Goal: Information Seeking & Learning: Learn about a topic

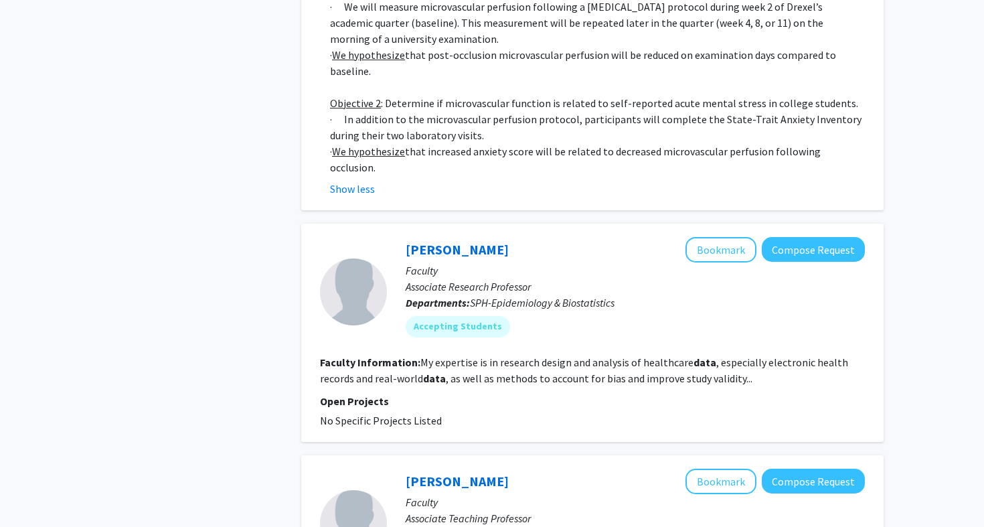
scroll to position [2716, 0]
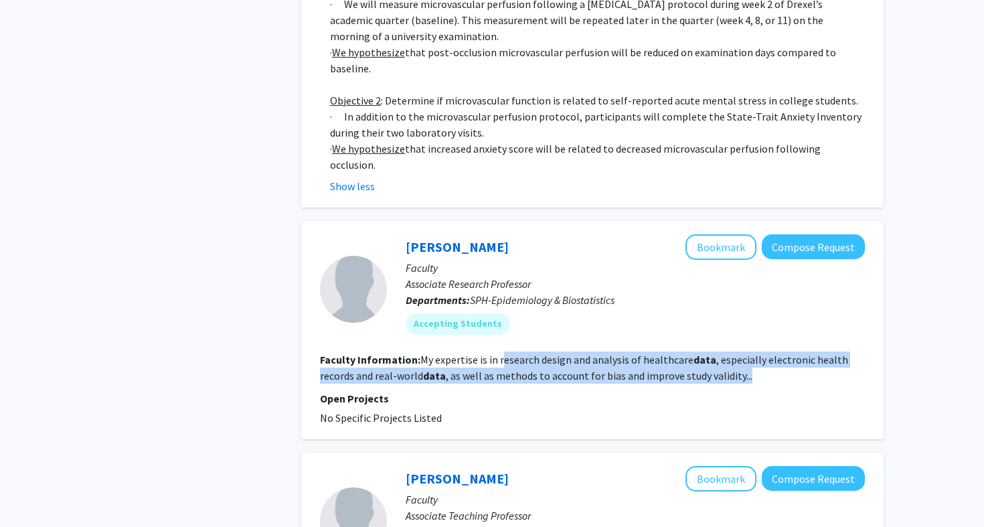
drag, startPoint x: 499, startPoint y: 302, endPoint x: 536, endPoint y: 327, distance: 44.4
click at [536, 327] on fg-search-faculty "[PERSON_NAME] Bookmark Compose Request Faculty Associate Research Professor Dep…" at bounding box center [592, 329] width 545 height 191
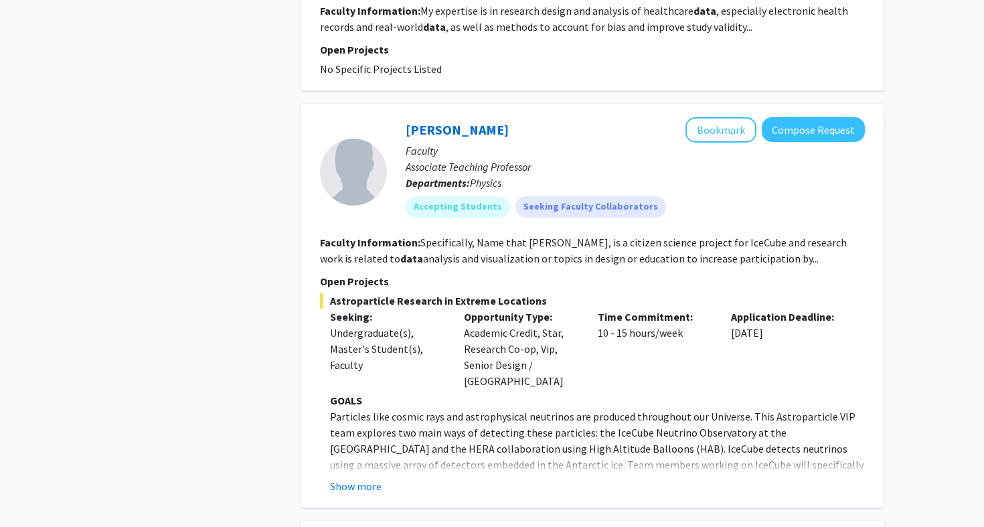
scroll to position [3072, 0]
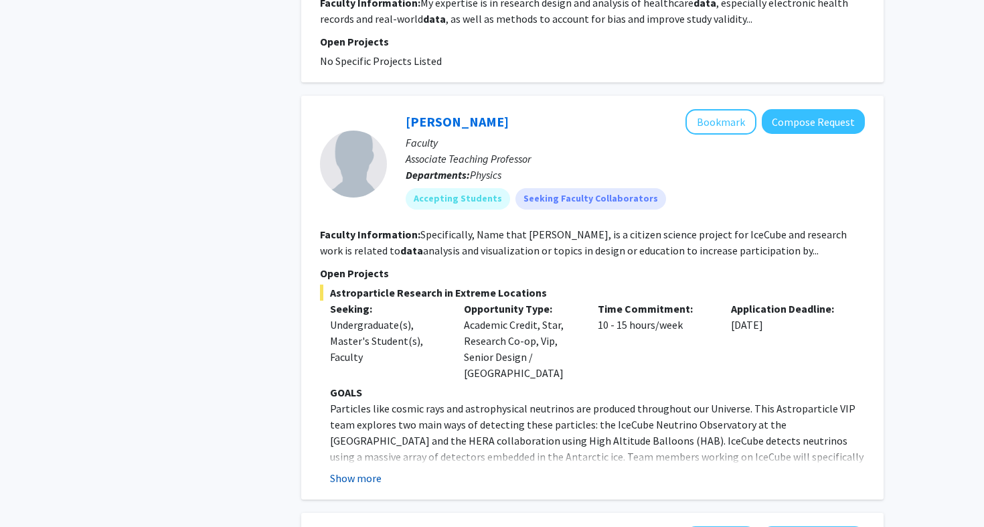
click at [367, 470] on button "Show more" at bounding box center [356, 478] width 52 height 16
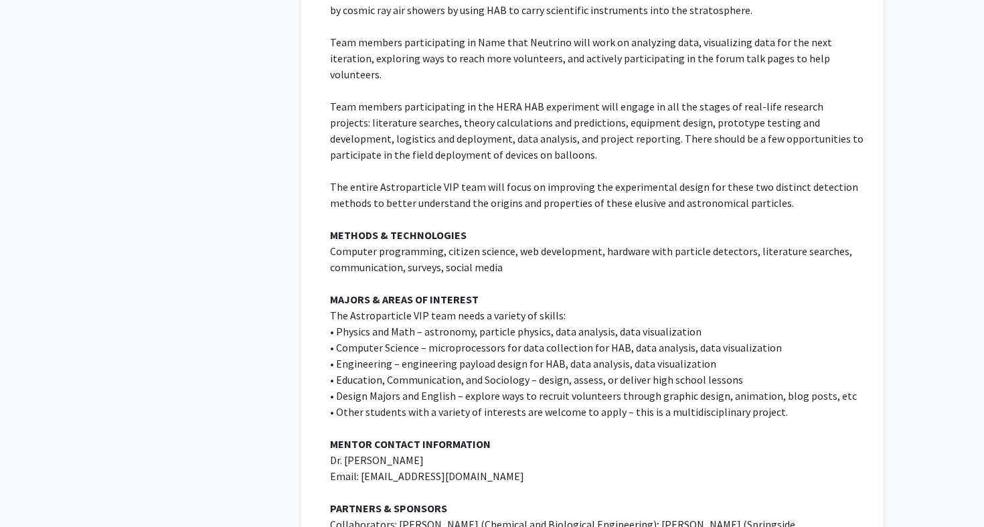
scroll to position [3568, 0]
click at [461, 322] on p "• Physics and Math – astronomy, particle physics, data analysis, data visualiza…" at bounding box center [597, 330] width 535 height 16
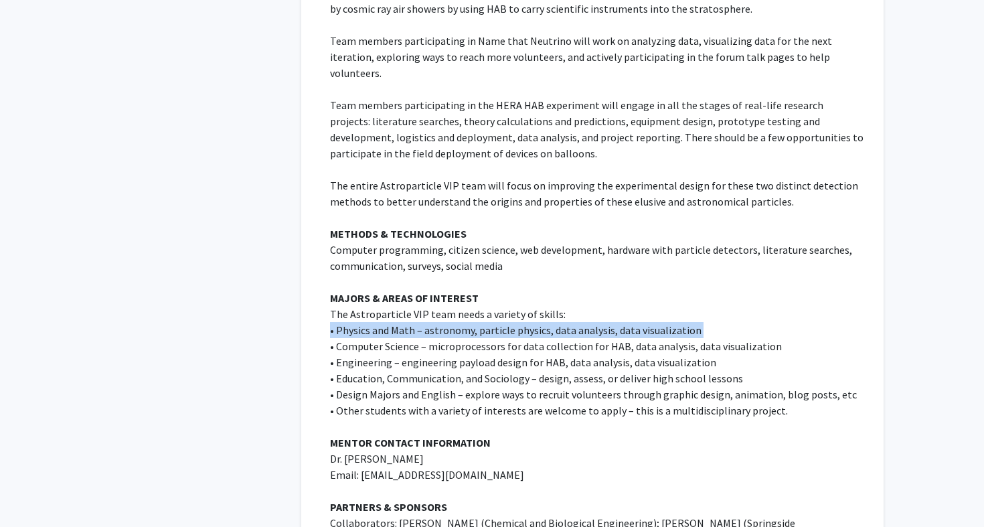
click at [461, 322] on p "• Physics and Math – astronomy, particle physics, data analysis, data visualiza…" at bounding box center [597, 330] width 535 height 16
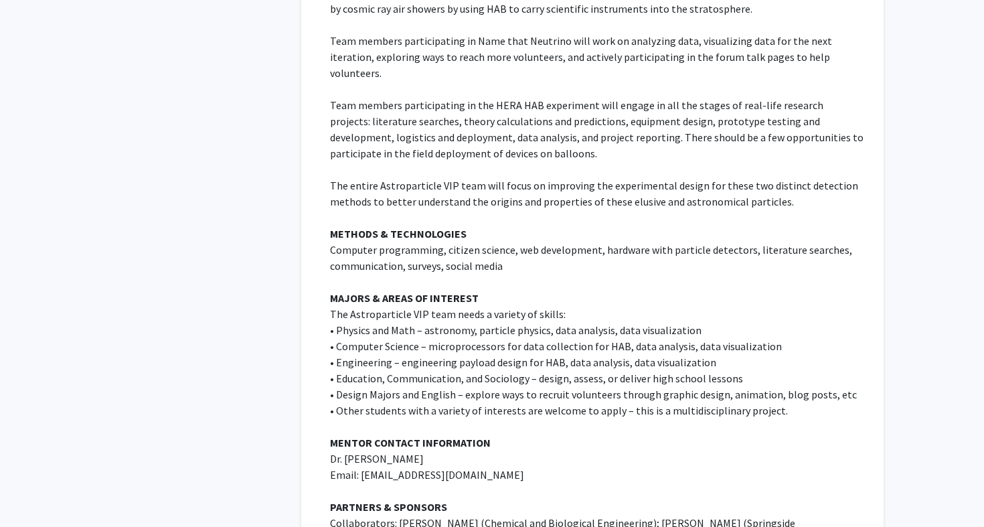
click at [458, 370] on p "• Education, Communication, and Sociology – design, assess, or deliver high sch…" at bounding box center [597, 378] width 535 height 16
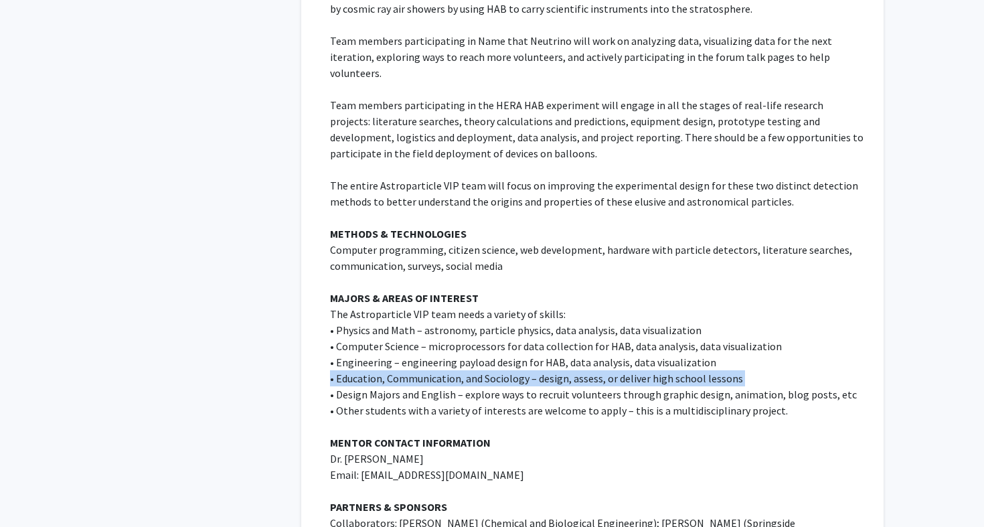
click at [458, 370] on p "• Education, Communication, and Sociology – design, assess, or deliver high sch…" at bounding box center [597, 378] width 535 height 16
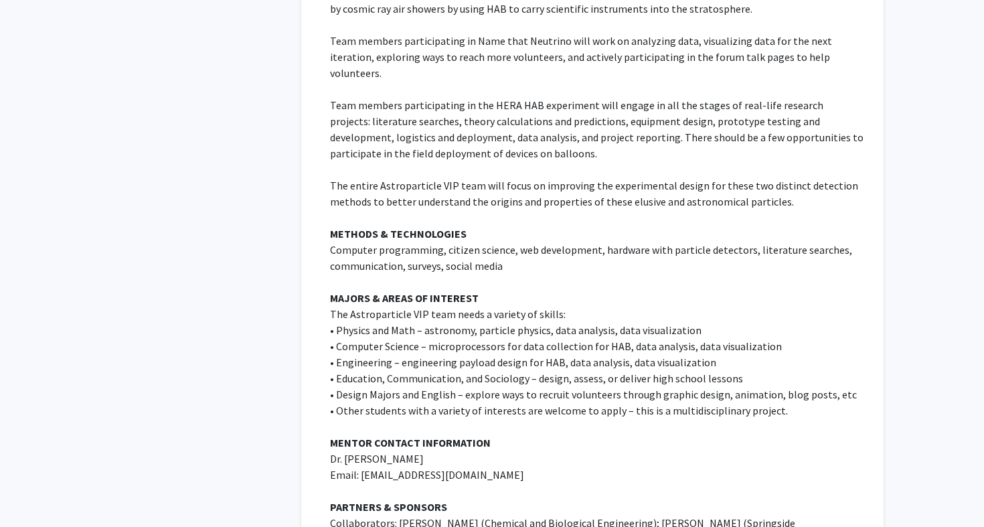
click at [468, 386] on p "• Design Majors and English – explore ways to recruit volunteers through graphi…" at bounding box center [597, 394] width 535 height 16
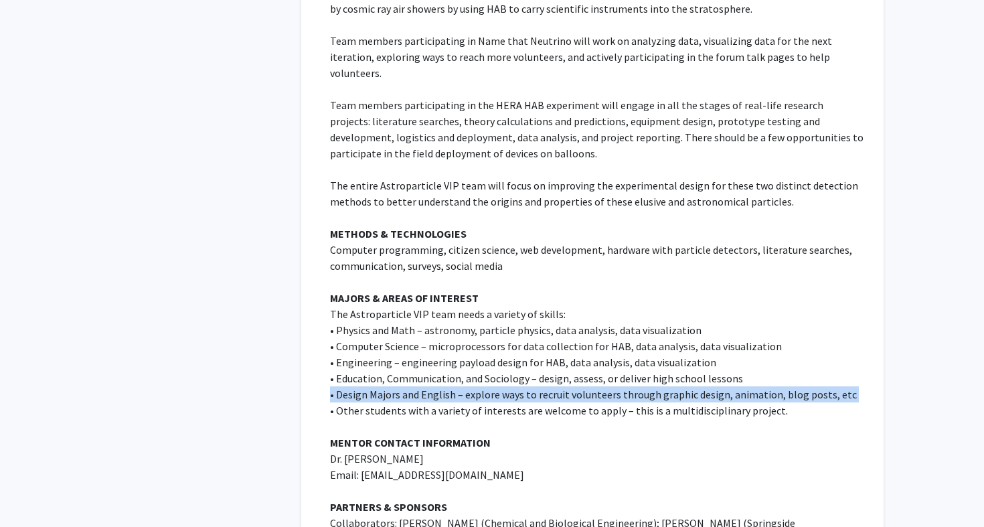
click at [468, 386] on p "• Design Majors and English – explore ways to recruit volunteers through graphi…" at bounding box center [597, 394] width 535 height 16
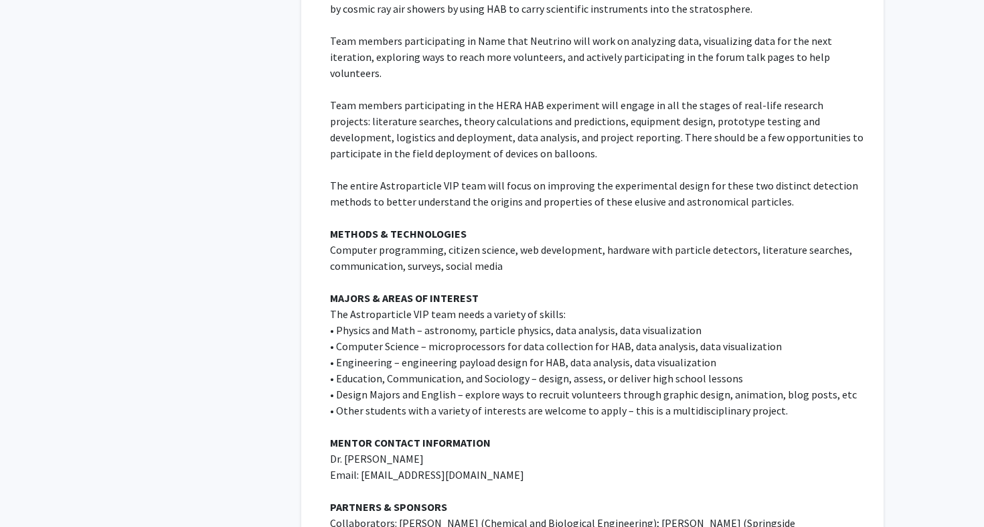
click at [477, 402] on p "• Other students with a variety of interests are welcome to apply – this is a m…" at bounding box center [597, 410] width 535 height 16
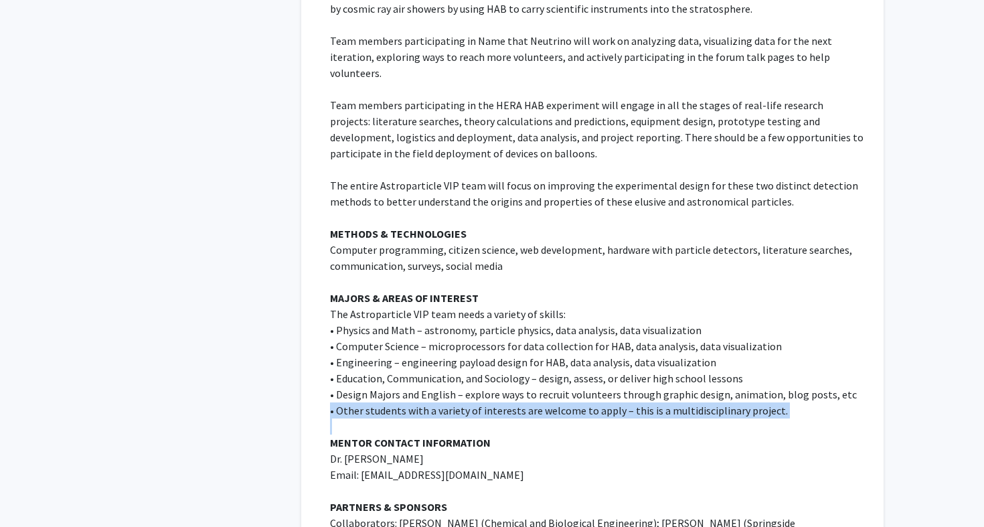
click at [477, 402] on p "• Other students with a variety of interests are welcome to apply – this is a m…" at bounding box center [597, 410] width 535 height 16
click at [484, 418] on p at bounding box center [597, 426] width 535 height 16
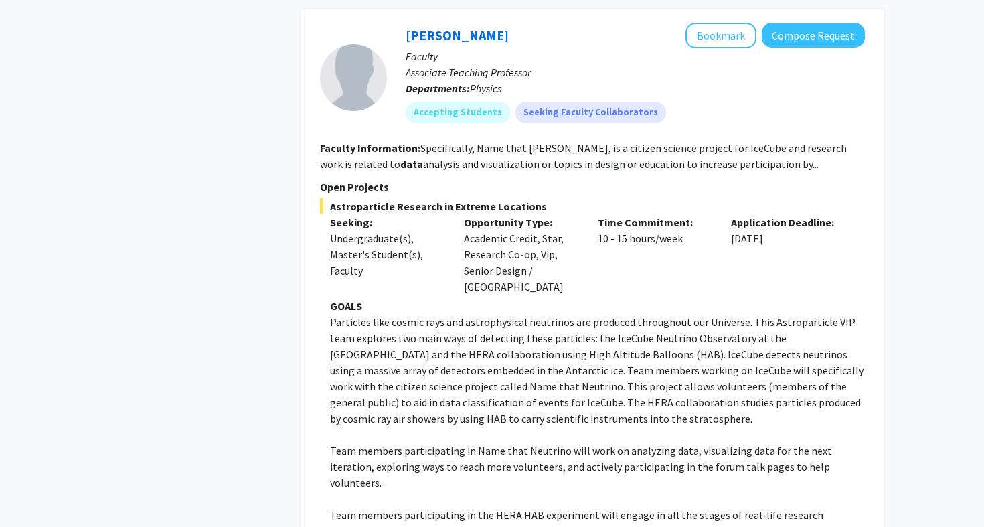
scroll to position [3159, 0]
drag, startPoint x: 563, startPoint y: 87, endPoint x: 635, endPoint y: 92, distance: 71.8
click at [636, 141] on fg-read-more "Specifically, Name that Neutrino, is a citizen science project for IceCube and …" at bounding box center [583, 155] width 527 height 29
click at [635, 141] on fg-read-more "Specifically, Name that Neutrino, is a citizen science project for IceCube and …" at bounding box center [583, 155] width 527 height 29
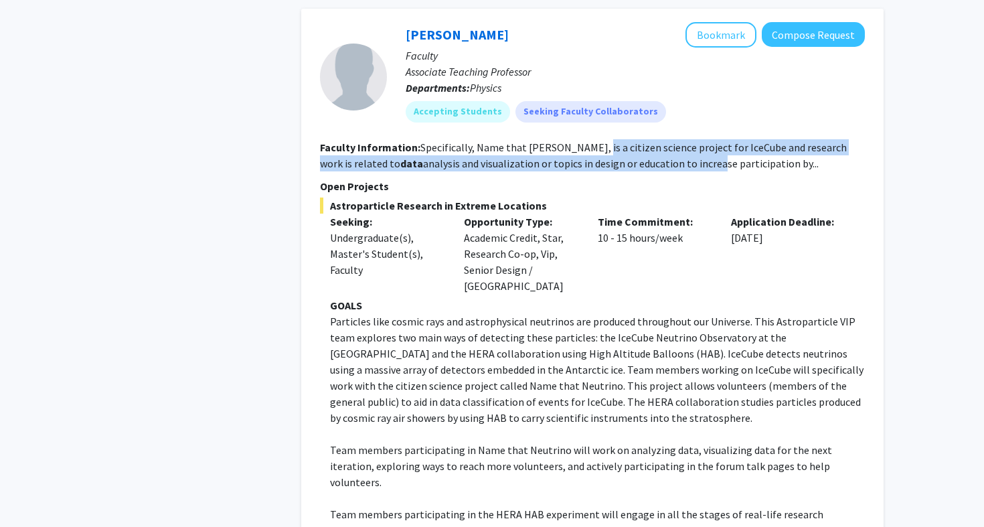
drag, startPoint x: 584, startPoint y: 89, endPoint x: 644, endPoint y: 99, distance: 61.1
click at [644, 141] on fg-read-more "Specifically, Name that Neutrino, is a citizen science project for IceCube and …" at bounding box center [583, 155] width 527 height 29
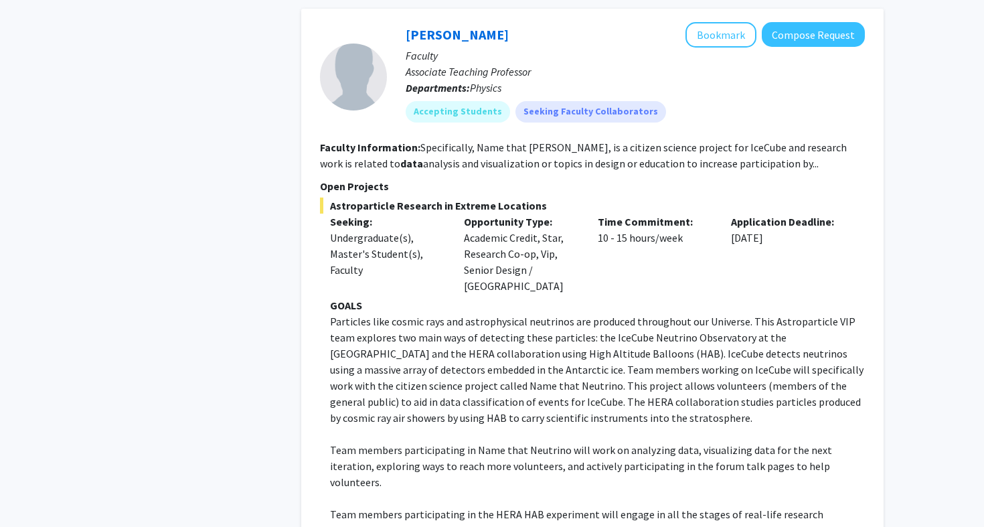
click at [596, 313] on p "Particles like cosmic rays and astrophysical neutrinos are produced throughout …" at bounding box center [597, 369] width 535 height 112
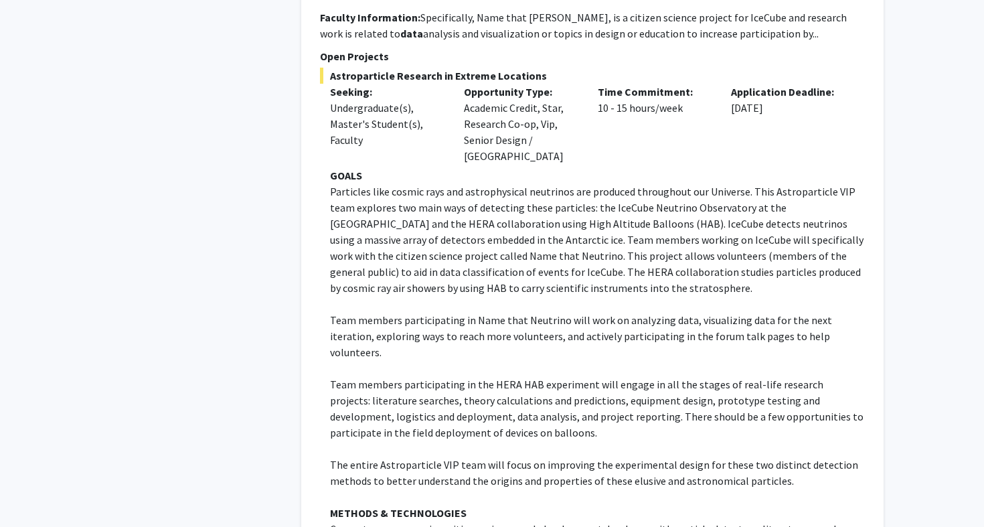
scroll to position [3300, 0]
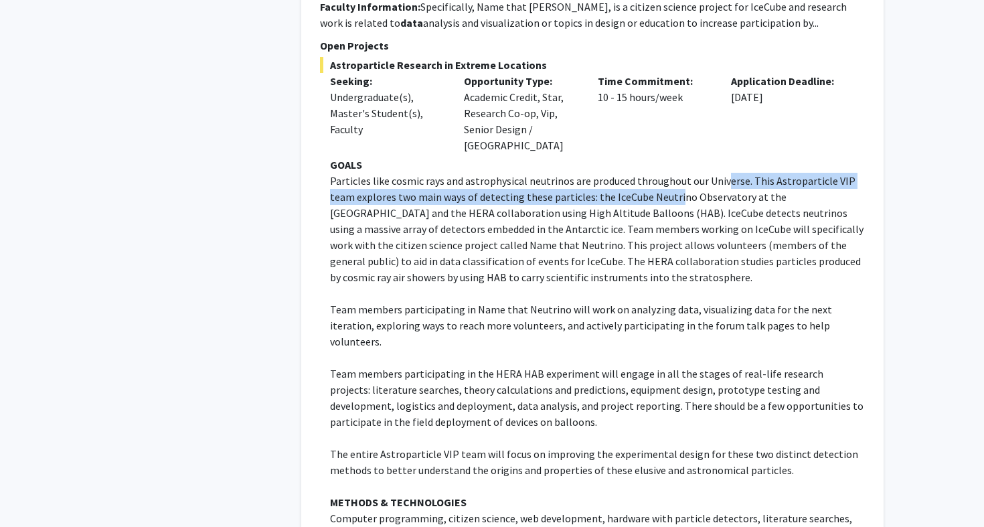
drag, startPoint x: 722, startPoint y: 108, endPoint x: 673, endPoint y: 127, distance: 52.9
click at [673, 173] on p "Particles like cosmic rays and astrophysical neutrinos are produced throughout …" at bounding box center [597, 229] width 535 height 112
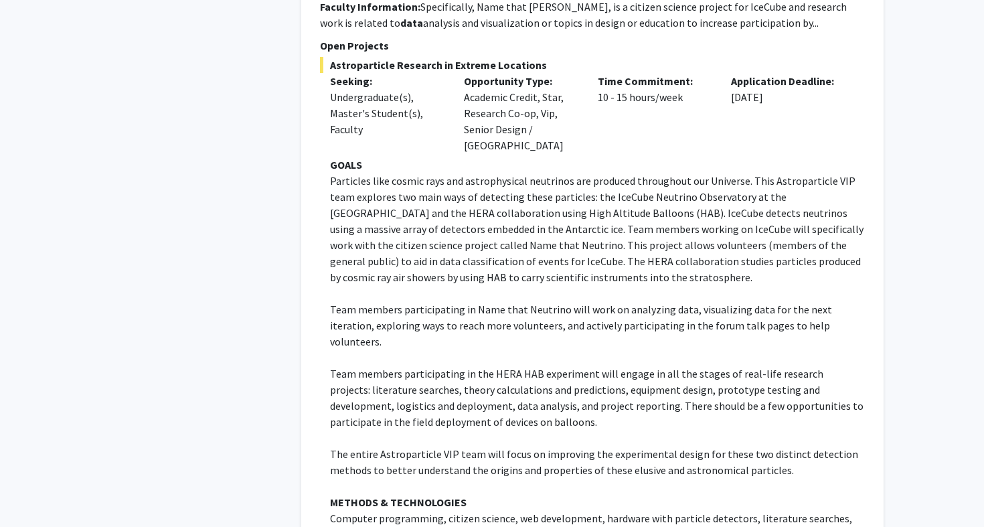
click at [654, 174] on p "Particles like cosmic rays and astrophysical neutrinos are produced throughout …" at bounding box center [597, 229] width 535 height 112
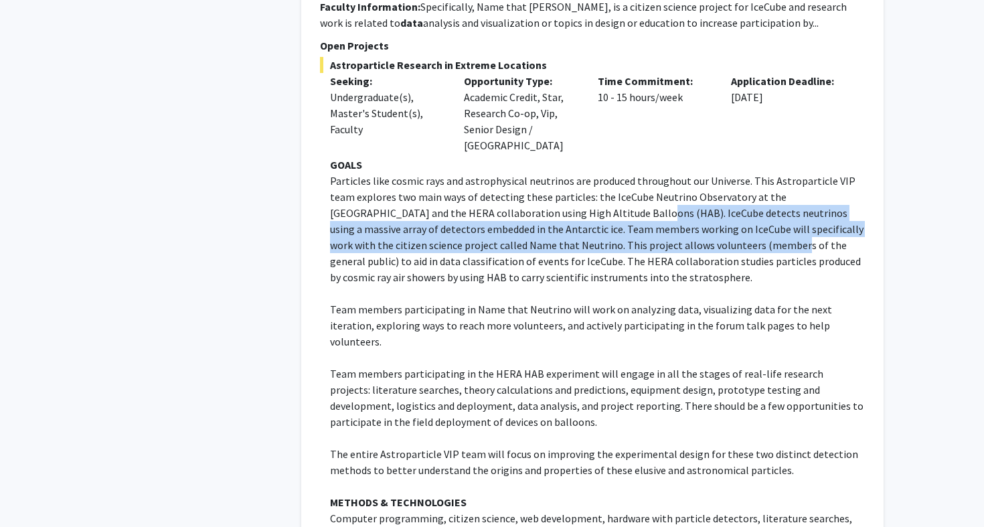
drag, startPoint x: 561, startPoint y: 138, endPoint x: 656, endPoint y: 169, distance: 99.5
click at [656, 173] on p "Particles like cosmic rays and astrophysical neutrinos are produced throughout …" at bounding box center [597, 229] width 535 height 112
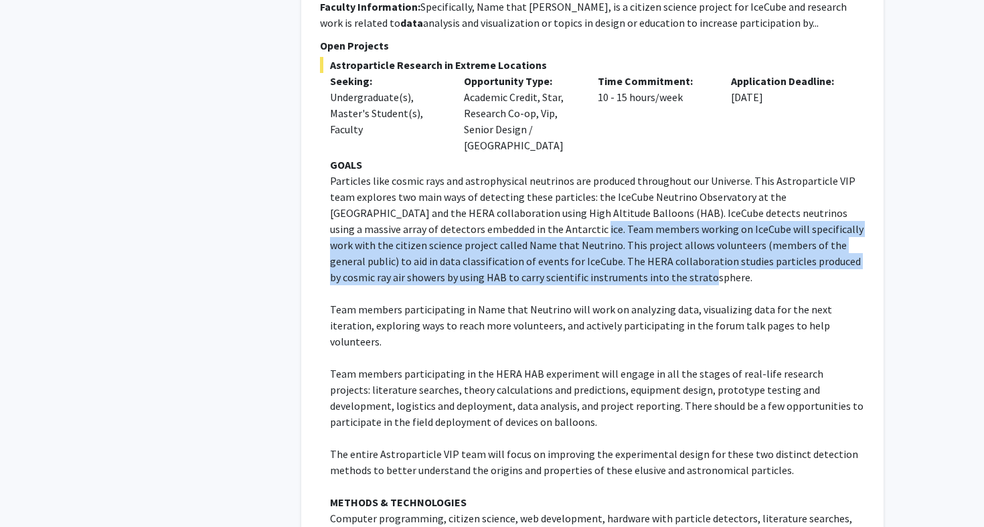
drag, startPoint x: 477, startPoint y: 159, endPoint x: 632, endPoint y: 208, distance: 162.3
click at [632, 208] on p "Particles like cosmic rays and astrophysical neutrinos are produced throughout …" at bounding box center [597, 229] width 535 height 112
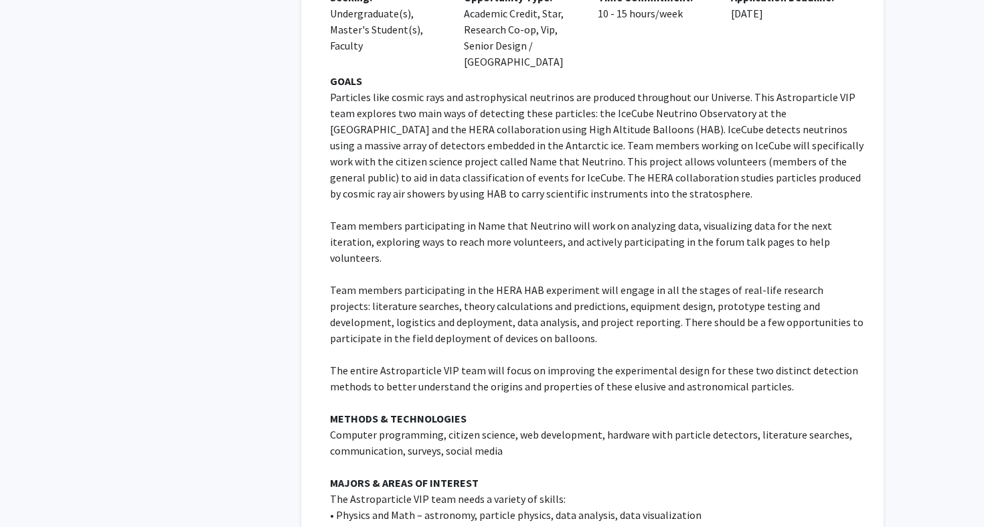
scroll to position [3385, 0]
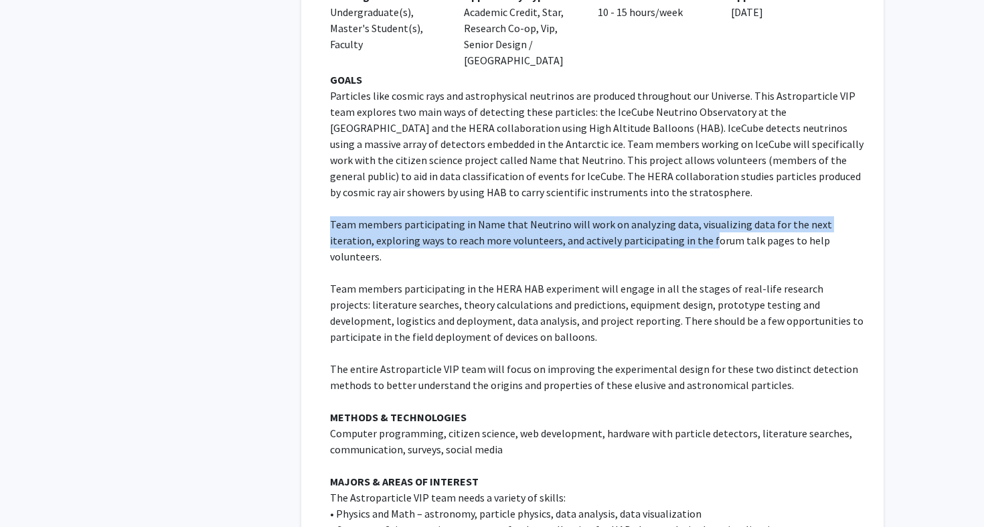
drag, startPoint x: 323, startPoint y: 151, endPoint x: 663, endPoint y: 158, distance: 340.0
click at [663, 158] on fg-read-more "GOALS Particles like cosmic rays and astrophysical neutrinos are produced throu…" at bounding box center [592, 460] width 545 height 776
click at [663, 216] on p "Team members participating in Name that Neutrino will work on analyzing data, v…" at bounding box center [597, 240] width 535 height 48
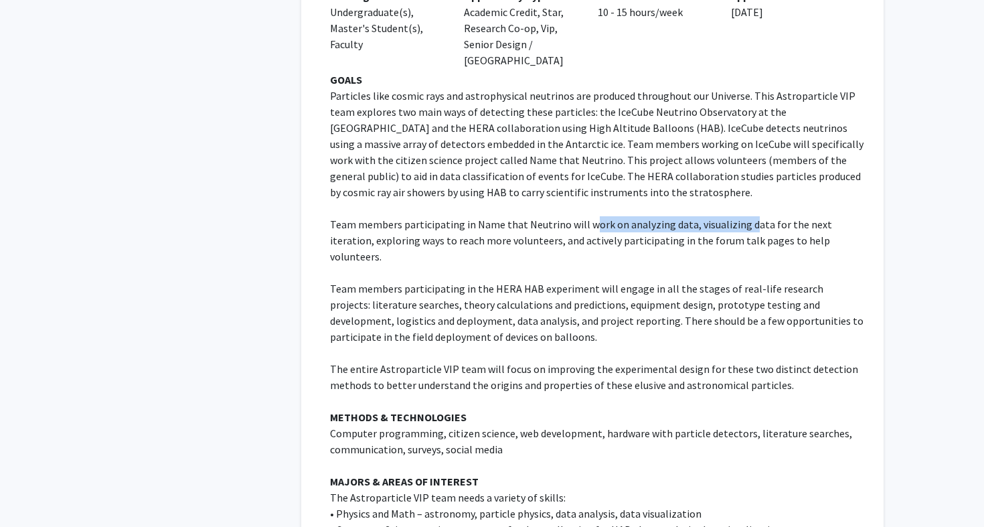
drag, startPoint x: 590, startPoint y: 149, endPoint x: 740, endPoint y: 150, distance: 150.6
click at [740, 216] on p "Team members participating in Name that Neutrino will work on analyzing data, v…" at bounding box center [597, 240] width 535 height 48
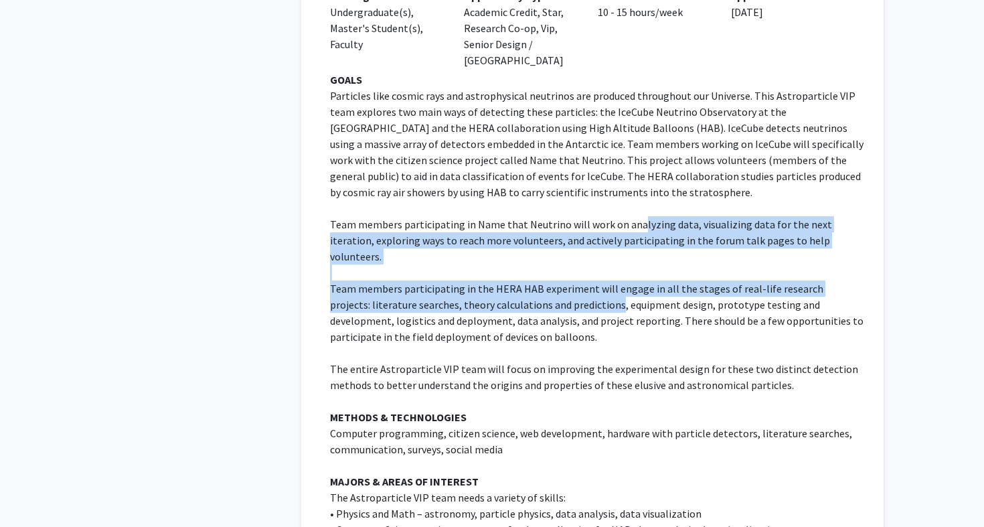
drag, startPoint x: 634, startPoint y: 153, endPoint x: 575, endPoint y: 216, distance: 86.7
click at [575, 216] on div "GOALS Particles like cosmic rays and astrophysical neutrinos are produced throu…" at bounding box center [597, 449] width 535 height 755
click at [575, 280] on p "Team members participating in the HERA HAB experiment will engage in all the st…" at bounding box center [597, 312] width 535 height 64
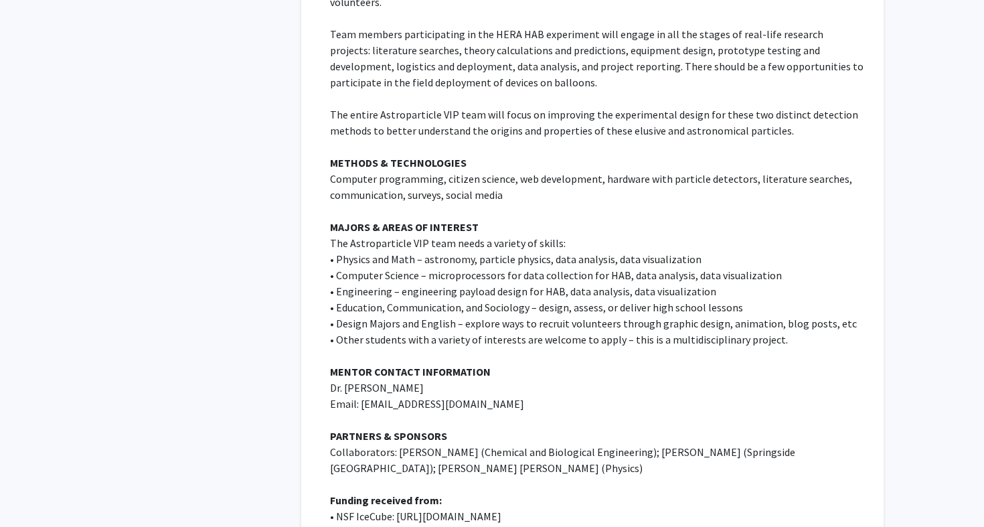
scroll to position [3640, 0]
click at [569, 266] on p "• Computer Science – microprocessors for data collection for HAB, data analysis…" at bounding box center [597, 274] width 535 height 16
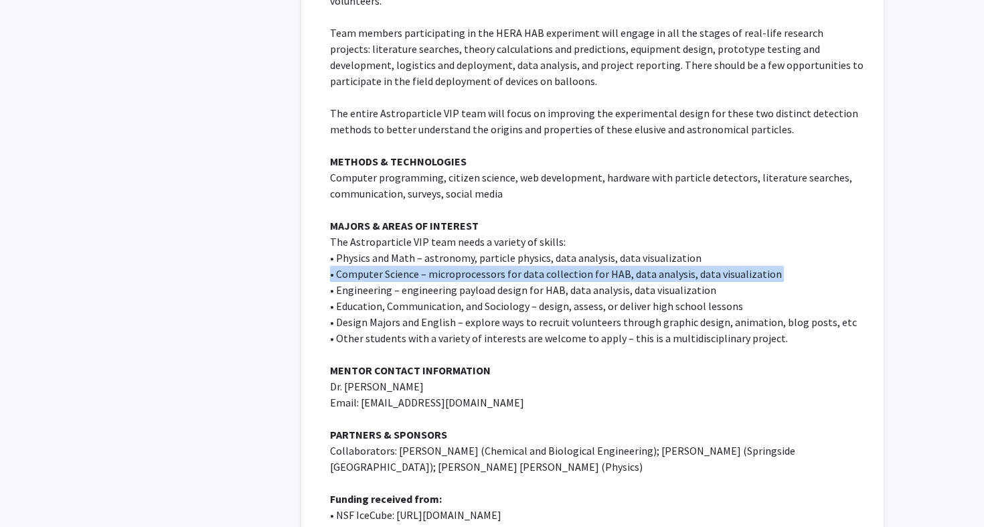
click at [569, 266] on p "• Computer Science – microprocessors for data collection for HAB, data analysis…" at bounding box center [597, 274] width 535 height 16
click at [570, 266] on p "• Computer Science – microprocessors for data collection for HAB, data analysis…" at bounding box center [597, 274] width 535 height 16
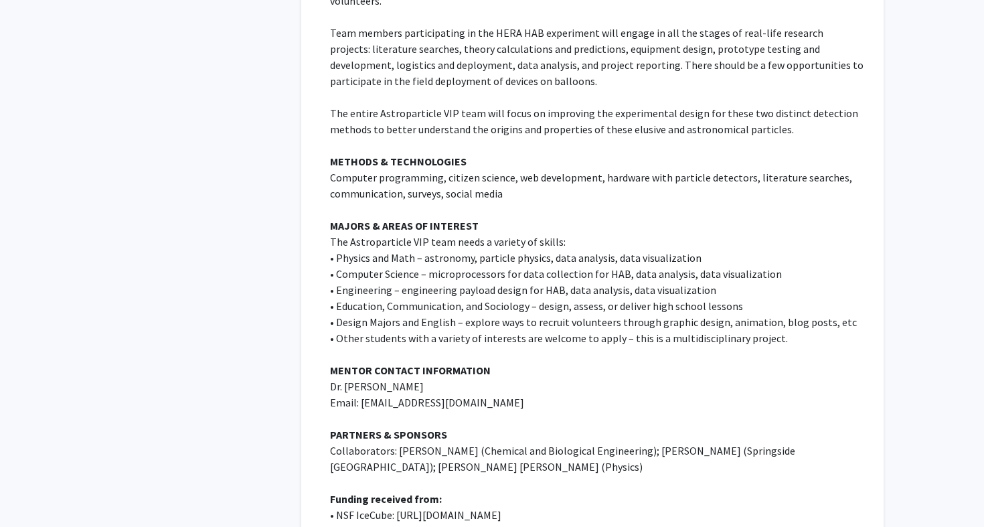
click at [578, 250] on p "• Physics and Math – astronomy, particle physics, data analysis, data visualiza…" at bounding box center [597, 258] width 535 height 16
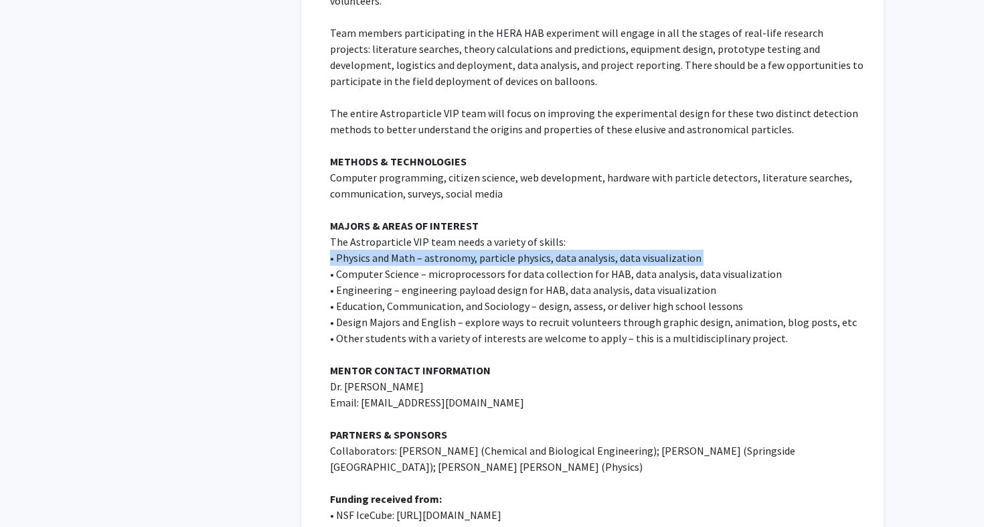
click at [578, 250] on p "• Physics and Math – astronomy, particle physics, data analysis, data visualiza…" at bounding box center [597, 258] width 535 height 16
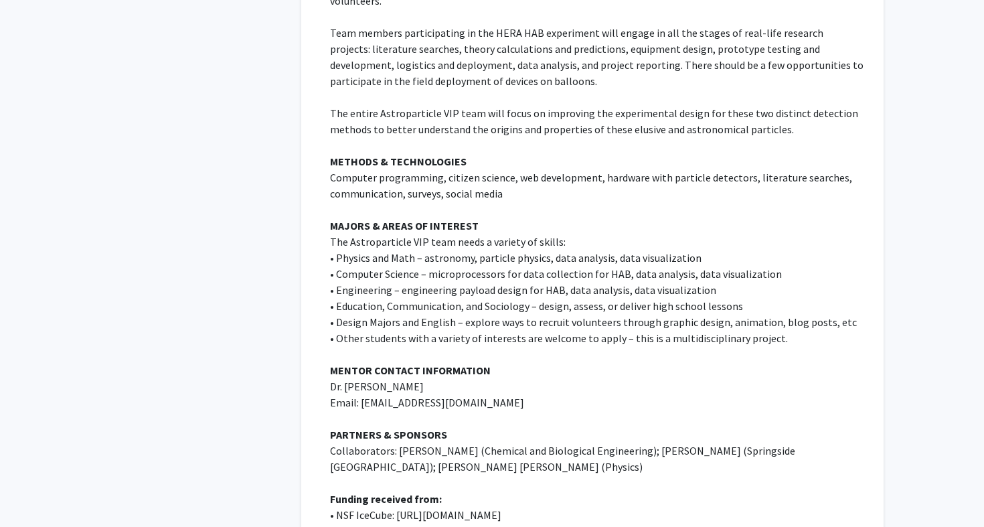
click at [571, 282] on p "• Engineering – engineering payload design for HAB, data analysis, data visuali…" at bounding box center [597, 290] width 535 height 16
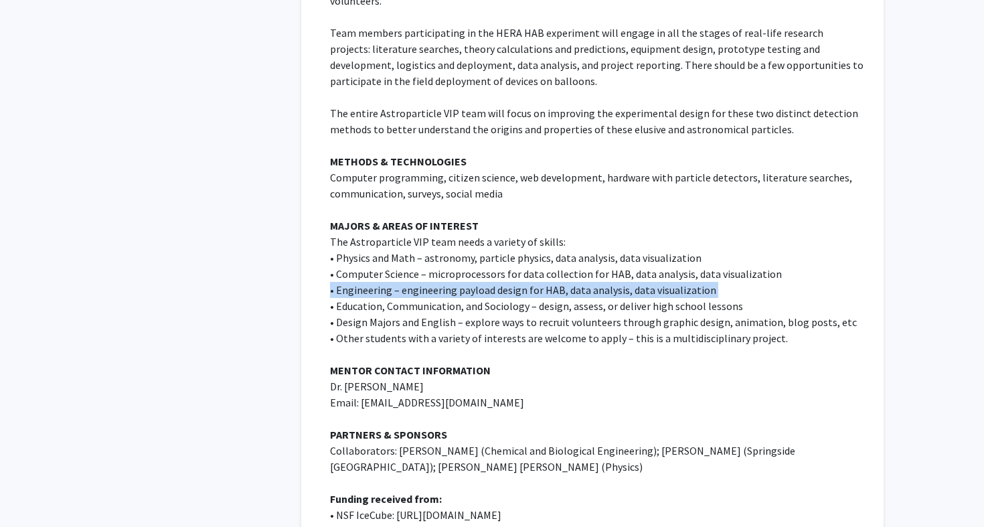
click at [571, 282] on p "• Engineering – engineering payload design for HAB, data analysis, data visuali…" at bounding box center [597, 290] width 535 height 16
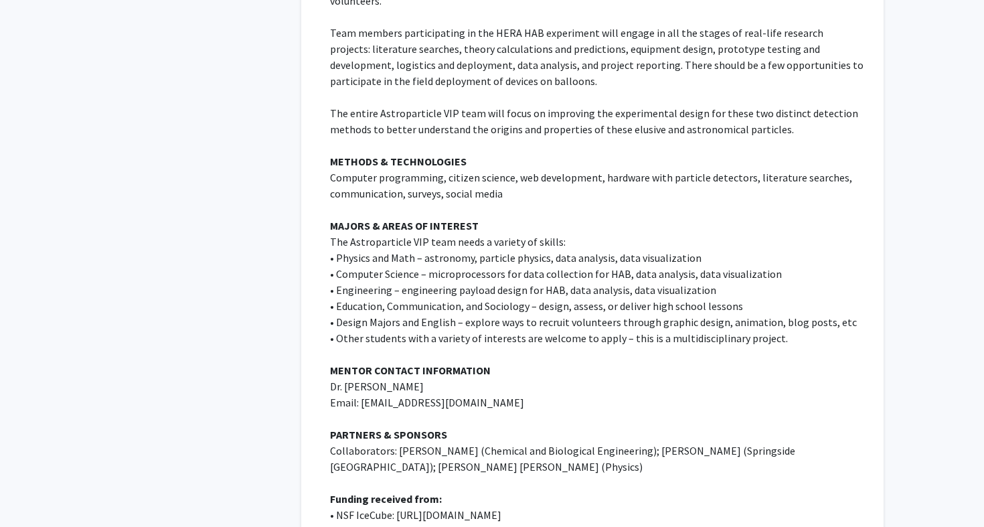
click at [569, 298] on p "• Education, Communication, and Sociology – design, assess, or deliver high sch…" at bounding box center [597, 306] width 535 height 16
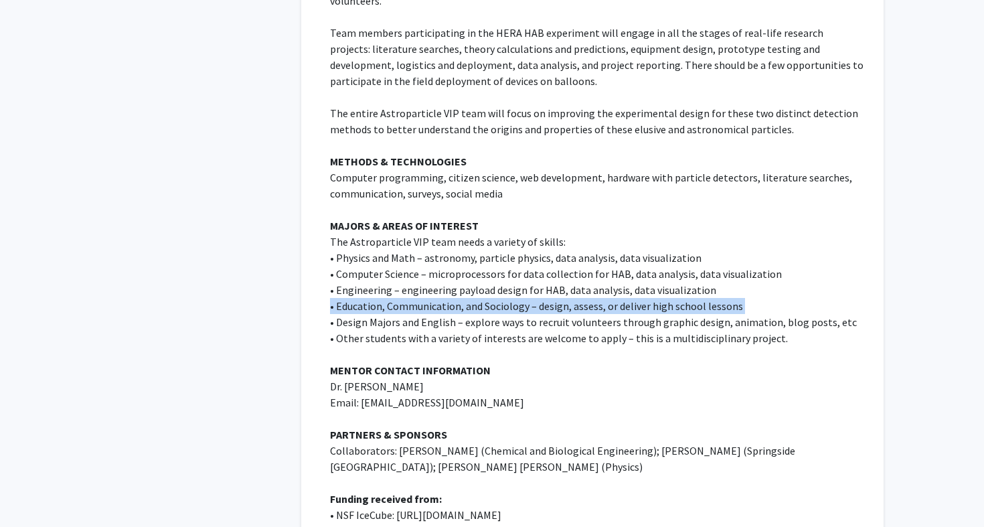
click at [569, 298] on p "• Education, Communication, and Sociology – design, assess, or deliver high sch…" at bounding box center [597, 306] width 535 height 16
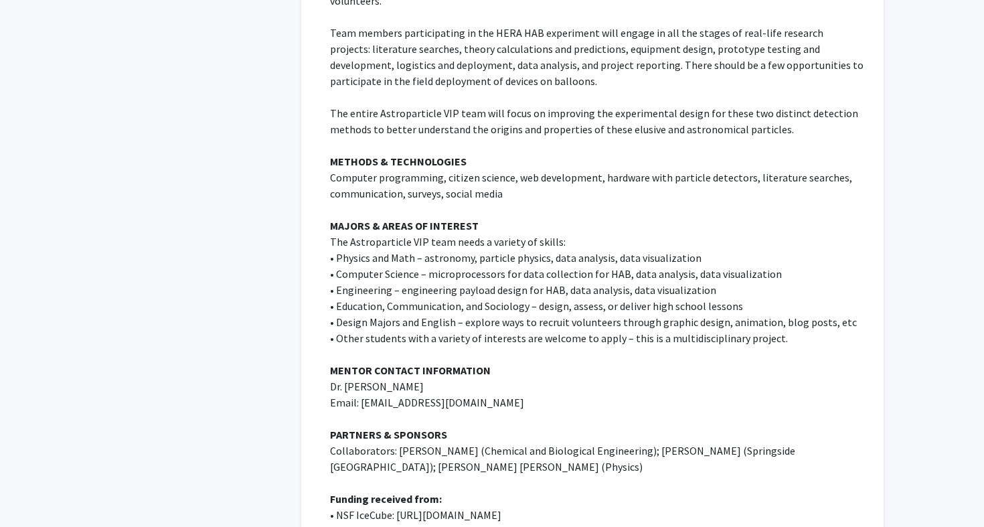
click at [569, 314] on p "• Design Majors and English – explore ways to recruit volunteers through graphi…" at bounding box center [597, 322] width 535 height 16
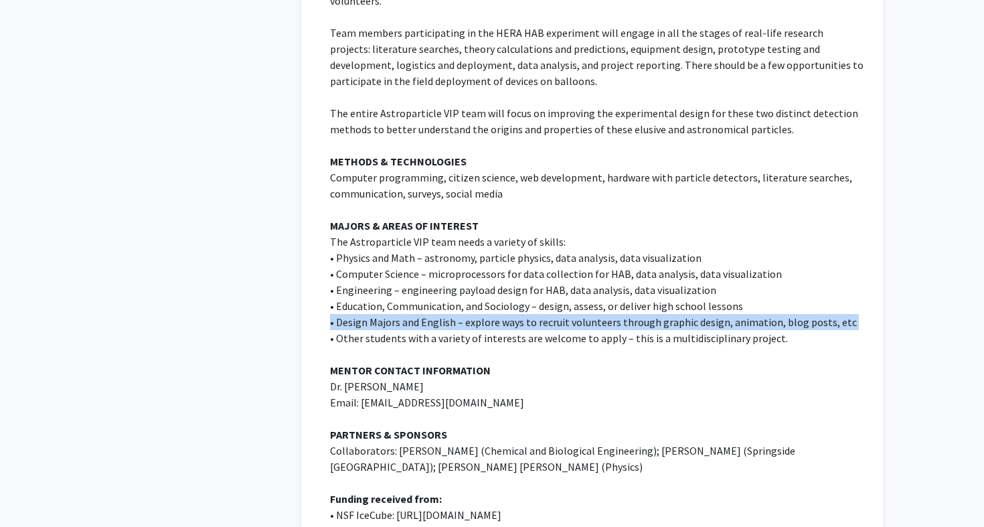
click at [569, 314] on p "• Design Majors and English – explore ways to recruit volunteers through graphi…" at bounding box center [597, 322] width 535 height 16
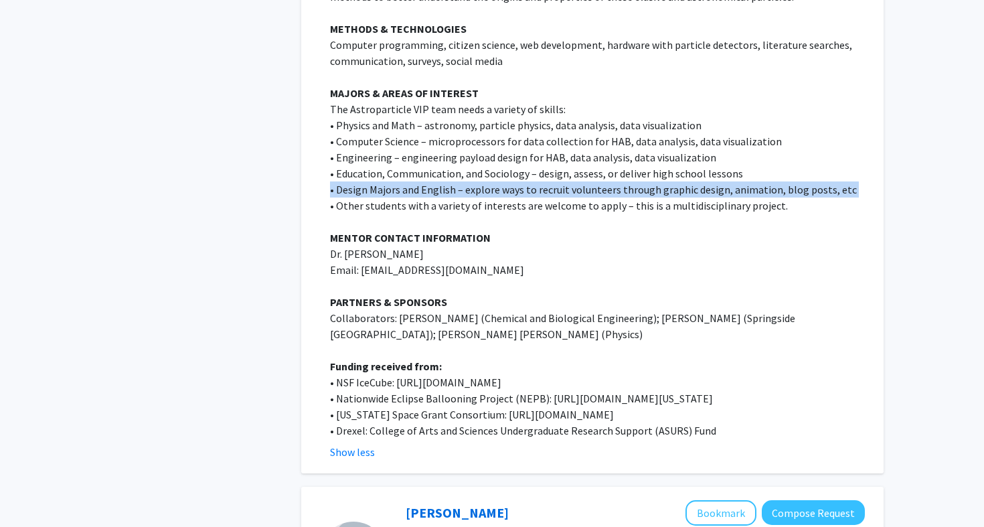
scroll to position [3814, 0]
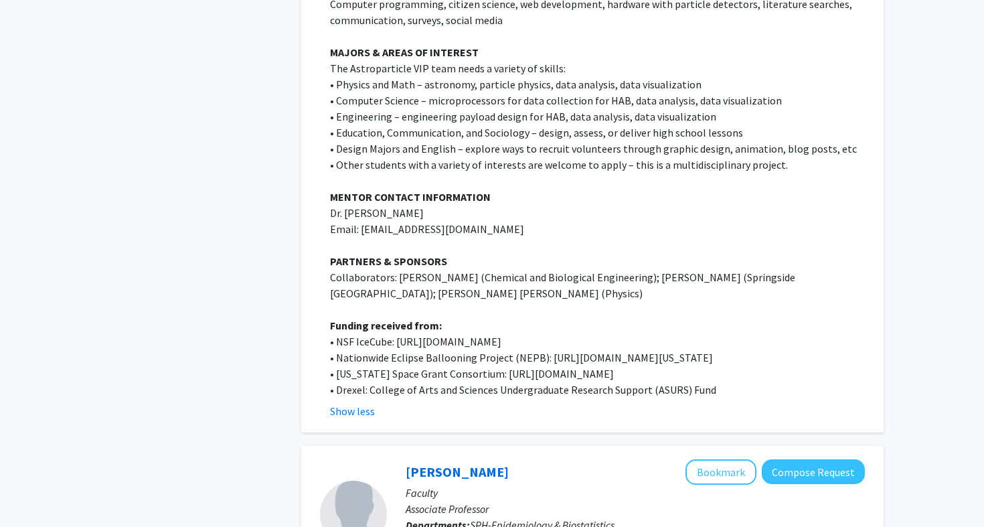
click at [581, 333] on p "• NSF IceCube: [URL][DOMAIN_NAME]" at bounding box center [597, 341] width 535 height 16
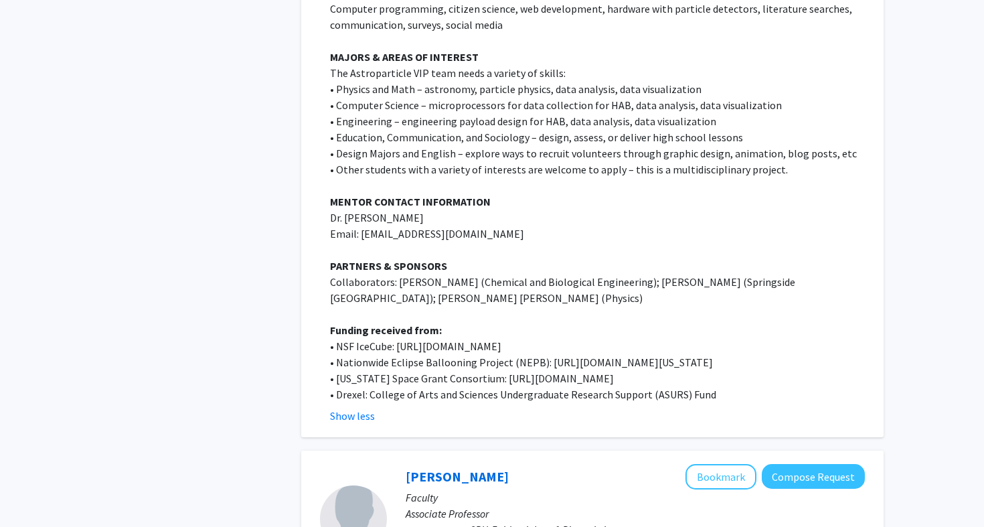
scroll to position [3808, 0]
click at [430, 339] on p "• NSF IceCube: [URL][DOMAIN_NAME]" at bounding box center [597, 347] width 535 height 16
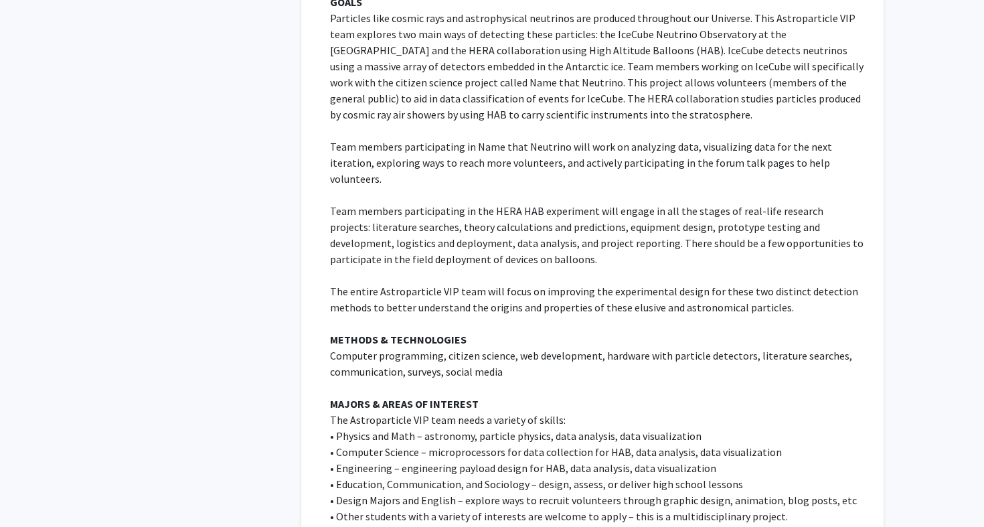
scroll to position [4074, 0]
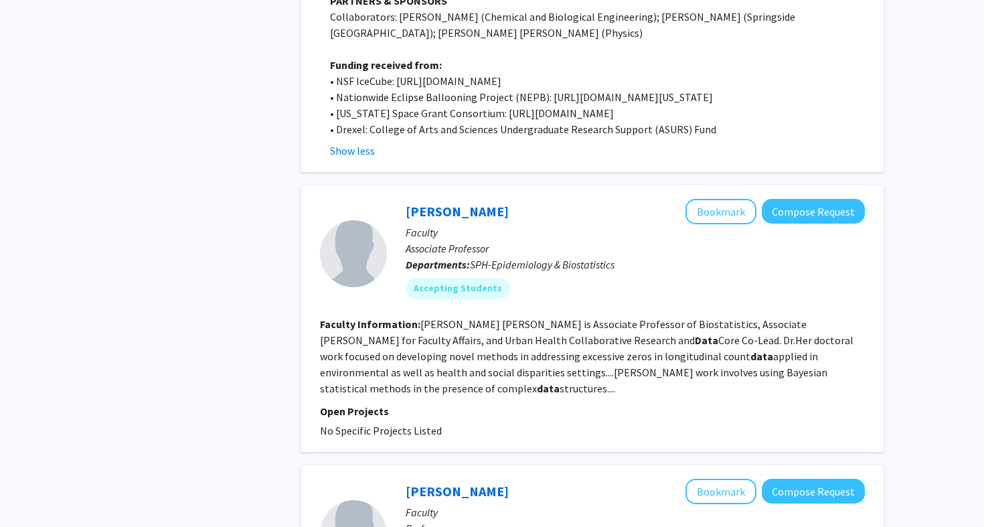
click at [567, 317] on fg-read-more "[PERSON_NAME] [PERSON_NAME] is Associate Professor of Biostatistics, Associate …" at bounding box center [586, 356] width 533 height 78
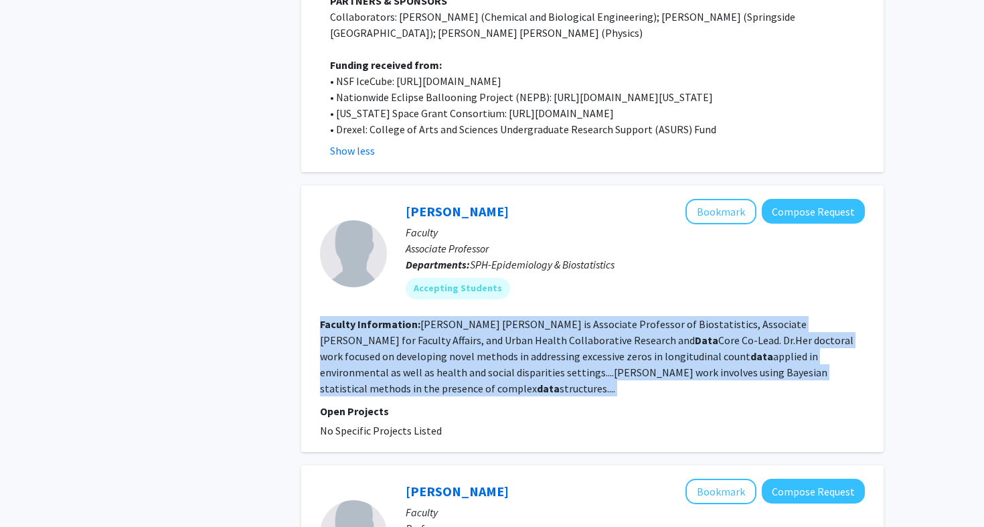
click at [567, 317] on fg-read-more "[PERSON_NAME] [PERSON_NAME] is Associate Professor of Biostatistics, Associate …" at bounding box center [586, 356] width 533 height 78
click at [578, 317] on fg-read-more "[PERSON_NAME] [PERSON_NAME] is Associate Professor of Biostatistics, Associate …" at bounding box center [586, 356] width 533 height 78
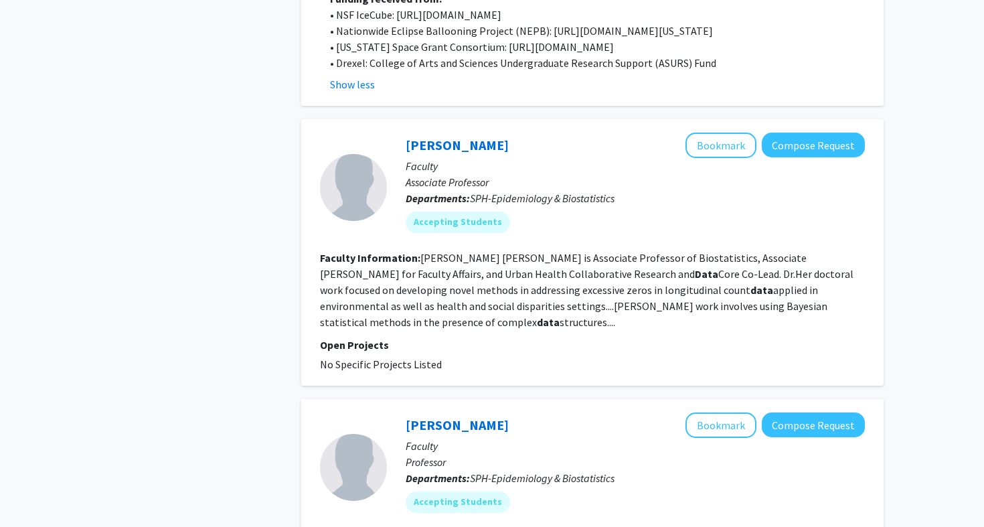
scroll to position [4405, 0]
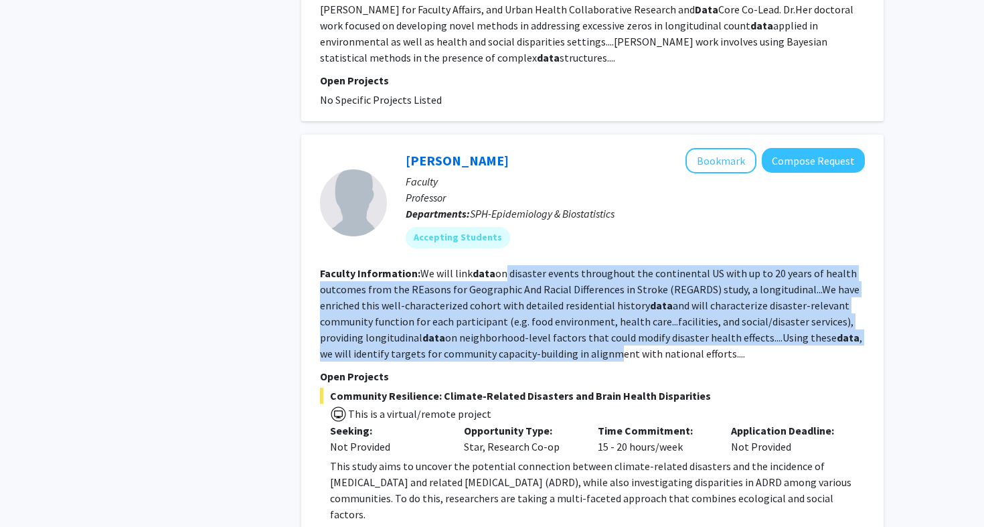
drag, startPoint x: 500, startPoint y: 181, endPoint x: 592, endPoint y: 265, distance: 124.6
click at [592, 266] on fg-read-more "We will link data on disaster events throughout the continental US with up to 2…" at bounding box center [591, 313] width 542 height 94
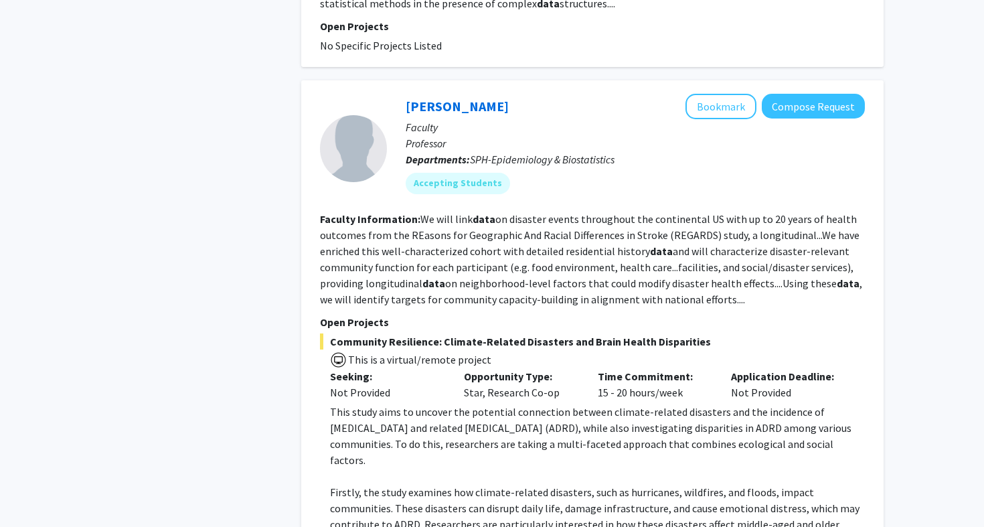
scroll to position [4532, 0]
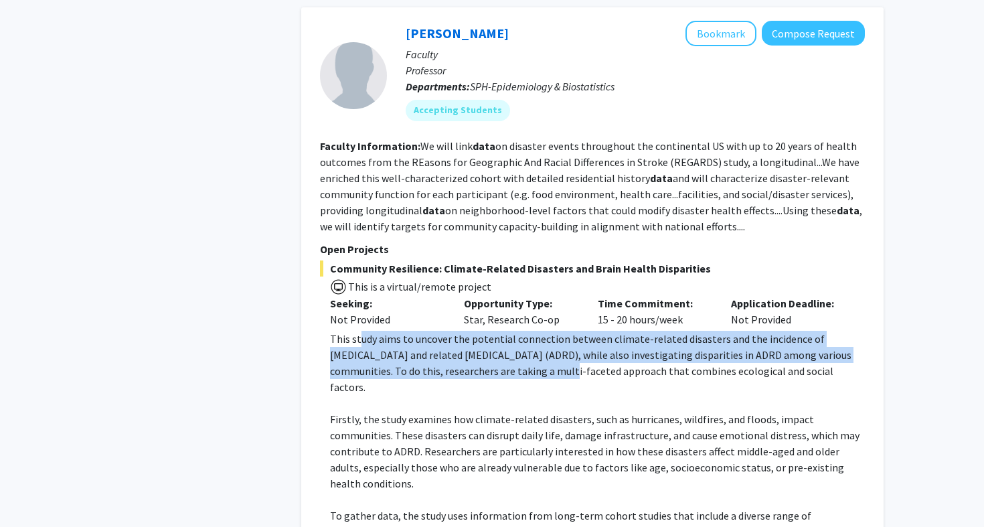
drag, startPoint x: 359, startPoint y: 243, endPoint x: 482, endPoint y: 285, distance: 130.1
click at [482, 331] on p "This study aims to uncover the potential connection between climate-related dis…" at bounding box center [597, 363] width 535 height 64
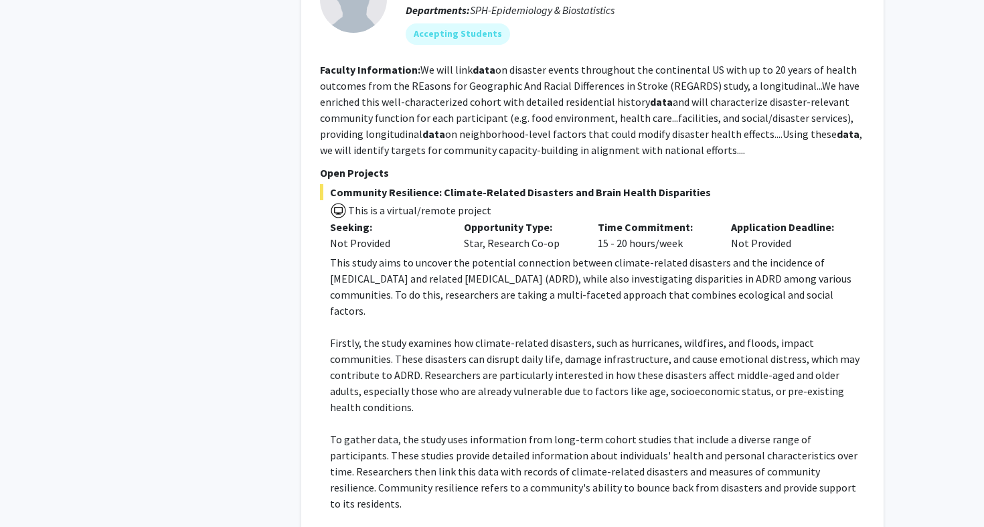
scroll to position [4611, 0]
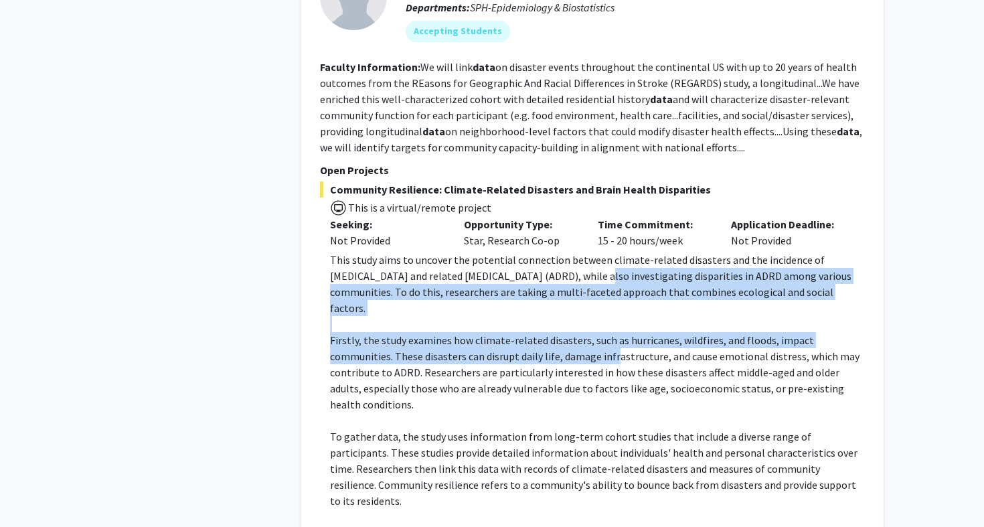
drag, startPoint x: 534, startPoint y: 185, endPoint x: 548, endPoint y: 253, distance: 69.0
click at [548, 253] on div "This study aims to uncover the potential connection between climate-related dis…" at bounding box center [597, 420] width 535 height 337
click at [548, 332] on p "Firstly, the study examines how climate-related disasters, such as hurricanes, …" at bounding box center [597, 372] width 535 height 80
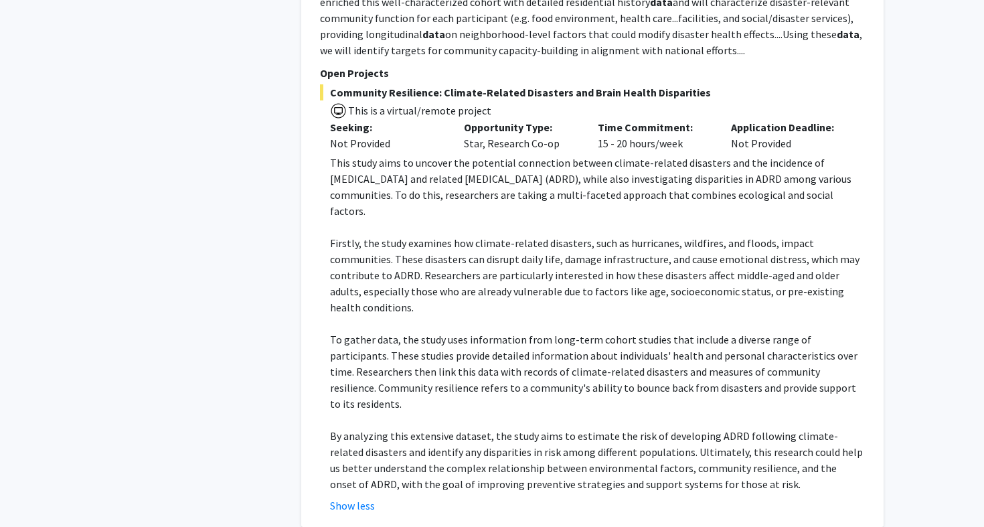
scroll to position [4726, 0]
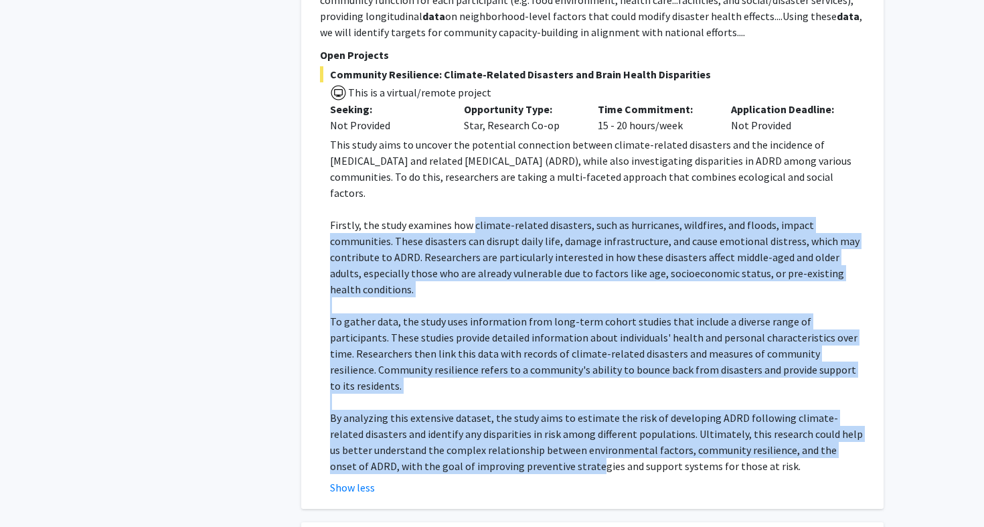
drag, startPoint x: 472, startPoint y: 115, endPoint x: 525, endPoint y: 330, distance: 221.2
click at [525, 330] on div "This study aims to uncover the potential connection between climate-related dis…" at bounding box center [597, 305] width 535 height 337
click at [525, 410] on p "By analyzing this extensive dataset, the study aims to estimate the risk of dev…" at bounding box center [597, 442] width 535 height 64
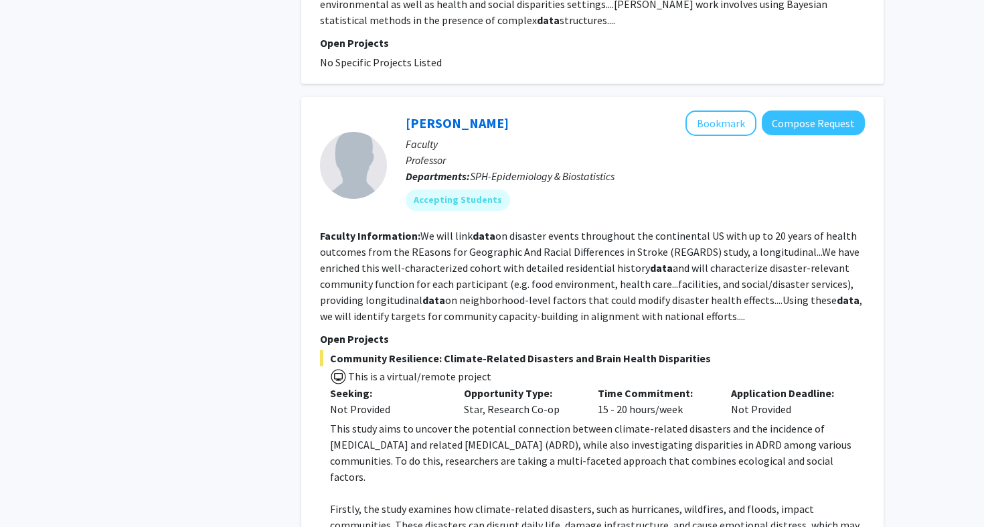
scroll to position [4440, 0]
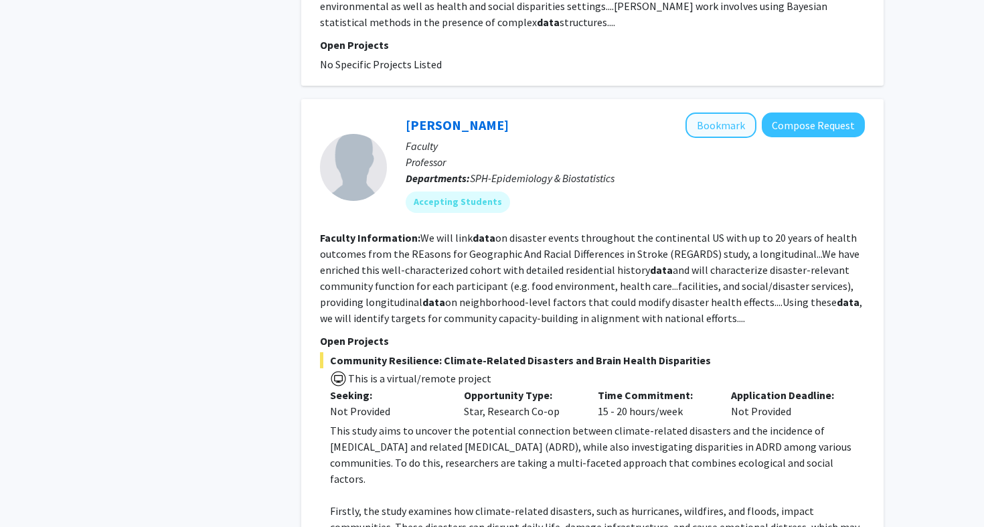
click at [721, 112] on button "Bookmark" at bounding box center [720, 124] width 71 height 25
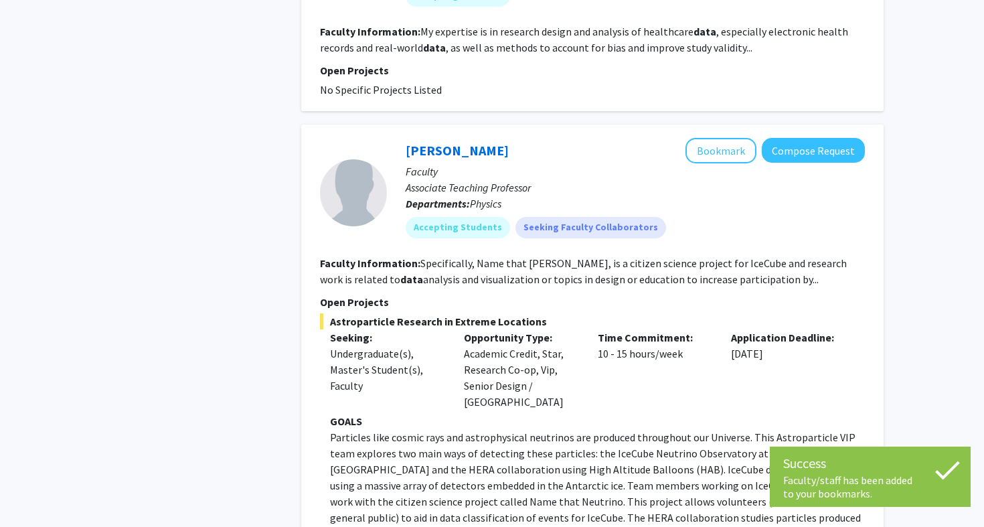
scroll to position [3038, 0]
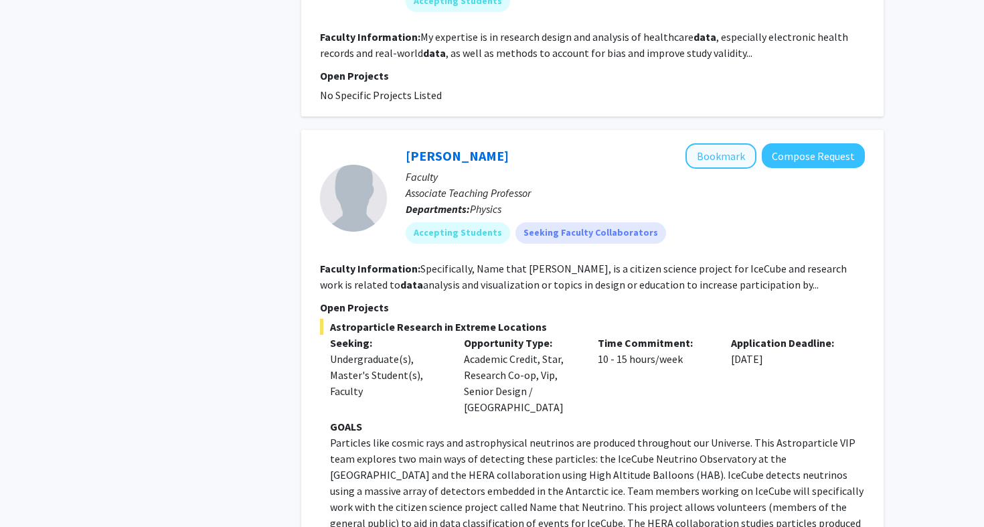
click at [696, 143] on button "Bookmark" at bounding box center [720, 155] width 71 height 25
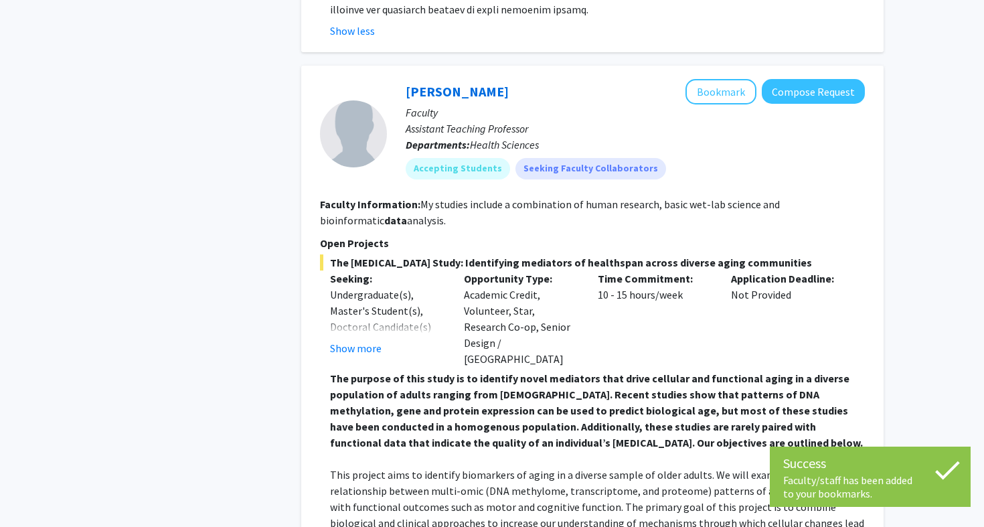
scroll to position [1685, 0]
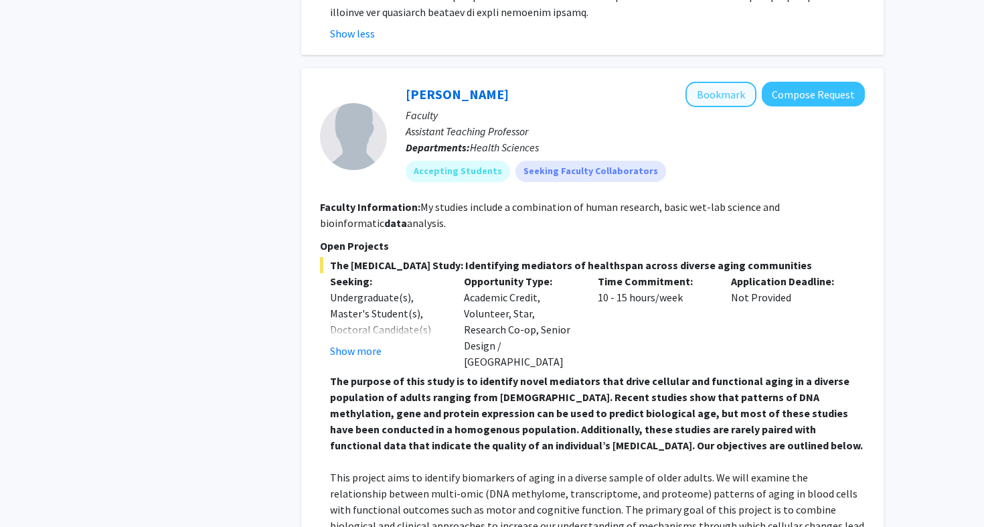
click at [727, 82] on button "Bookmark" at bounding box center [720, 94] width 71 height 25
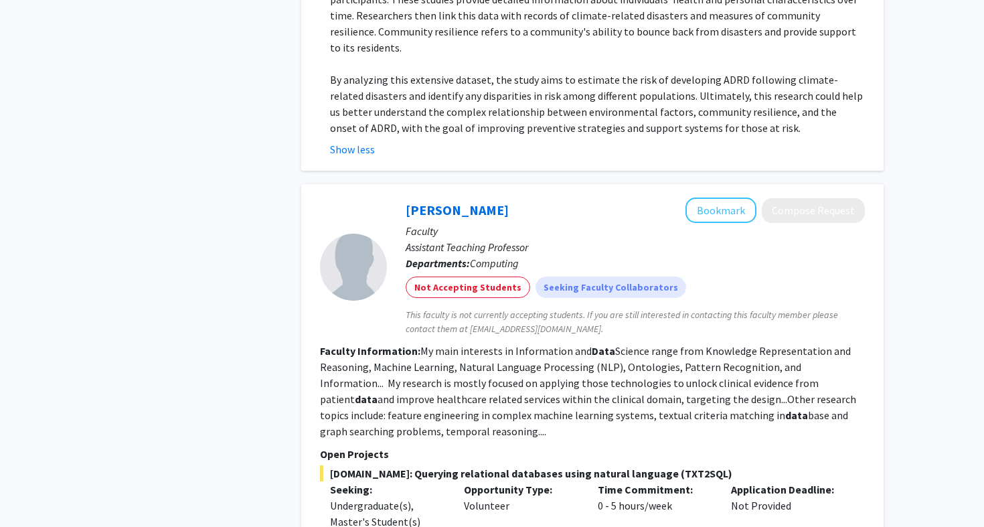
scroll to position [5073, 0]
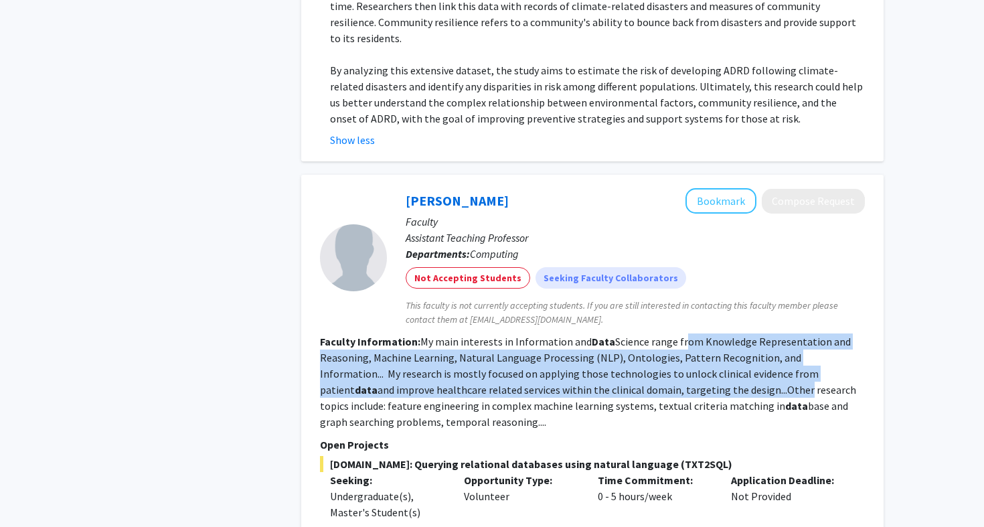
drag, startPoint x: 675, startPoint y: 203, endPoint x: 679, endPoint y: 244, distance: 41.6
click at [679, 333] on section "Faculty Information: My main interests in Information and Data Science range fr…" at bounding box center [592, 381] width 545 height 96
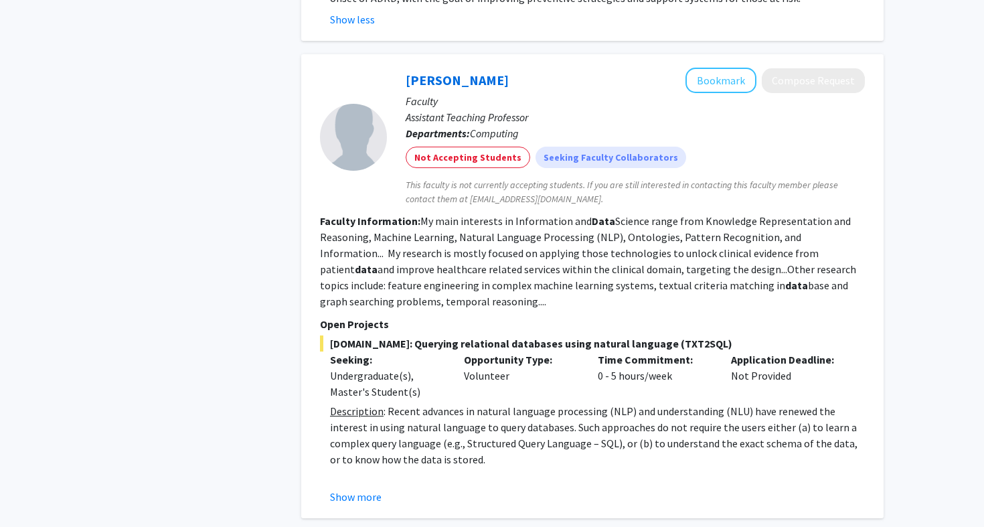
scroll to position [5194, 0]
click at [363, 488] on button "Show more" at bounding box center [356, 496] width 52 height 16
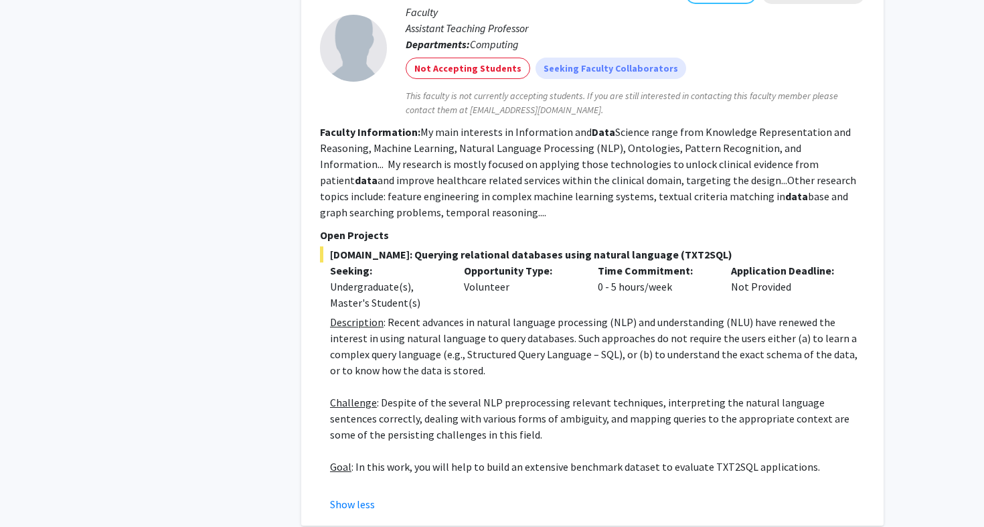
scroll to position [5283, 0]
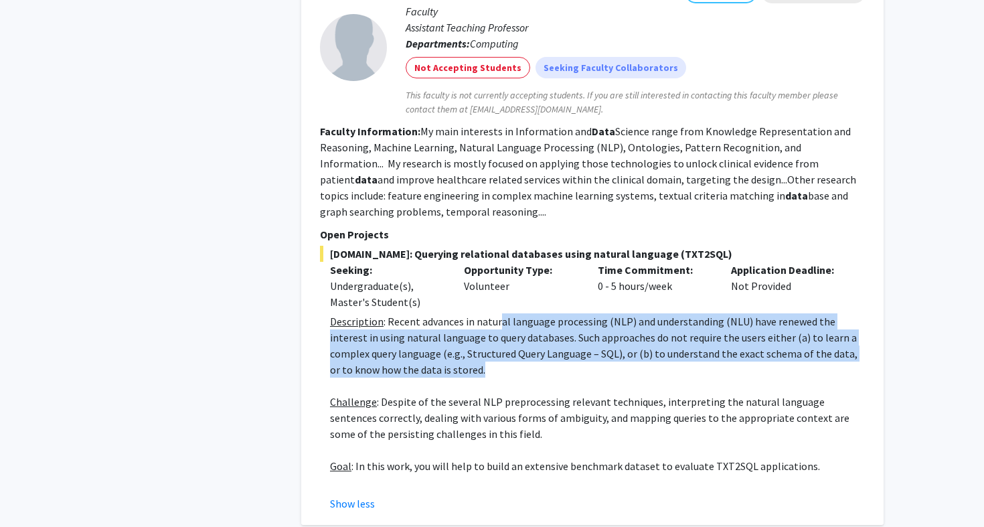
drag, startPoint x: 497, startPoint y: 181, endPoint x: 598, endPoint y: 233, distance: 113.1
click at [598, 313] on p "Description : Recent advances in natural language processing (NLP) and understa…" at bounding box center [597, 345] width 535 height 64
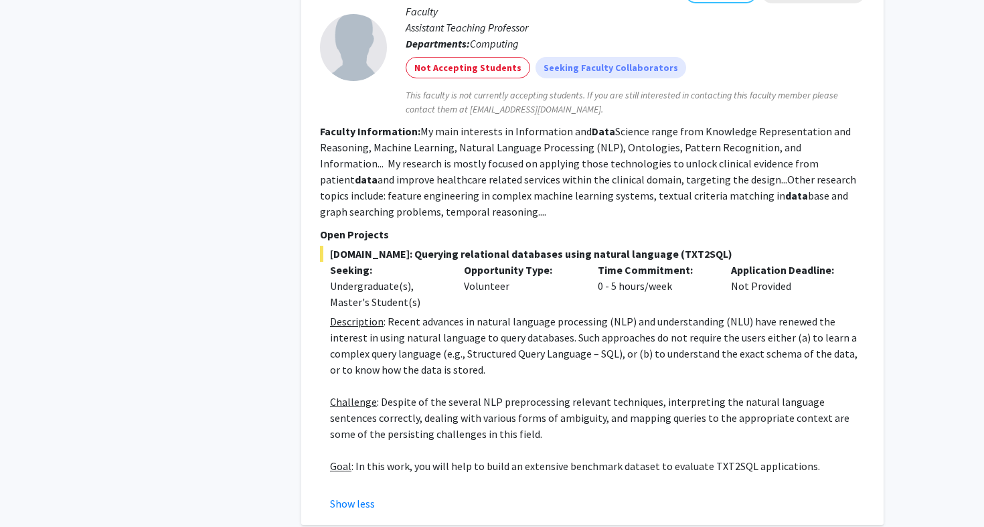
click at [567, 393] on p "Challenge : Despite of the several NLP preprocessing relevant techniques, inter…" at bounding box center [597, 417] width 535 height 48
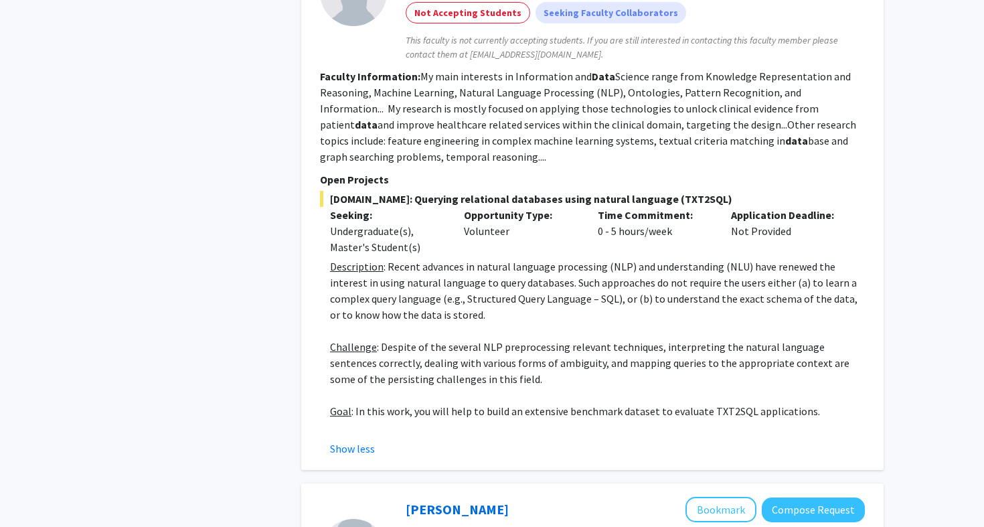
scroll to position [5351, 0]
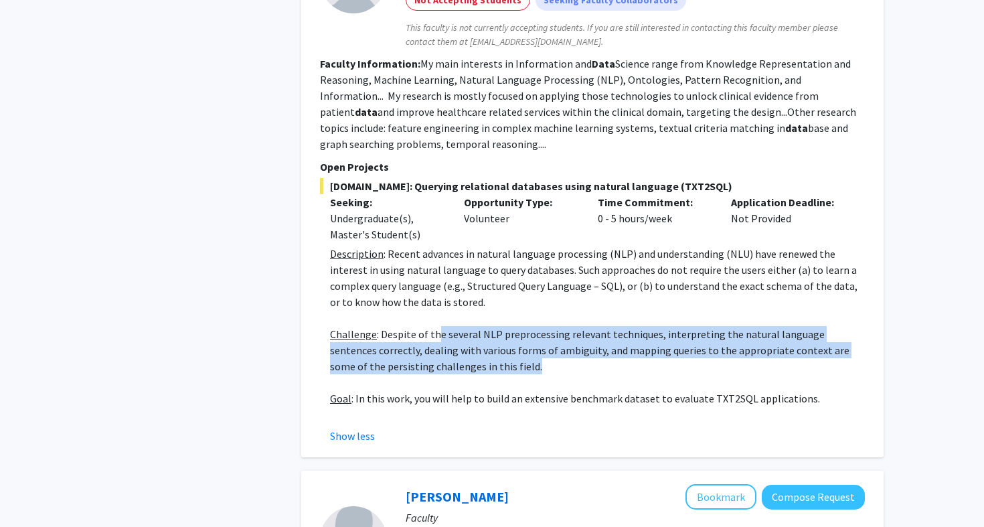
drag, startPoint x: 435, startPoint y: 199, endPoint x: 541, endPoint y: 231, distance: 111.0
click at [541, 326] on p "Challenge : Despite of the several NLP preprocessing relevant techniques, inter…" at bounding box center [597, 350] width 535 height 48
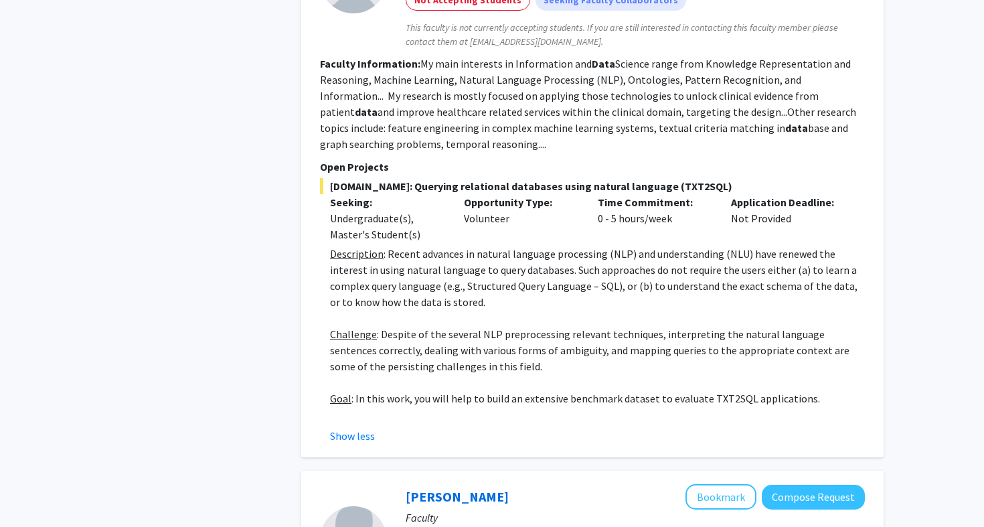
click at [547, 390] on p "Goal : In this work, you will help to build an extensive benchmark dataset to e…" at bounding box center [597, 398] width 535 height 16
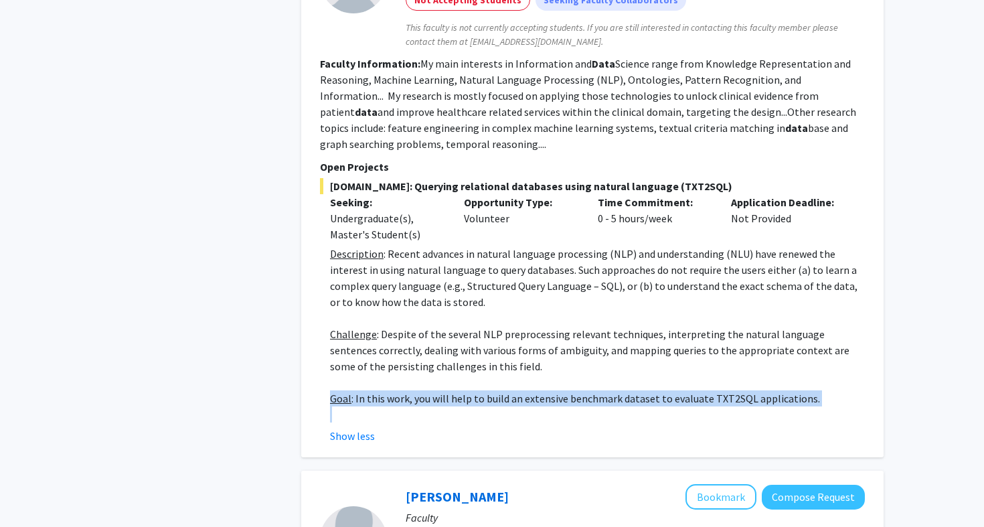
click at [547, 390] on p "Goal : In this work, you will help to build an extensive benchmark dataset to e…" at bounding box center [597, 398] width 535 height 16
click at [564, 406] on p at bounding box center [597, 414] width 535 height 16
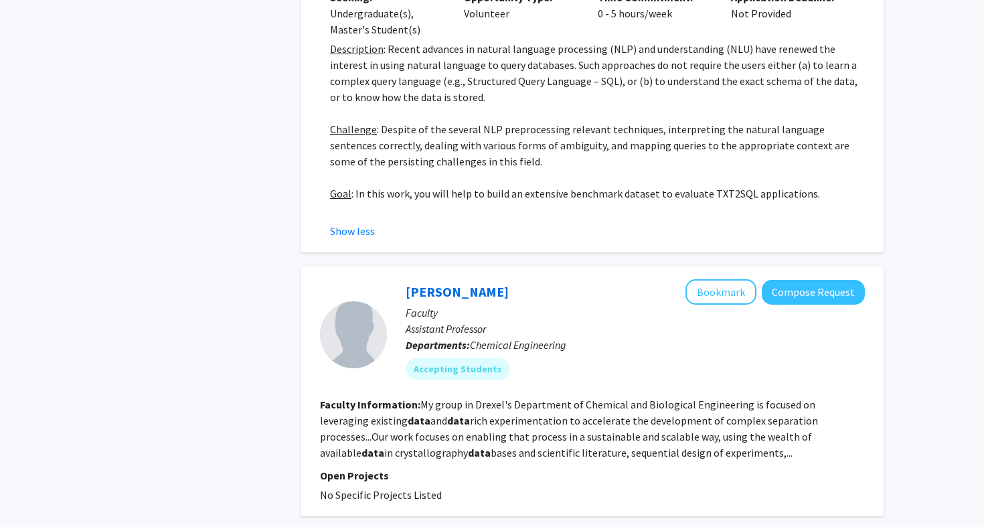
scroll to position [5555, 0]
click at [497, 397] on section "Faculty Information: My group in Drexel's Department of Chemical and Biological…" at bounding box center [592, 429] width 545 height 64
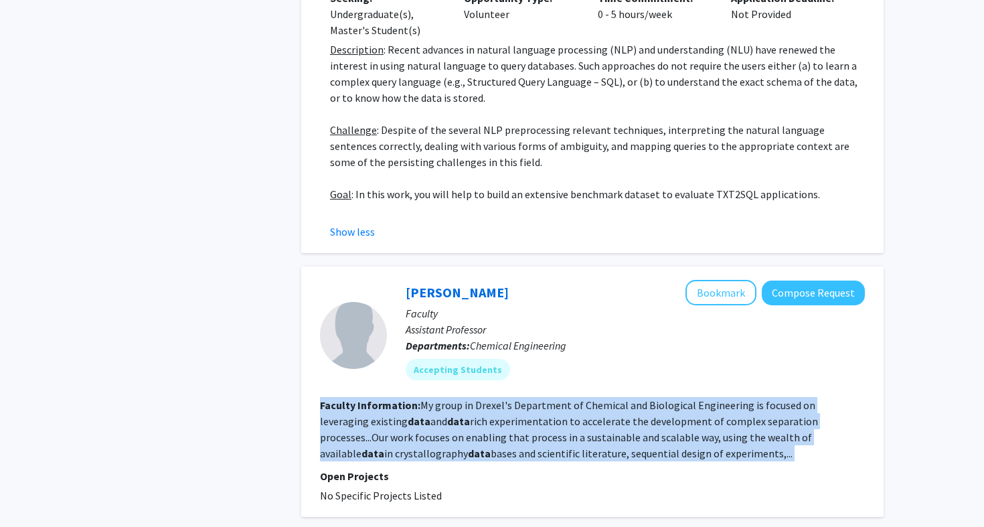
click at [497, 397] on section "Faculty Information: My group in Drexel's Department of Chemical and Biological…" at bounding box center [592, 429] width 545 height 64
click at [503, 398] on fg-read-more "My group in Drexel's Department of Chemical and Biological Engineering is focus…" at bounding box center [569, 429] width 498 height 62
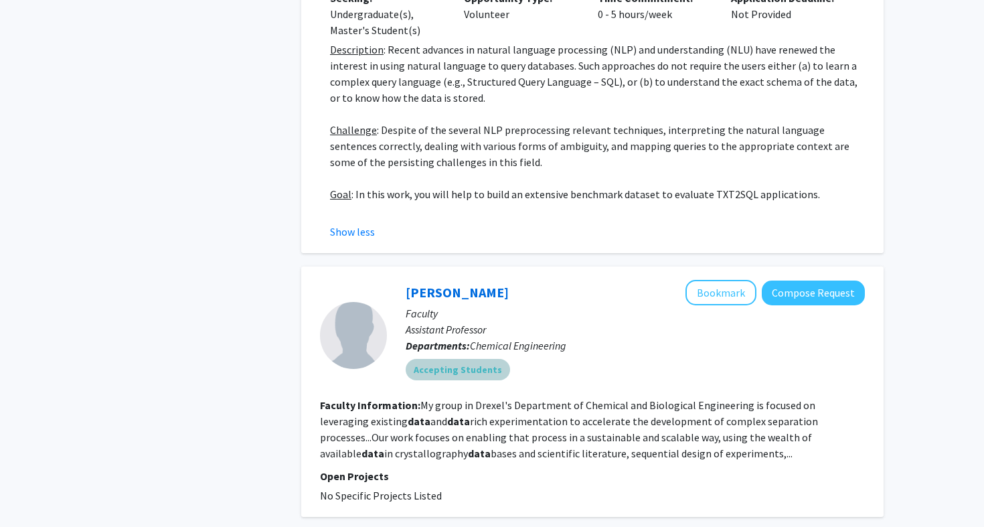
click at [652, 356] on div "Accepting Students" at bounding box center [635, 369] width 464 height 27
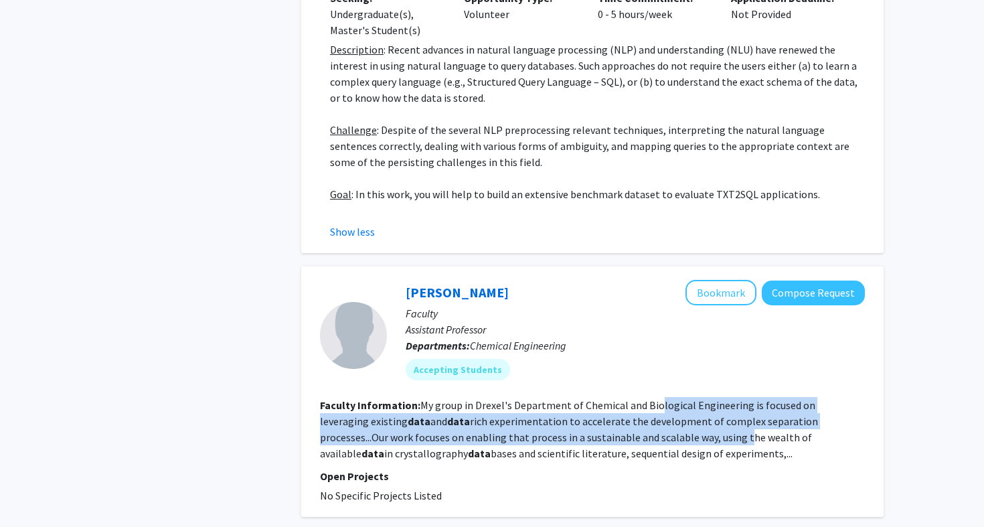
drag, startPoint x: 654, startPoint y: 264, endPoint x: 646, endPoint y: 299, distance: 36.2
click at [646, 398] on fg-read-more "My group in Drexel's Department of Chemical and Biological Engineering is focus…" at bounding box center [569, 429] width 498 height 62
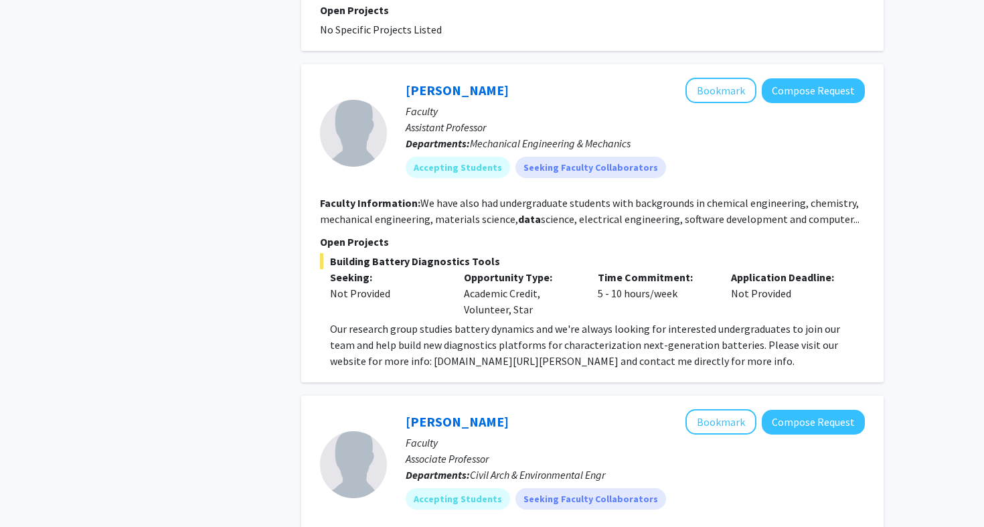
scroll to position [1021, 0]
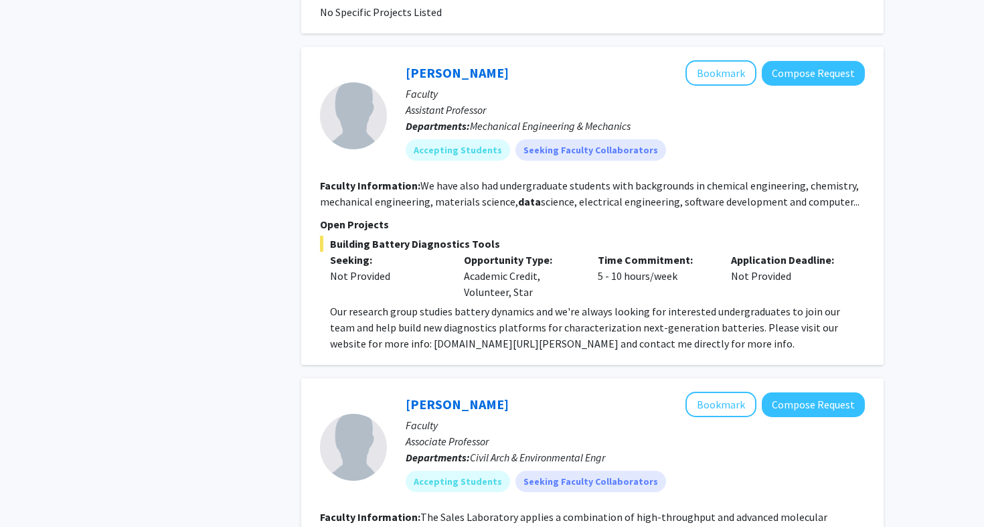
drag, startPoint x: 430, startPoint y: 189, endPoint x: 584, endPoint y: 248, distance: 164.2
click at [584, 248] on fg-search-faculty "[PERSON_NAME] Bookmark Compose Request Faculty Assistant Professor Departments:…" at bounding box center [592, 205] width 545 height 291
click at [561, 315] on p "Our research group studies battery dynamics and we're always looking for intere…" at bounding box center [597, 327] width 535 height 48
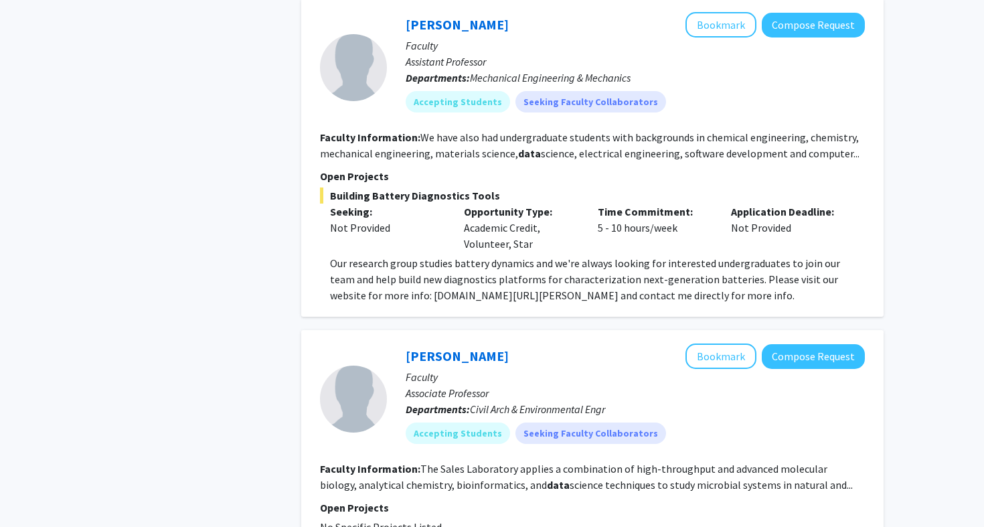
scroll to position [1077, 0]
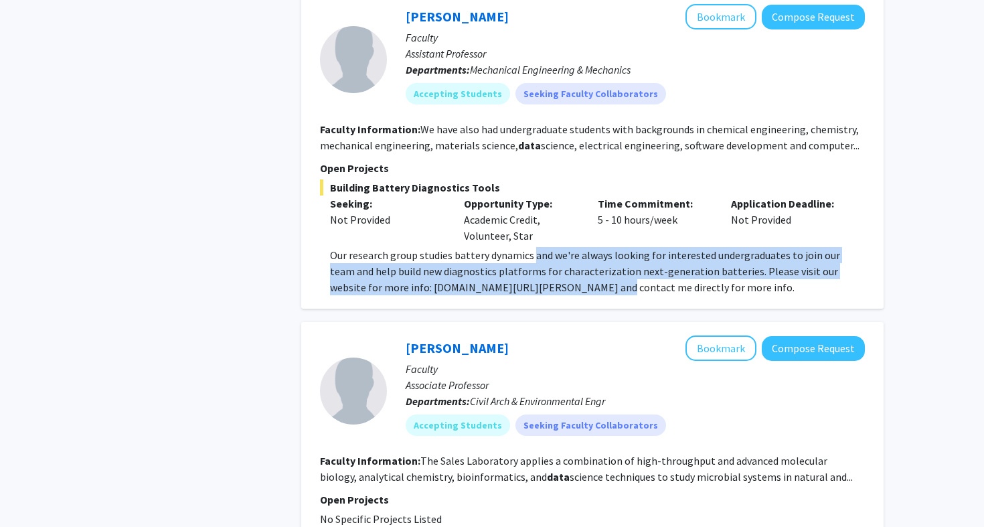
drag, startPoint x: 533, startPoint y: 259, endPoint x: 551, endPoint y: 284, distance: 31.1
click at [551, 284] on p "Our research group studies battery dynamics and we're always looking for intere…" at bounding box center [597, 271] width 535 height 48
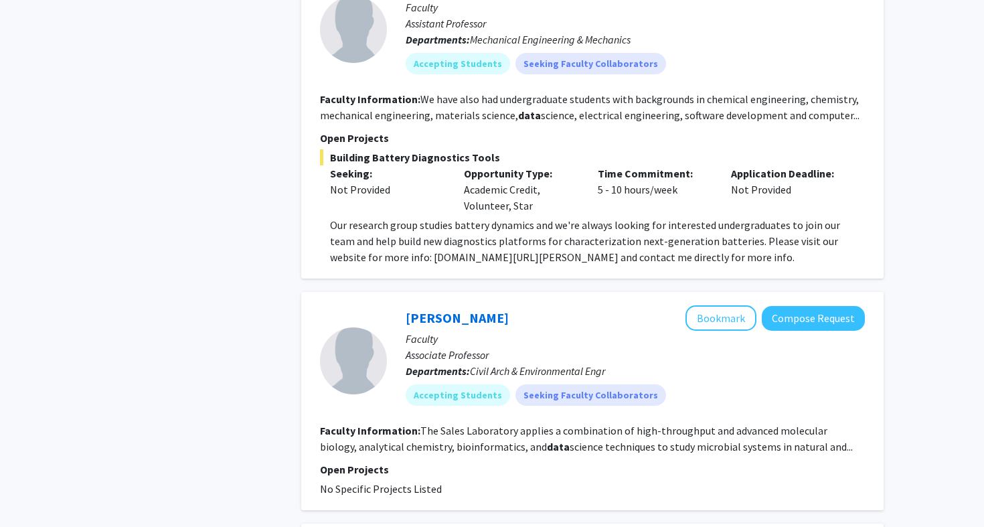
scroll to position [1111, 0]
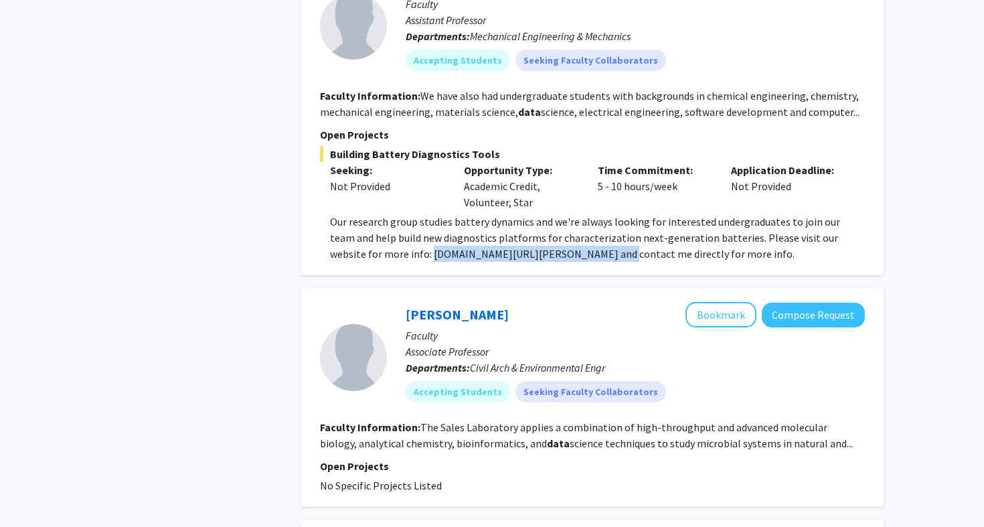
drag, startPoint x: 378, startPoint y: 256, endPoint x: 554, endPoint y: 255, distance: 176.0
click at [554, 255] on p "Our research group studies battery dynamics and we're always looking for intere…" at bounding box center [597, 237] width 535 height 48
copy p "[DOMAIN_NAME][URL][PERSON_NAME]"
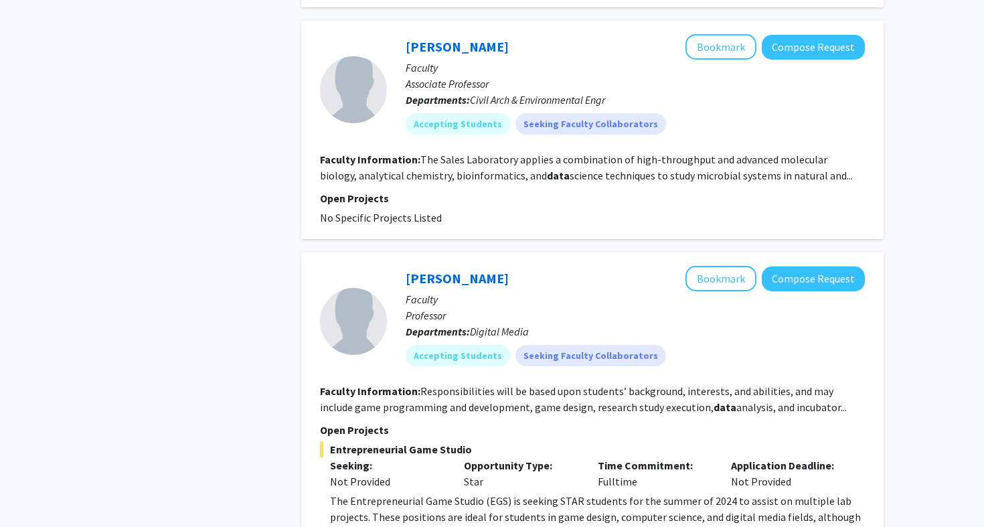
scroll to position [1380, 0]
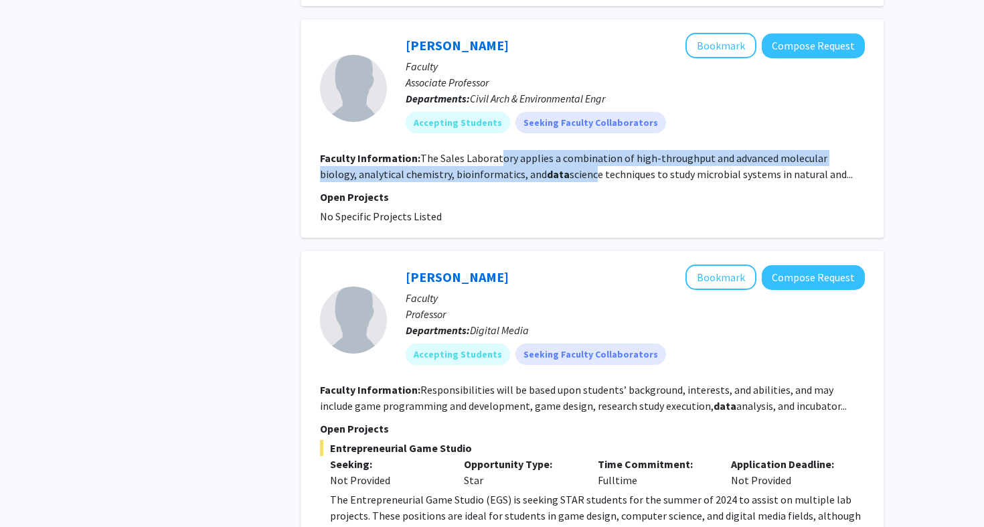
drag, startPoint x: 499, startPoint y: 165, endPoint x: 549, endPoint y: 178, distance: 51.9
click at [549, 178] on fg-read-more "The Sales Laboratory applies a combination of high-throughput and advanced mole…" at bounding box center [586, 165] width 533 height 29
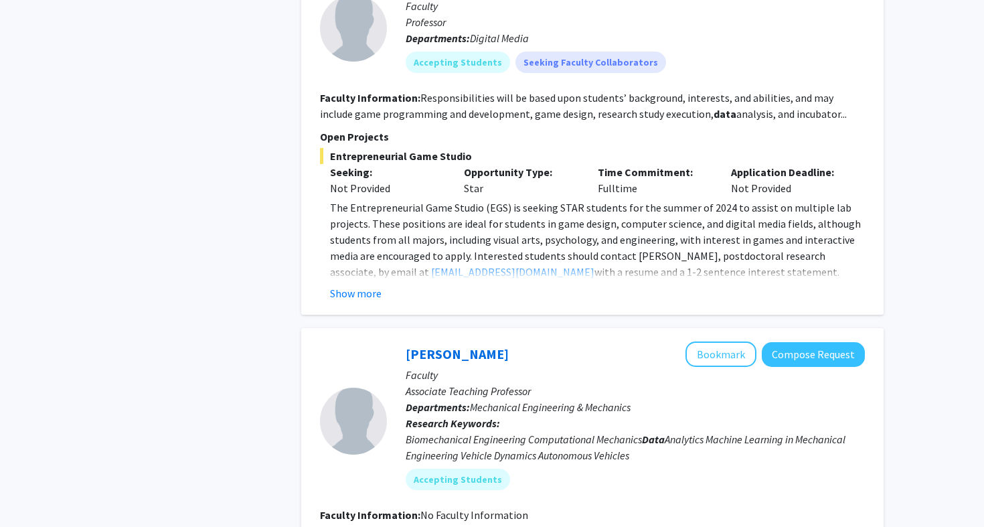
scroll to position [1674, 0]
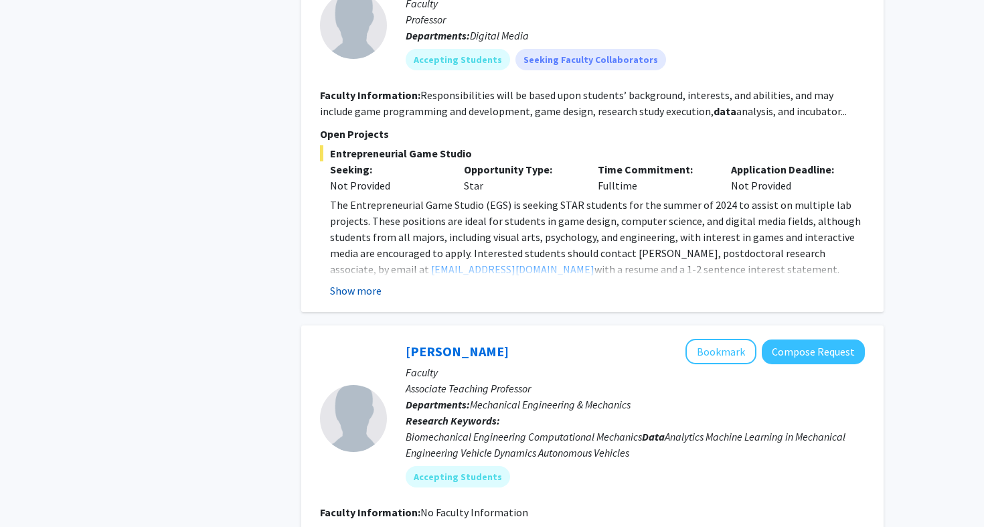
click at [368, 294] on button "Show more" at bounding box center [356, 290] width 52 height 16
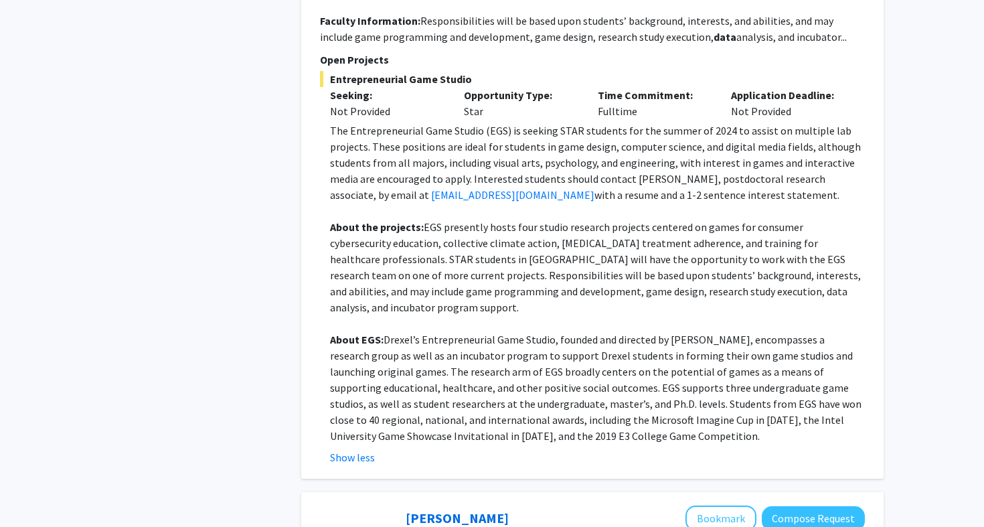
scroll to position [1750, 0]
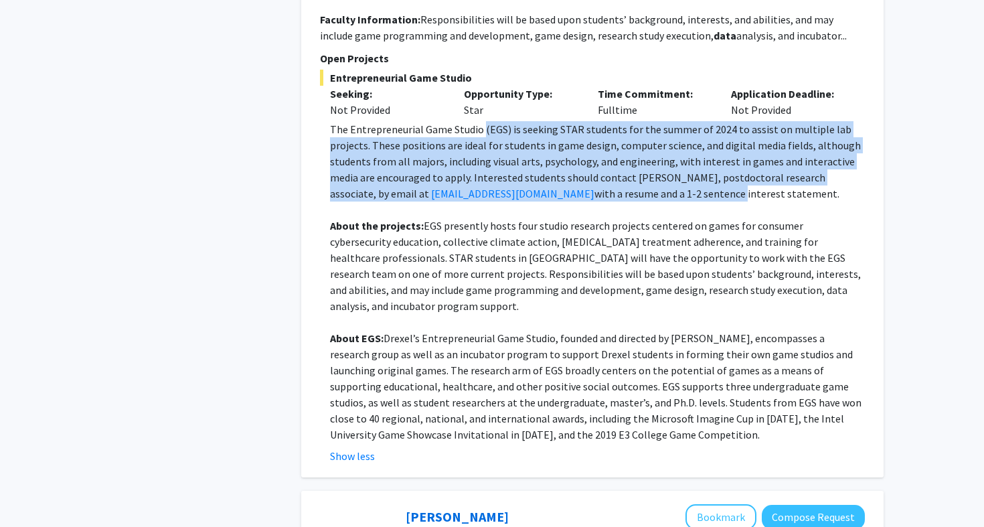
drag, startPoint x: 482, startPoint y: 131, endPoint x: 637, endPoint y: 191, distance: 166.3
click at [637, 191] on p "The Entrepreneurial Game Studio (EGS) is seeking STAR students for the summer o…" at bounding box center [597, 161] width 535 height 80
click at [637, 191] on span "with a resume and a 1-2 sentence interest statement." at bounding box center [716, 193] width 245 height 13
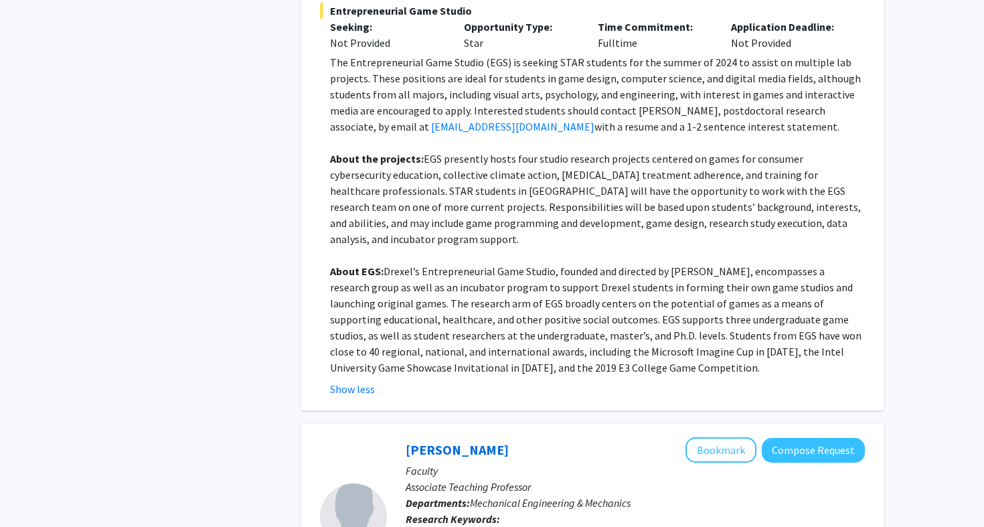
scroll to position [1818, 0]
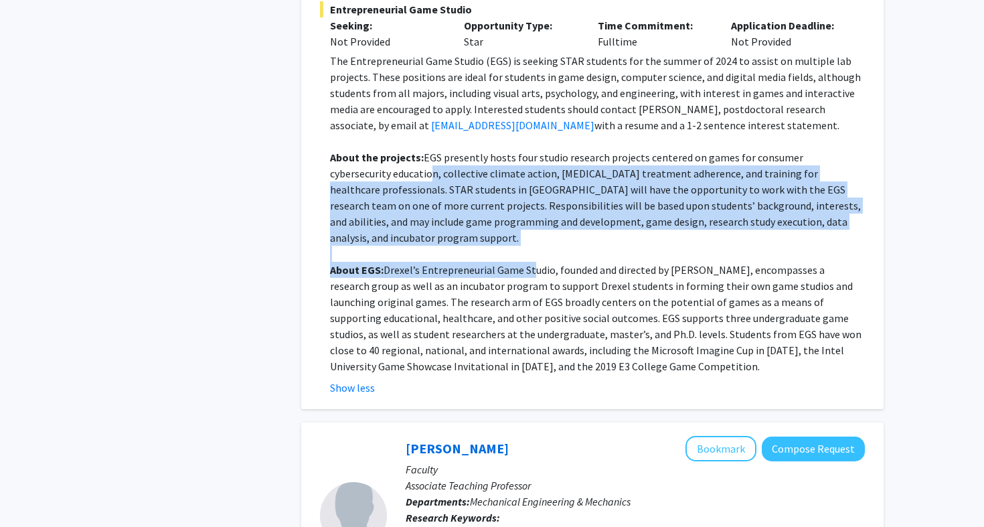
drag, startPoint x: 367, startPoint y: 170, endPoint x: 531, endPoint y: 255, distance: 184.7
click at [531, 255] on div "The Entrepreneurial Game Studio (EGS) is seeking STAR students for the summer o…" at bounding box center [597, 213] width 535 height 321
click at [531, 263] on span "Drexel’s Entrepreneurial Game Studio, founded and directed by [PERSON_NAME], en…" at bounding box center [595, 318] width 531 height 110
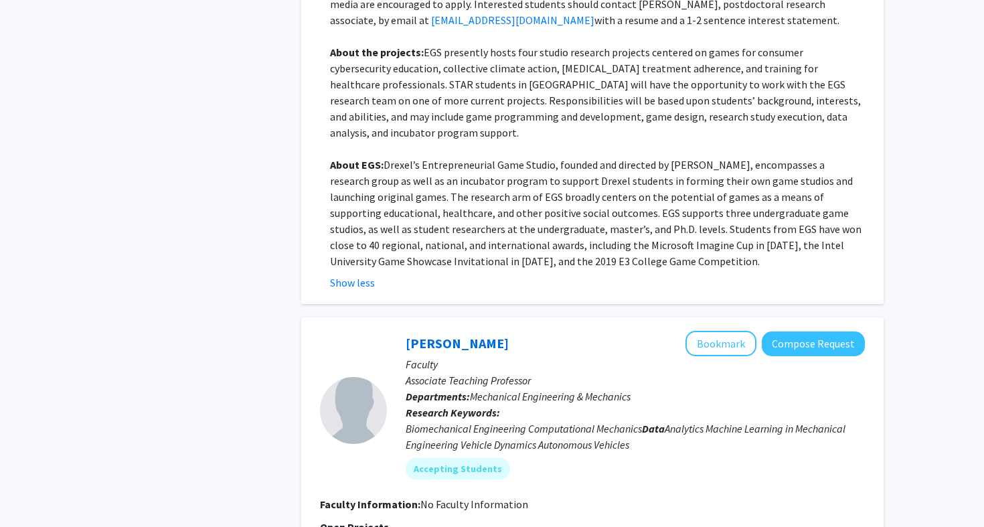
scroll to position [1932, 0]
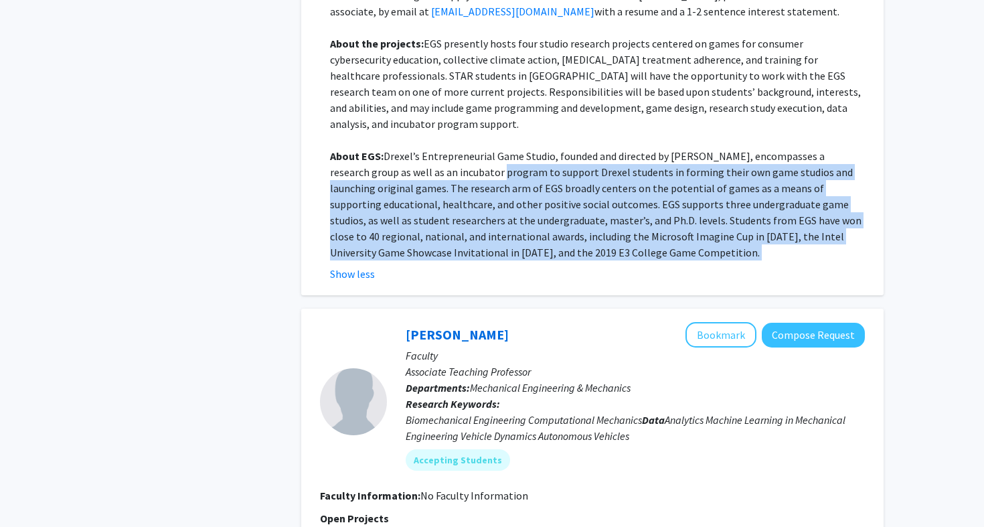
drag, startPoint x: 450, startPoint y: 158, endPoint x: 561, endPoint y: 251, distance: 144.4
click at [561, 251] on fg-read-more "The Entrepreneurial Game Studio (EGS) is seeking STAR students for the summer o…" at bounding box center [592, 110] width 545 height 343
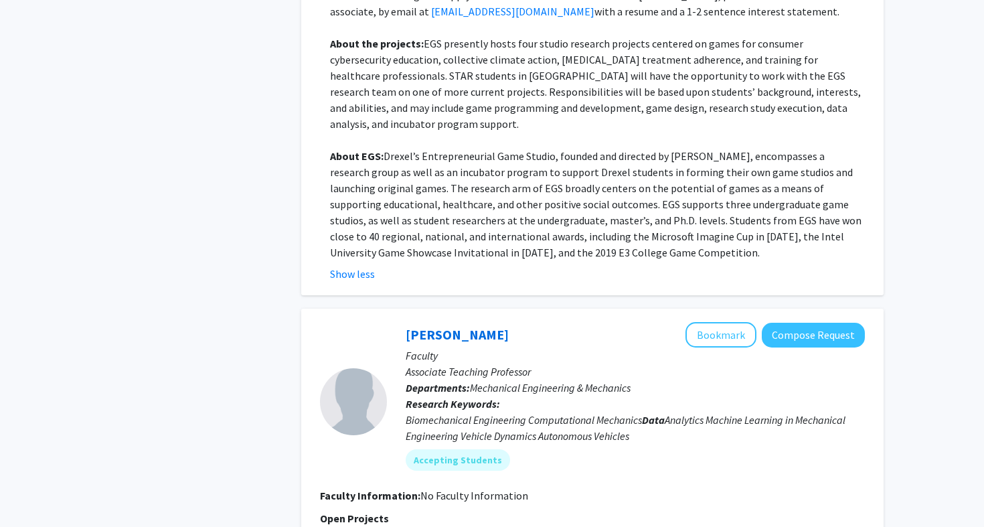
click at [555, 183] on span "Drexel’s Entrepreneurial Game Studio, founded and directed by [PERSON_NAME], en…" at bounding box center [595, 204] width 531 height 110
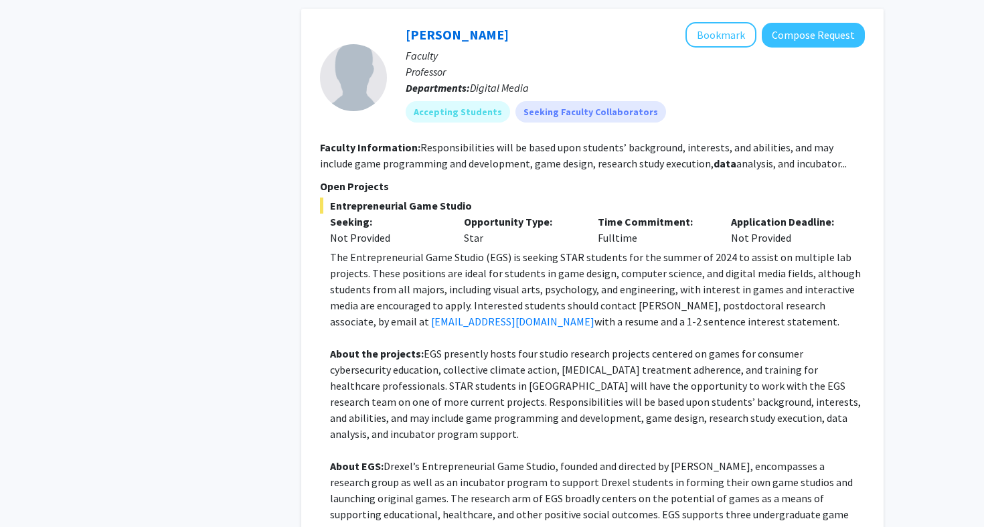
scroll to position [1622, 0]
click at [733, 42] on button "Bookmark" at bounding box center [720, 34] width 71 height 25
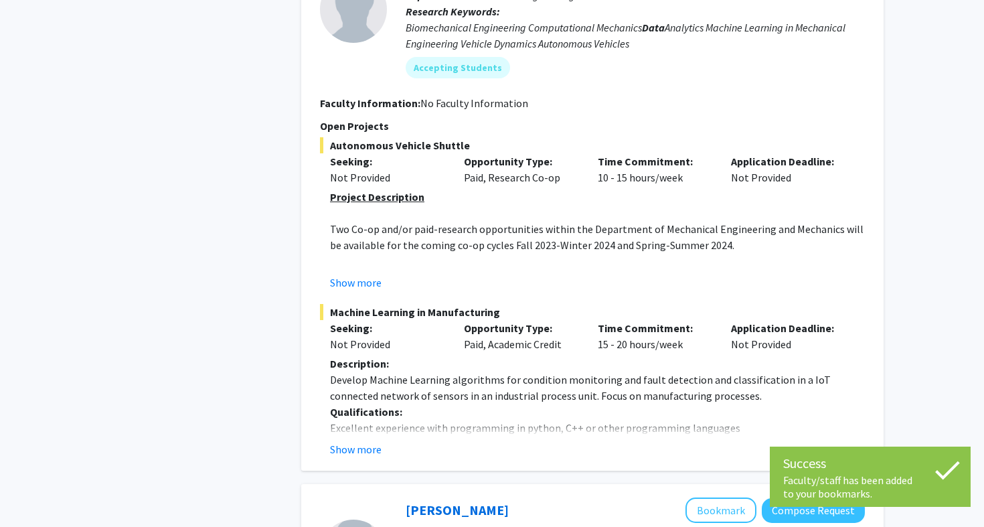
scroll to position [2335, 0]
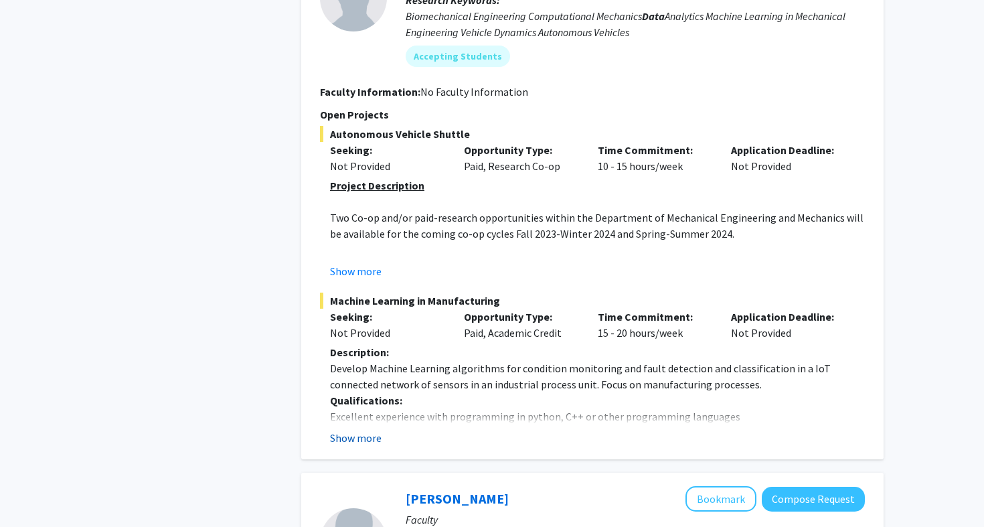
click at [357, 430] on button "Show more" at bounding box center [356, 438] width 52 height 16
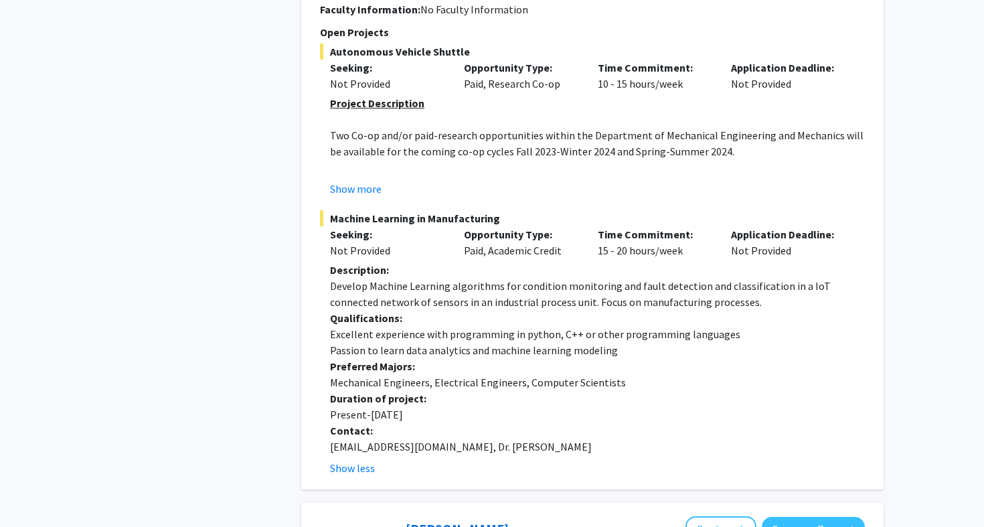
scroll to position [2528, 0]
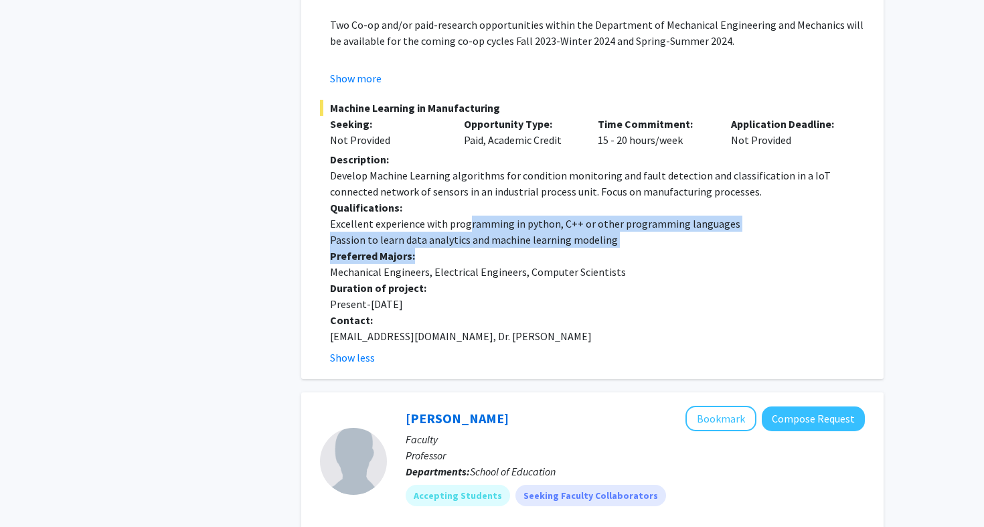
drag, startPoint x: 466, startPoint y: 205, endPoint x: 474, endPoint y: 236, distance: 32.3
click at [474, 236] on div "Description: Develop Machine Learning algorithms for condition monitoring and f…" at bounding box center [597, 247] width 535 height 193
click at [474, 248] on p "Preferred Majors:" at bounding box center [597, 256] width 535 height 16
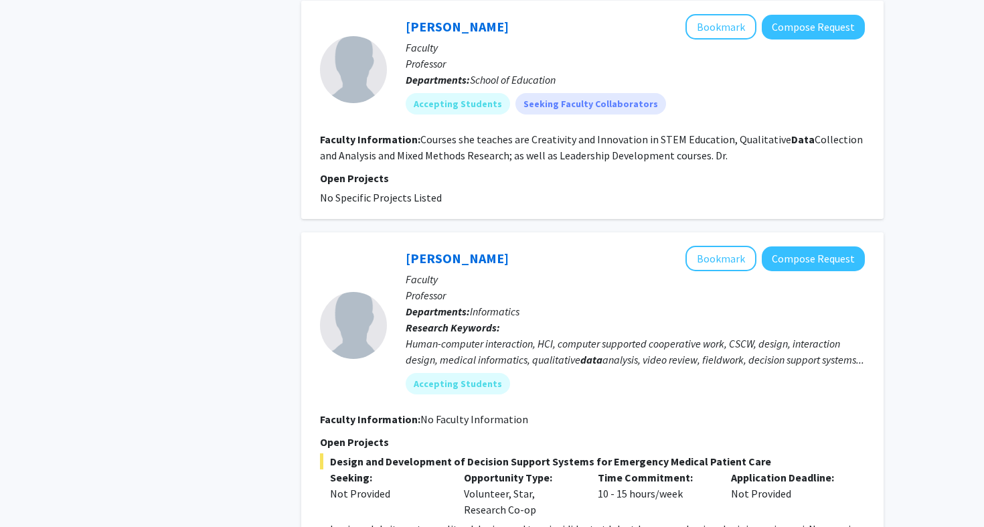
scroll to position [2921, 0]
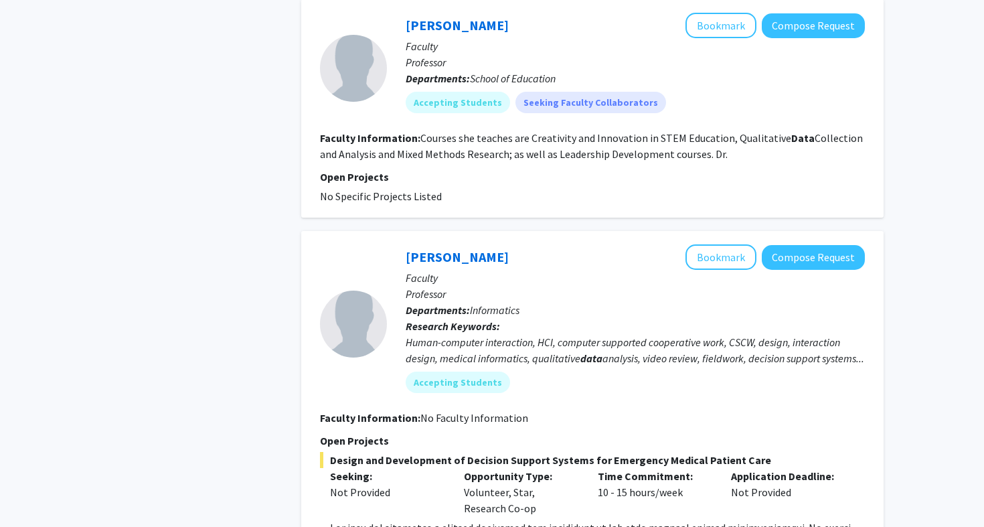
drag, startPoint x: 739, startPoint y: 127, endPoint x: 758, endPoint y: 143, distance: 24.8
click at [758, 143] on section "Faculty Information: Courses she teaches are Creativity and Innovation in STEM …" at bounding box center [592, 146] width 545 height 32
click at [759, 143] on section "Faculty Information: Courses she teaches are Creativity and Innovation in STEM …" at bounding box center [592, 146] width 545 height 32
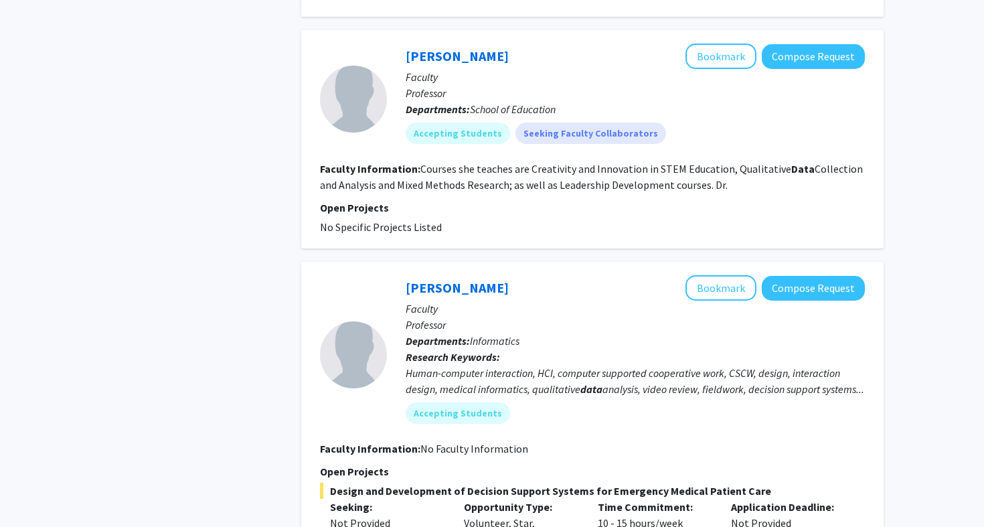
scroll to position [2877, 0]
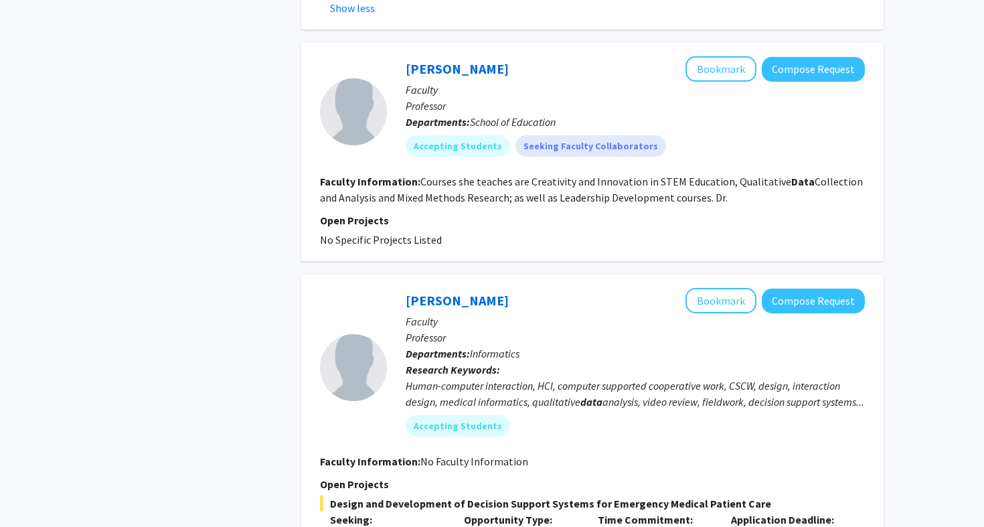
drag, startPoint x: 420, startPoint y: 170, endPoint x: 642, endPoint y: 193, distance: 224.1
click at [642, 193] on fg-search-faculty "[PERSON_NAME] Bookmark Compose Request Faculty Professor Departments: School of…" at bounding box center [592, 151] width 545 height 191
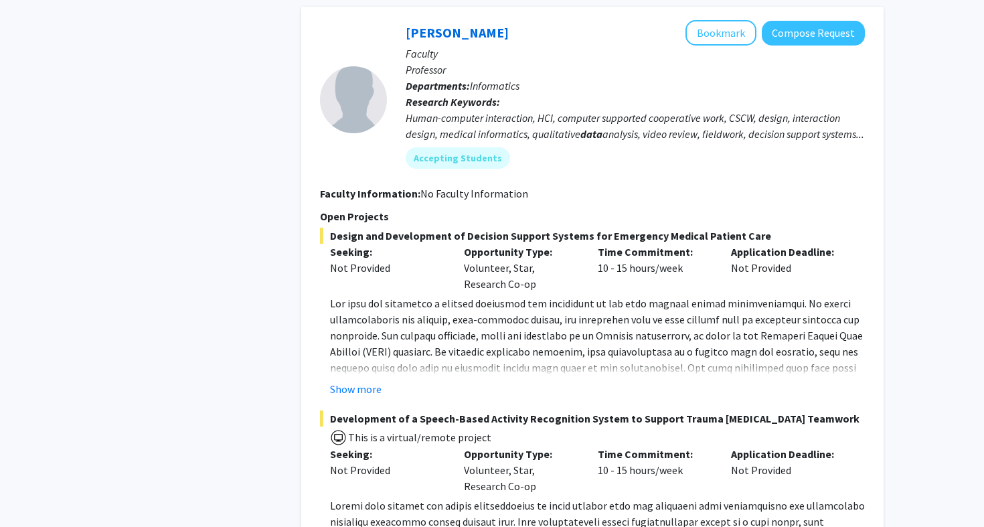
scroll to position [3145, 0]
click at [567, 117] on div "Human-computer interaction, HCI, computer supported cooperative work, CSCW, des…" at bounding box center [635, 126] width 459 height 32
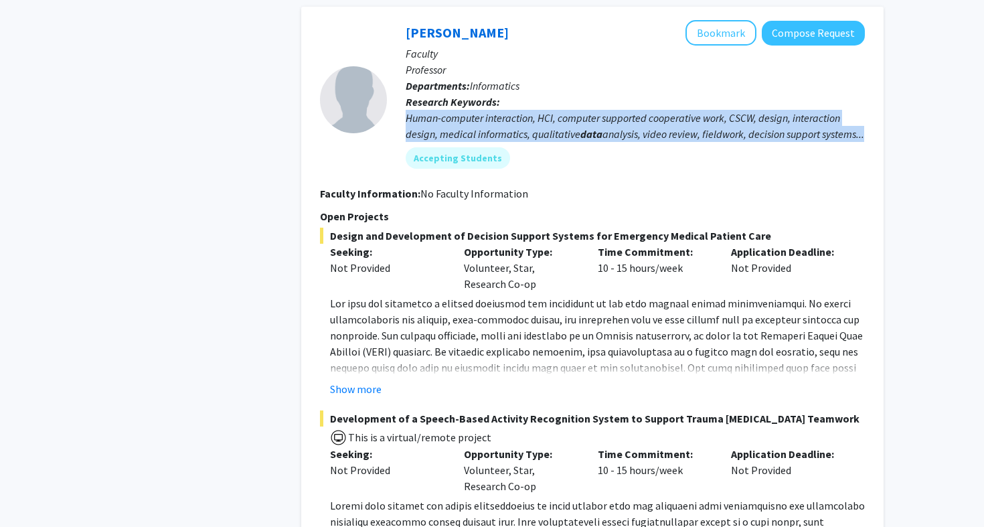
click at [567, 117] on div "Human-computer interaction, HCI, computer supported cooperative work, CSCW, des…" at bounding box center [635, 126] width 459 height 32
click at [568, 121] on div "Human-computer interaction, HCI, computer supported cooperative work, CSCW, des…" at bounding box center [635, 126] width 459 height 32
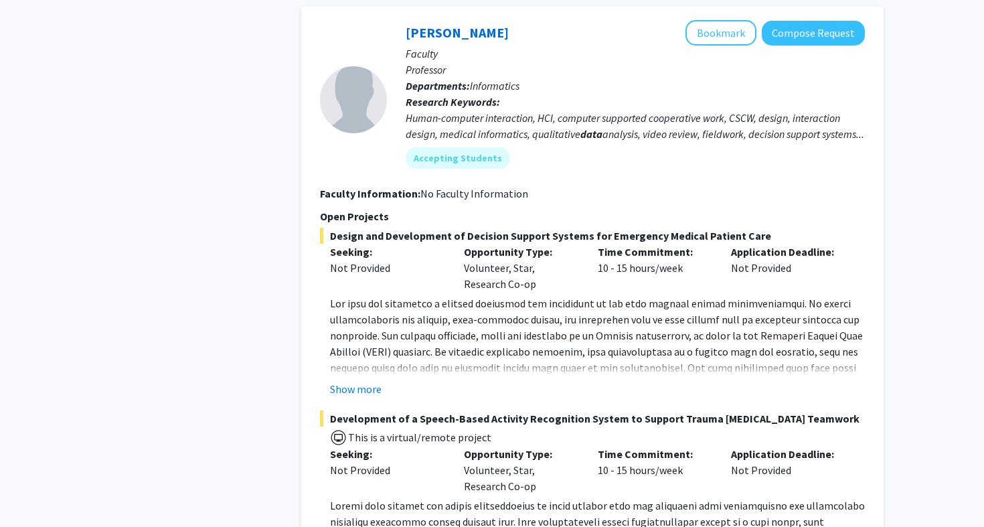
click at [631, 256] on p "Time Commitment:" at bounding box center [655, 252] width 114 height 16
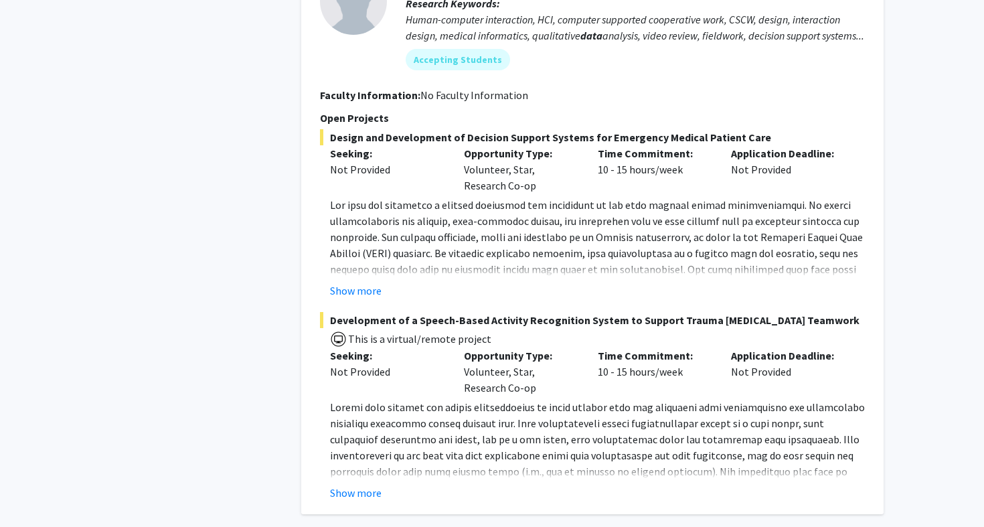
scroll to position [3260, 0]
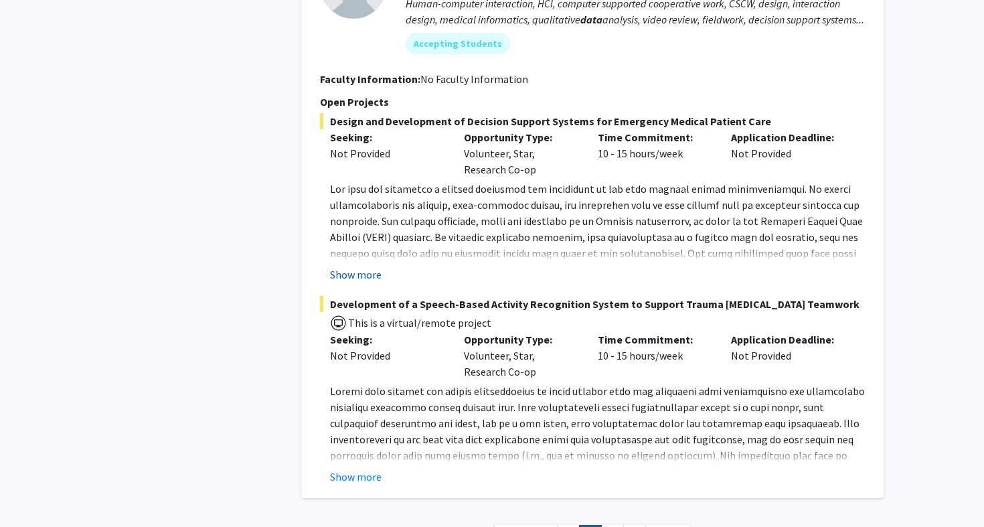
click at [349, 281] on button "Show more" at bounding box center [356, 274] width 52 height 16
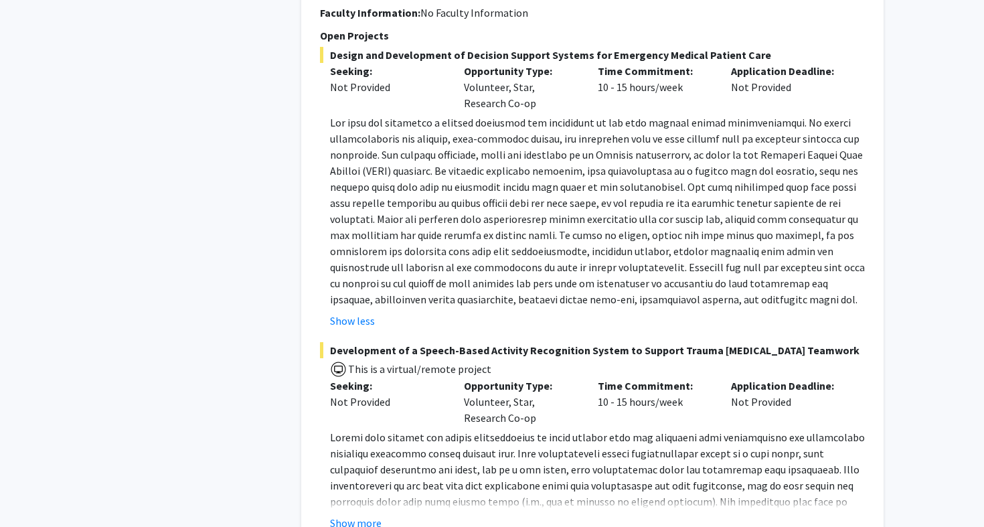
scroll to position [3351, 0]
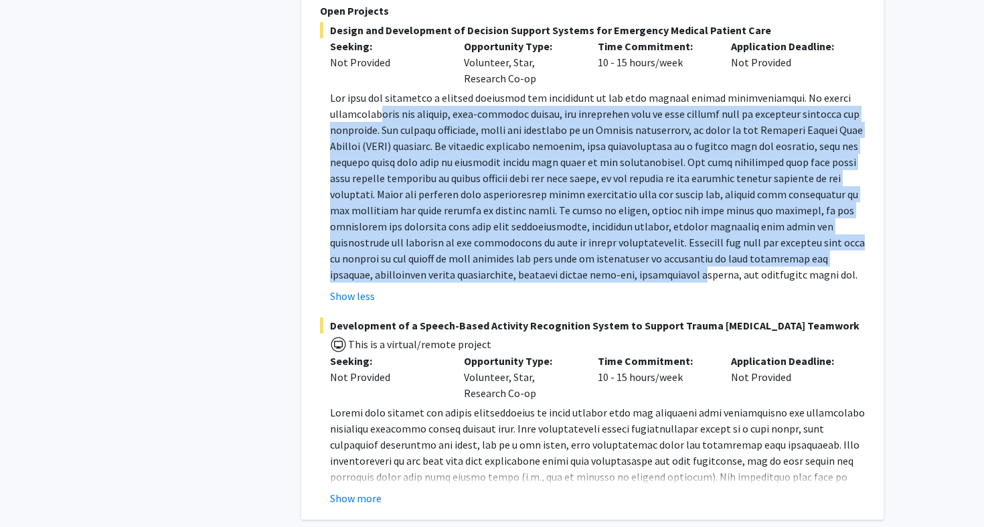
drag, startPoint x: 372, startPoint y: 121, endPoint x: 519, endPoint y: 279, distance: 215.9
click at [519, 279] on p at bounding box center [597, 186] width 535 height 193
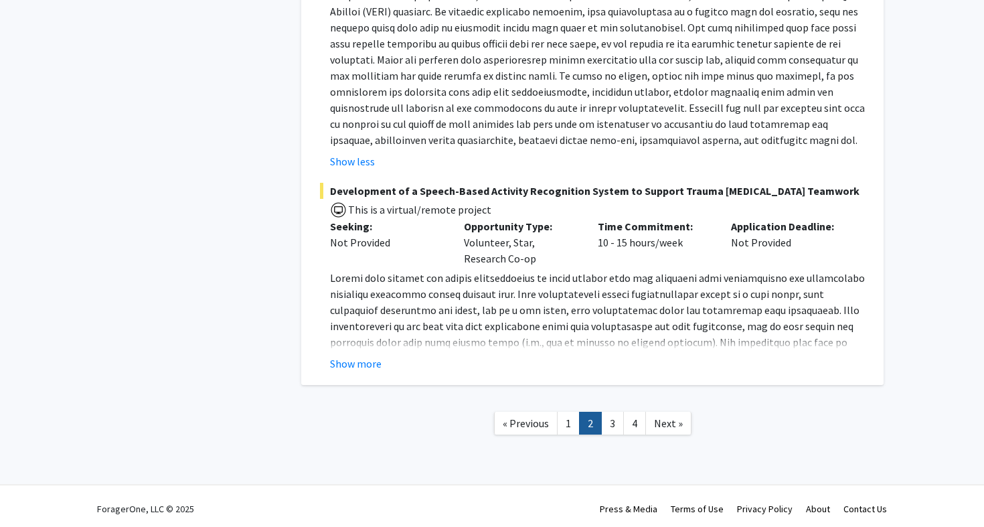
scroll to position [3486, 0]
click at [369, 363] on button "Show more" at bounding box center [356, 363] width 52 height 16
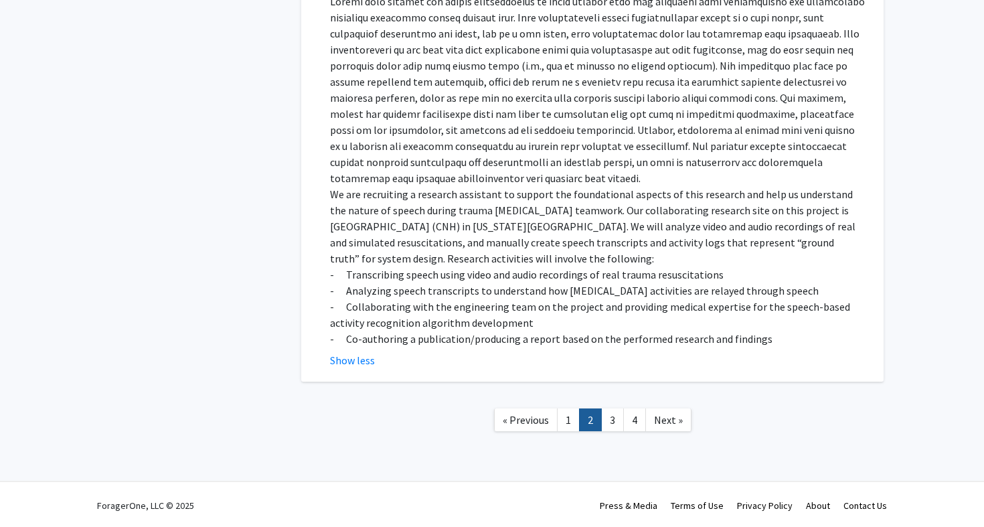
scroll to position [3761, 0]
click at [406, 280] on p "- Transcribing speech using video and audio recordings of real trauma resuscita…" at bounding box center [597, 275] width 535 height 16
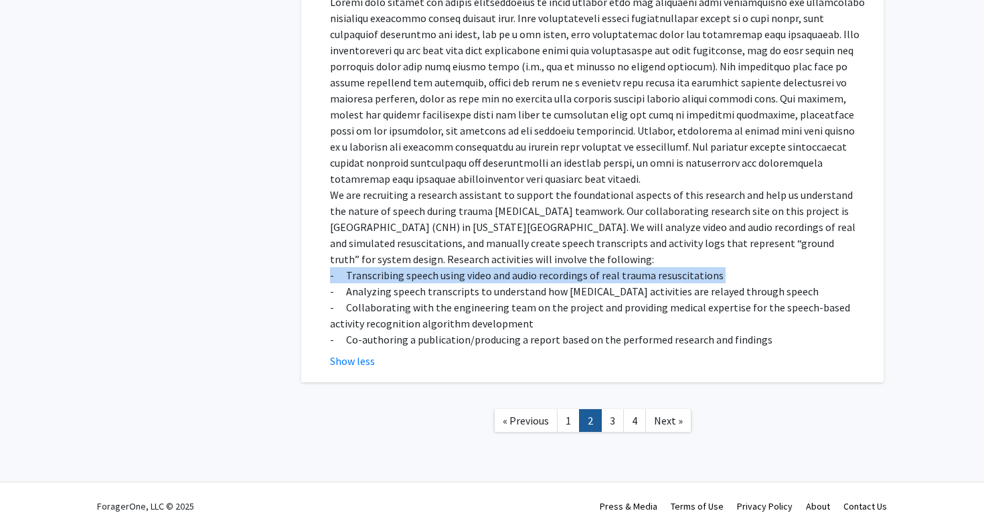
click at [406, 280] on p "- Transcribing speech using video and audio recordings of real trauma resuscita…" at bounding box center [597, 275] width 535 height 16
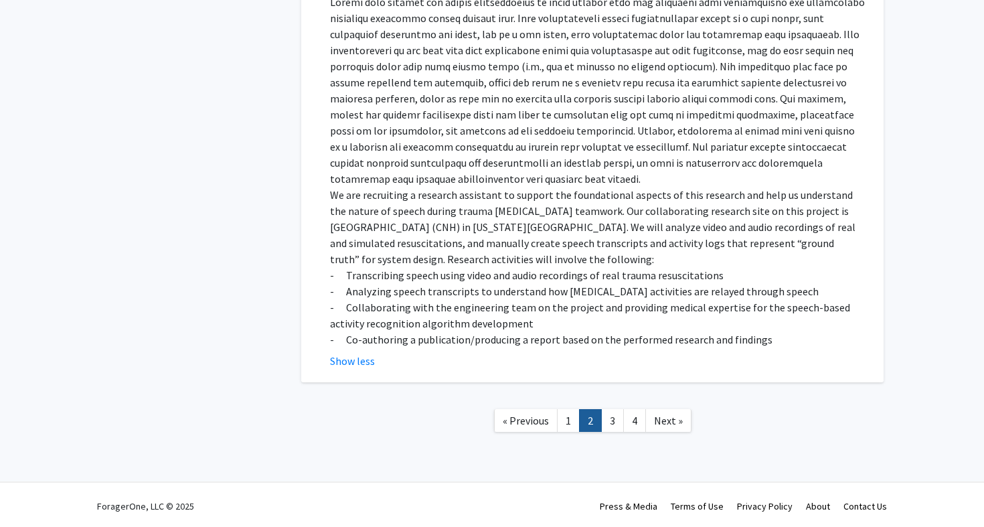
click at [410, 297] on p "- Analyzing speech transcripts to understand how [MEDICAL_DATA] activities are …" at bounding box center [597, 291] width 535 height 16
click at [408, 296] on p "- Analyzing speech transcripts to understand how [MEDICAL_DATA] activities are …" at bounding box center [597, 291] width 535 height 16
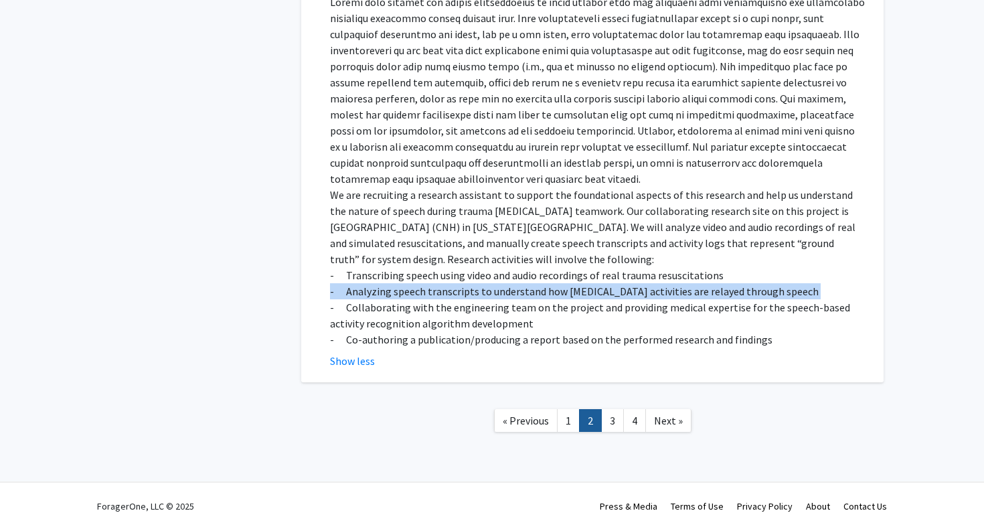
click at [408, 296] on p "- Analyzing speech transcripts to understand how [MEDICAL_DATA] activities are …" at bounding box center [597, 291] width 535 height 16
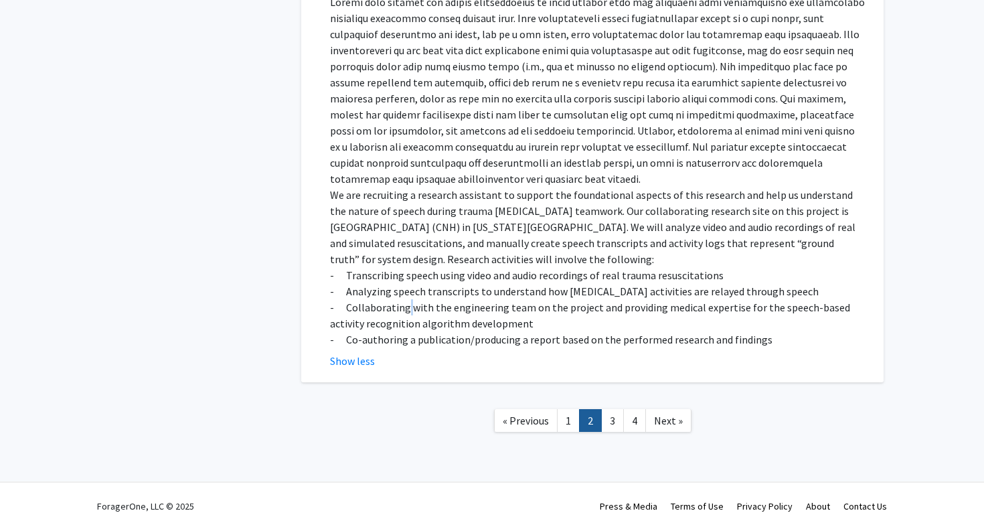
click at [408, 308] on p "- Collaborating with the engineering team on the project and providing medical …" at bounding box center [597, 315] width 535 height 32
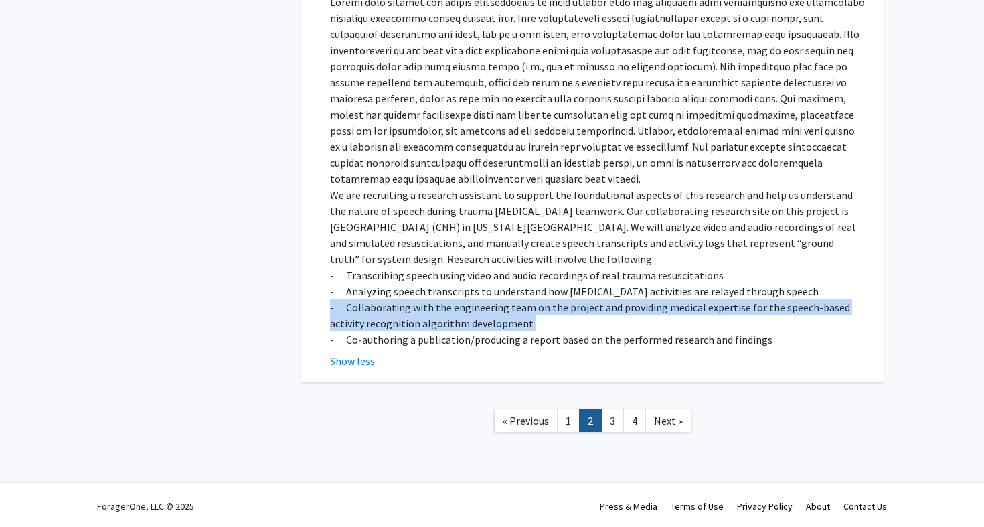
click at [408, 308] on p "- Collaborating with the engineering team on the project and providing medical …" at bounding box center [597, 315] width 535 height 32
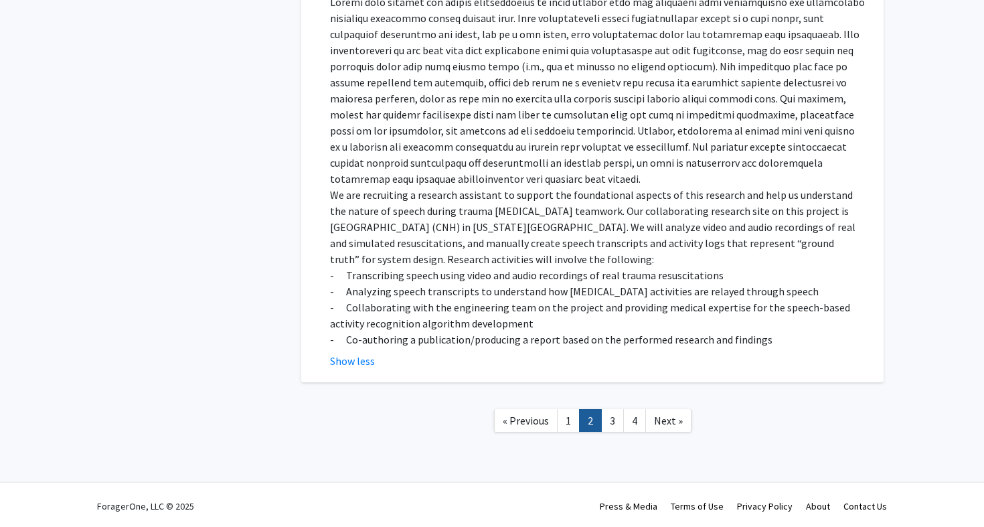
click at [428, 345] on p "- Co-authoring a publication/producing a report based on the performed research…" at bounding box center [597, 339] width 535 height 16
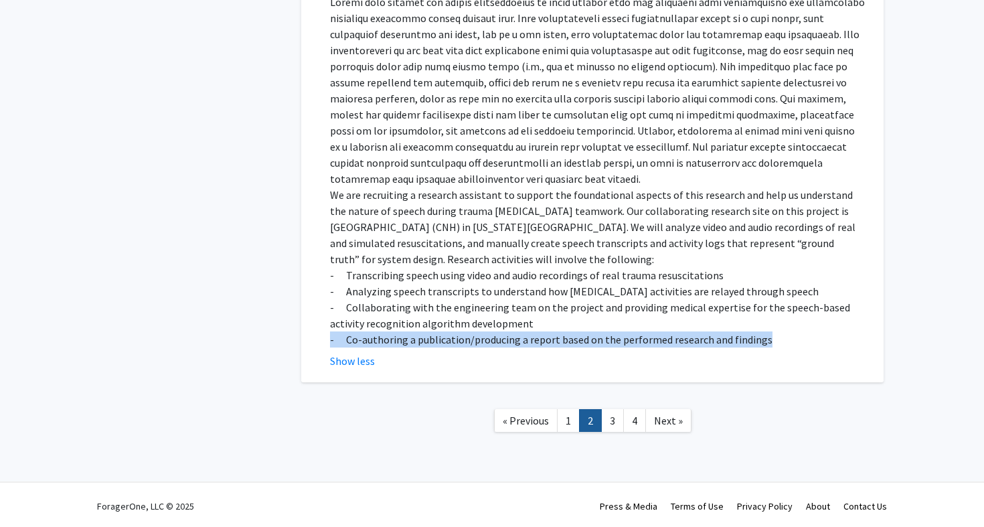
click at [428, 345] on p "- Co-authoring a publication/producing a report based on the performed research…" at bounding box center [597, 339] width 535 height 16
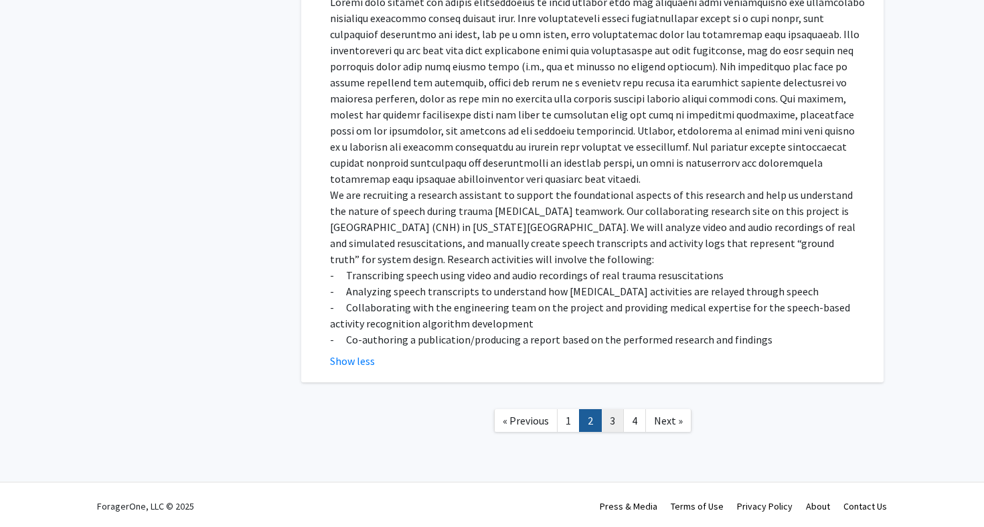
click at [613, 426] on link "3" at bounding box center [612, 420] width 23 height 23
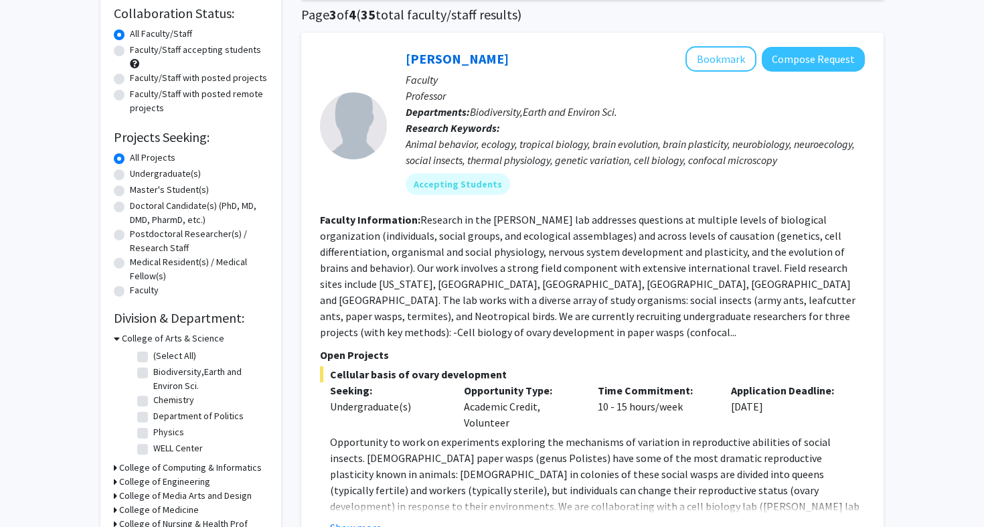
scroll to position [158, 0]
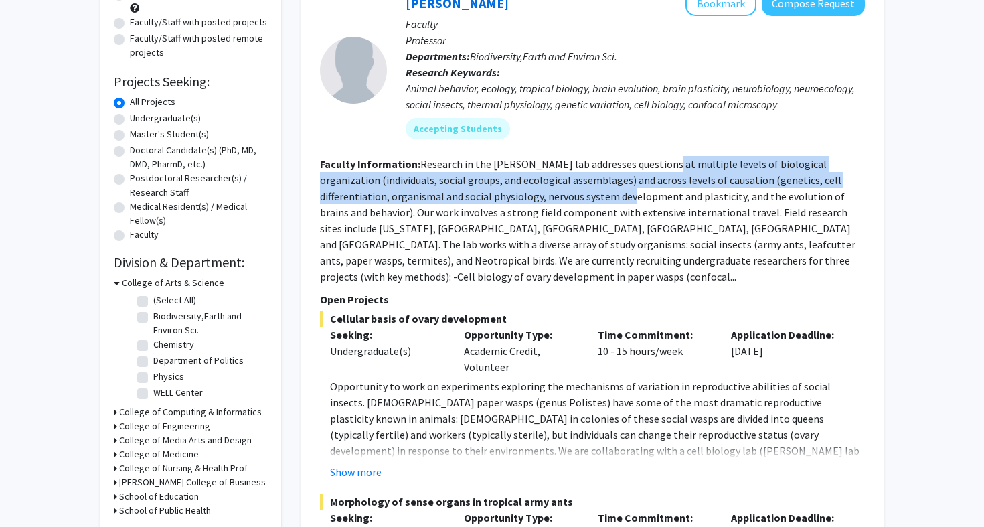
drag, startPoint x: 656, startPoint y: 171, endPoint x: 580, endPoint y: 189, distance: 79.0
click at [580, 189] on section "Faculty Information: Research in the [PERSON_NAME] lab addresses questions at m…" at bounding box center [592, 220] width 545 height 128
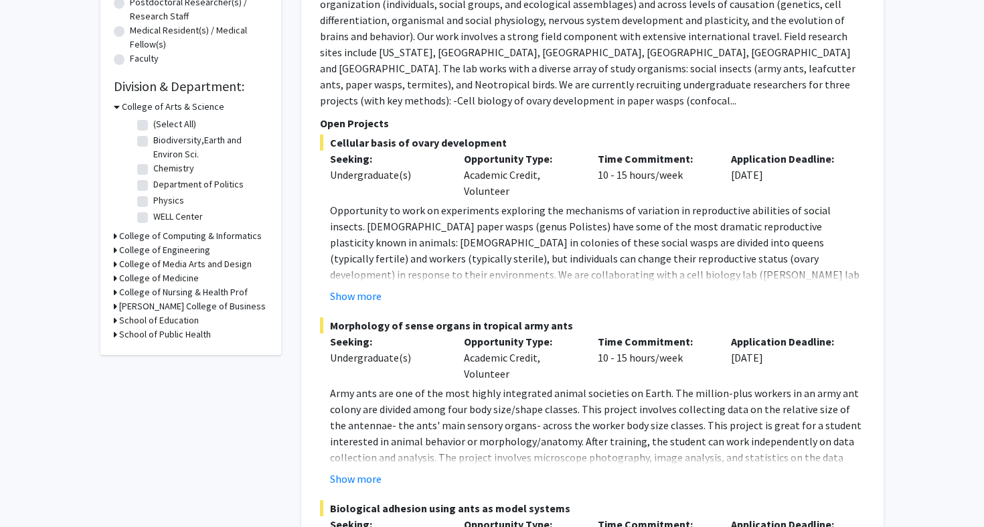
scroll to position [351, 0]
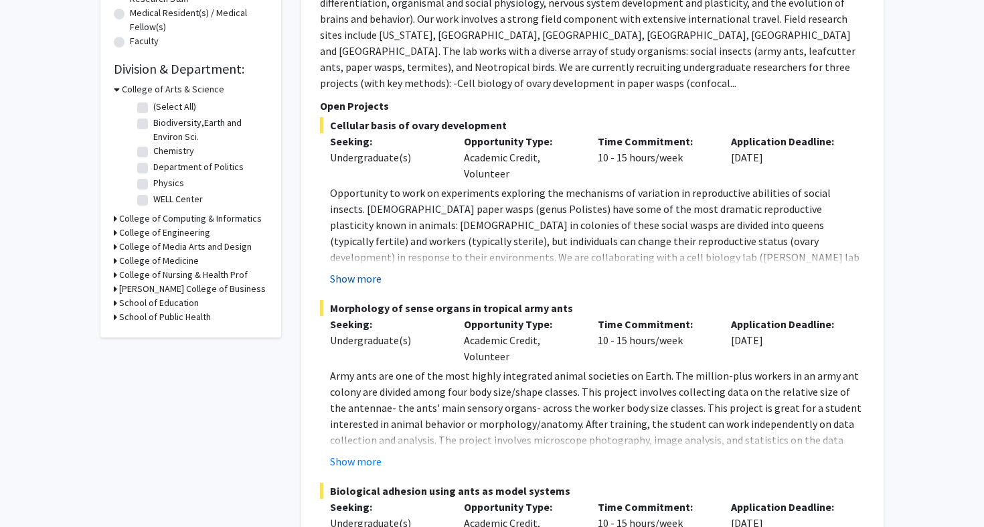
click at [345, 270] on button "Show more" at bounding box center [356, 278] width 52 height 16
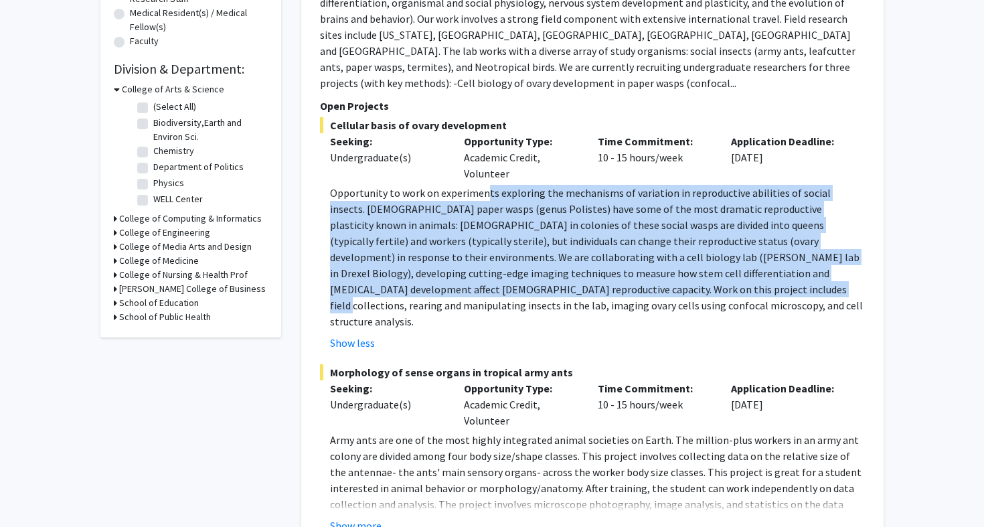
drag, startPoint x: 484, startPoint y: 183, endPoint x: 536, endPoint y: 276, distance: 106.7
click at [536, 276] on p "Opportunity to work on experiments exploring the mechanisms of variation in rep…" at bounding box center [597, 257] width 535 height 145
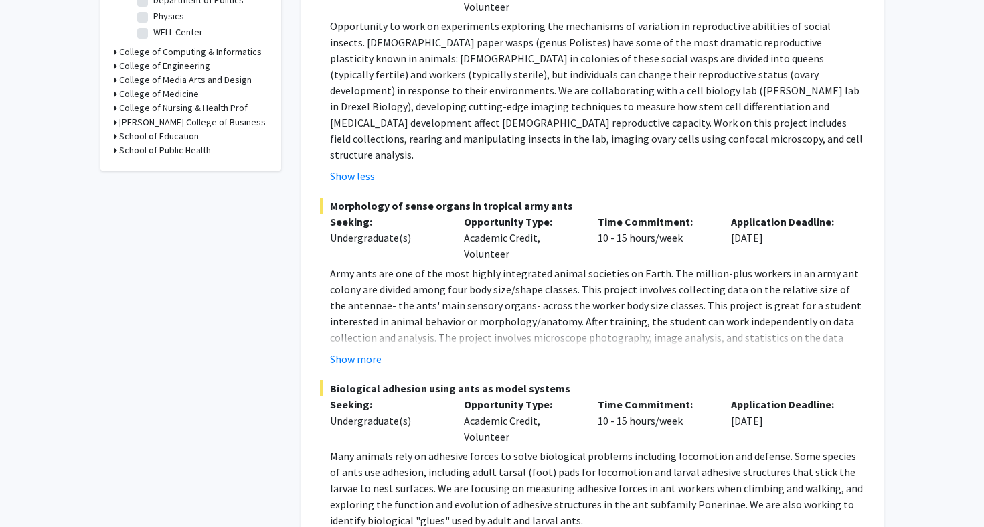
scroll to position [527, 0]
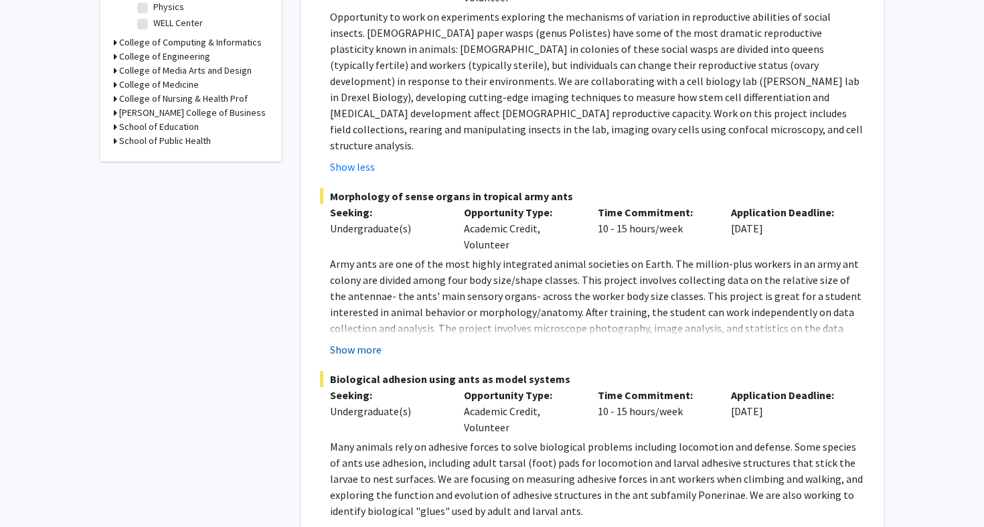
click at [366, 341] on button "Show more" at bounding box center [356, 349] width 52 height 16
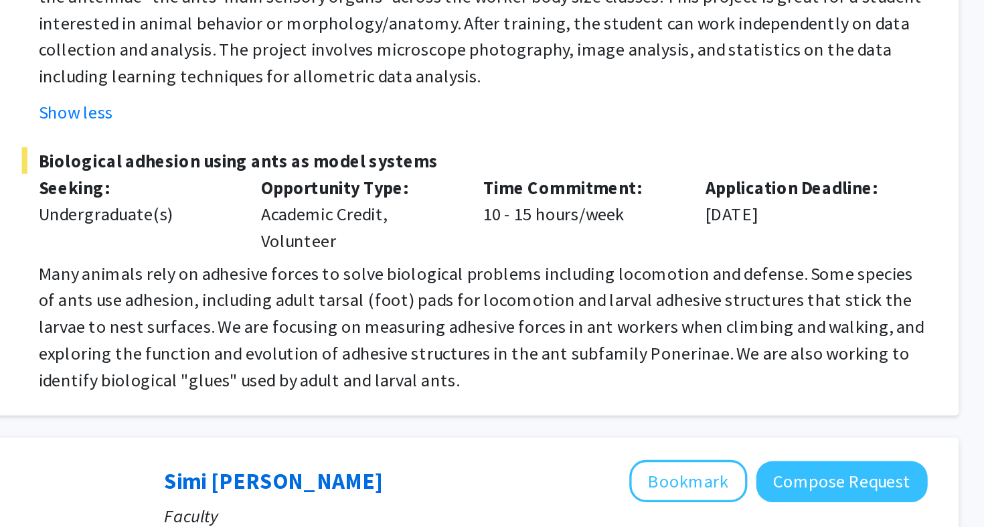
scroll to position [794, 0]
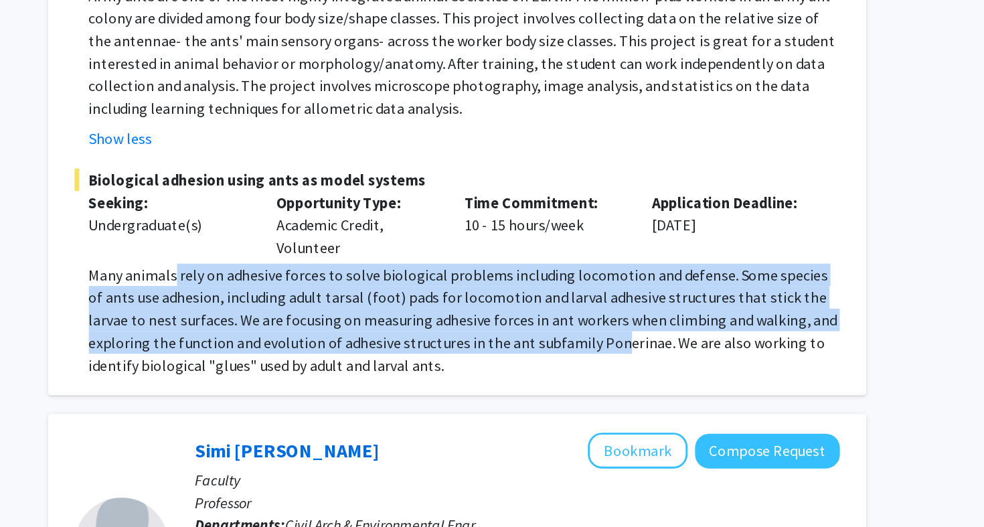
drag, startPoint x: 125, startPoint y: 171, endPoint x: 436, endPoint y: 216, distance: 314.4
click at [436, 215] on p "Many animals rely on adhesive forces to solve biological problems including loc…" at bounding box center [597, 227] width 535 height 80
click at [436, 216] on p "Many animals rely on adhesive forces to solve biological problems including loc…" at bounding box center [597, 227] width 535 height 80
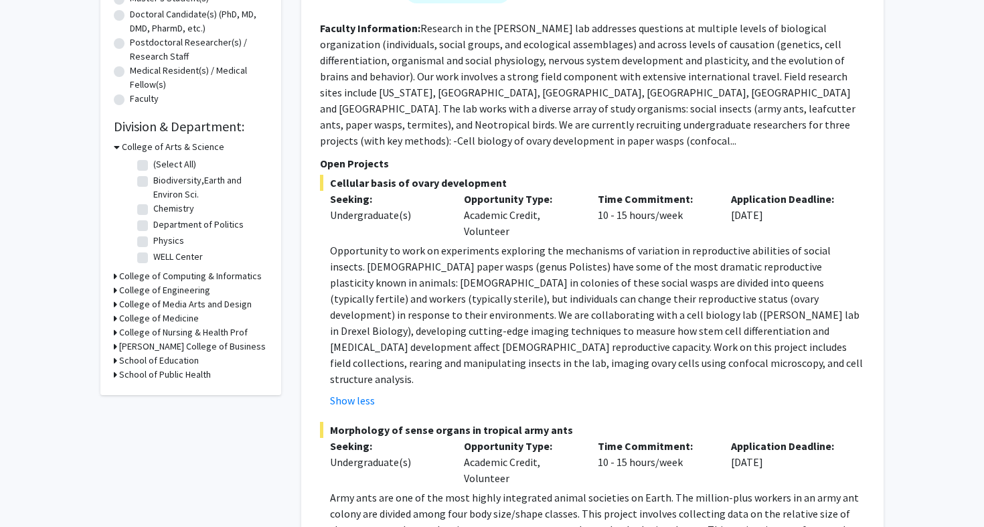
scroll to position [509, 0]
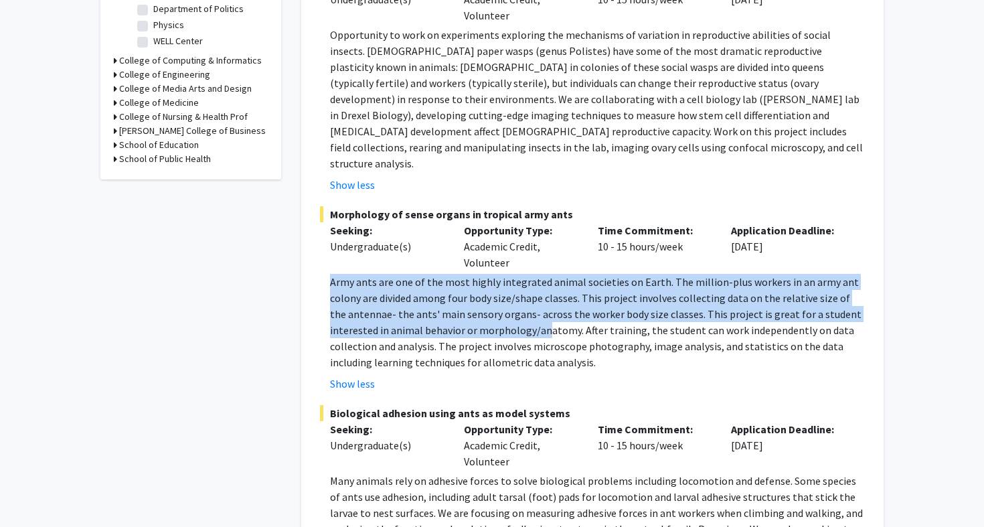
drag, startPoint x: 330, startPoint y: 253, endPoint x: 542, endPoint y: 301, distance: 217.5
click at [543, 301] on p "Army ants are one of the most highly integrated animal societies on Earth. The …" at bounding box center [597, 322] width 535 height 96
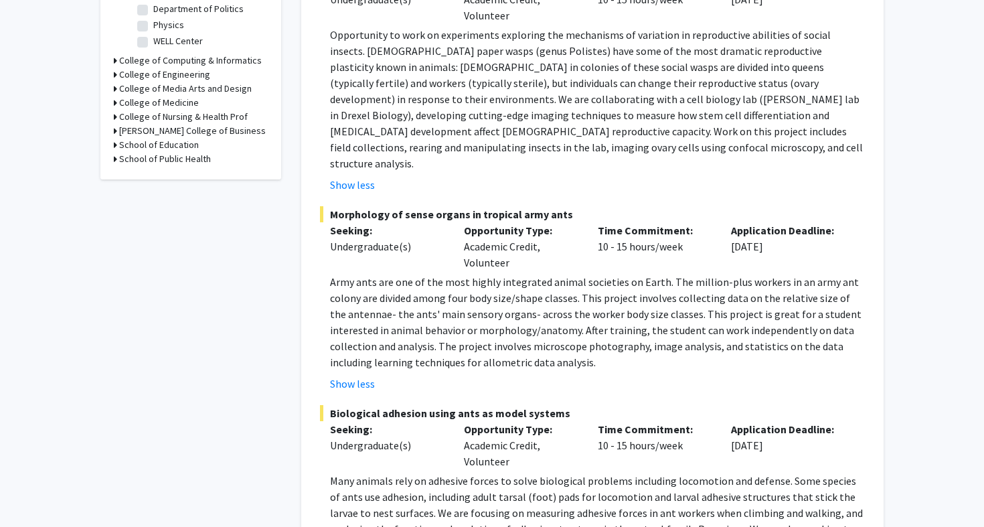
click at [558, 322] on p "Army ants are one of the most highly integrated animal societies on Earth. The …" at bounding box center [597, 322] width 535 height 96
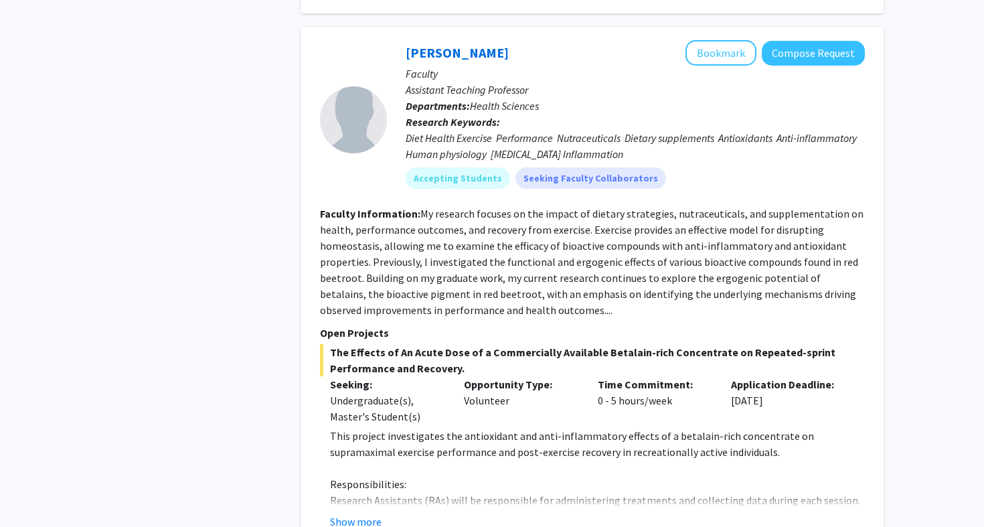
scroll to position [1328, 0]
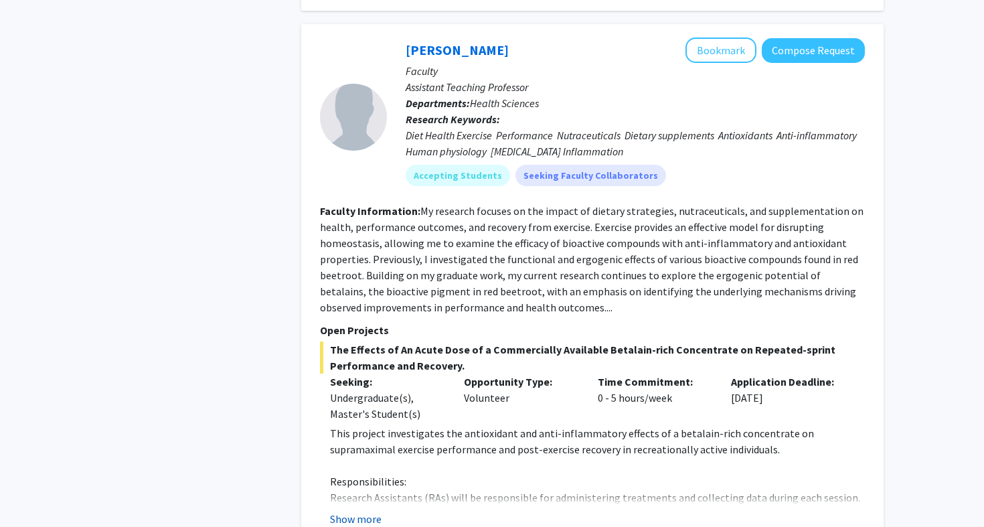
click at [367, 511] on button "Show more" at bounding box center [356, 519] width 52 height 16
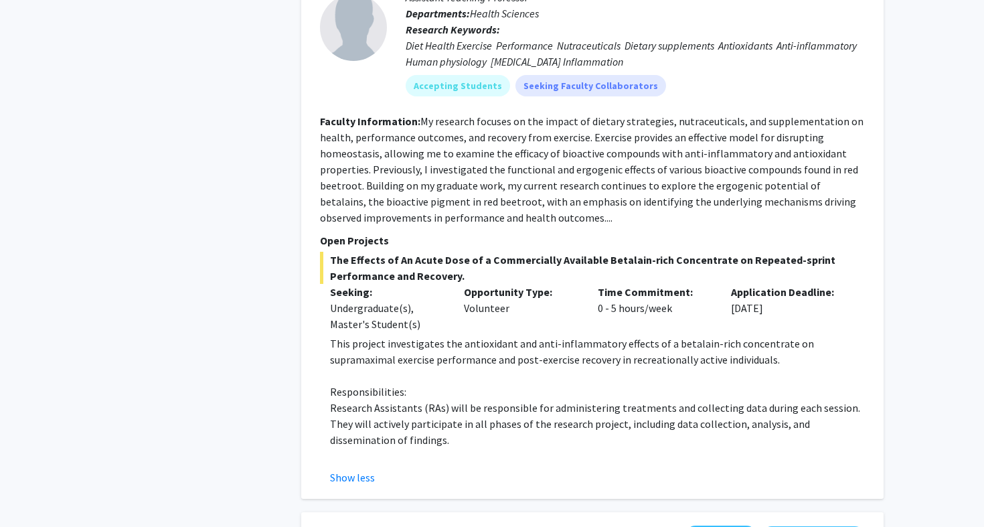
scroll to position [1421, 0]
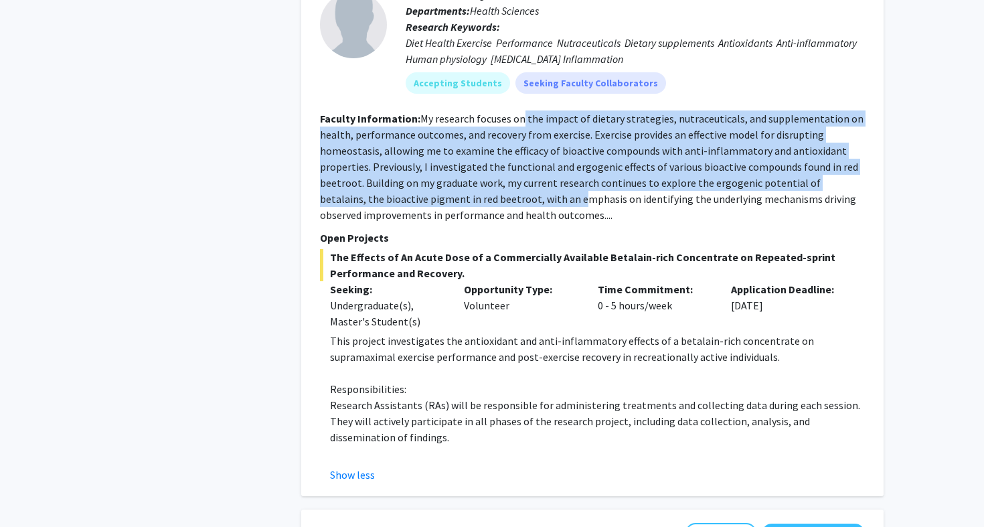
drag, startPoint x: 520, startPoint y: 94, endPoint x: 515, endPoint y: 168, distance: 74.5
click at [515, 168] on fg-read-more "My research focuses on the impact of dietary strategies, nutraceuticals, and su…" at bounding box center [591, 167] width 543 height 110
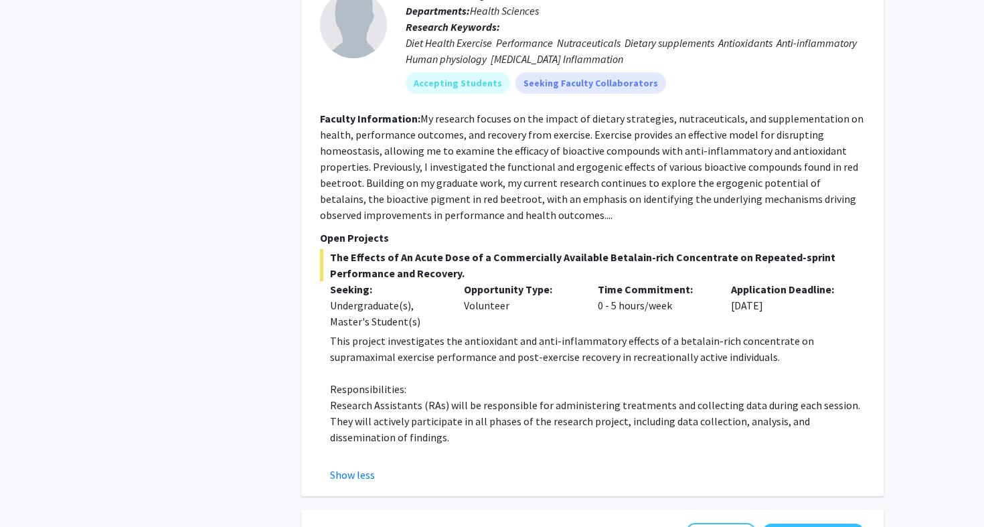
click at [515, 169] on fg-read-more "My research focuses on the impact of dietary strategies, nutraceuticals, and su…" at bounding box center [591, 167] width 543 height 110
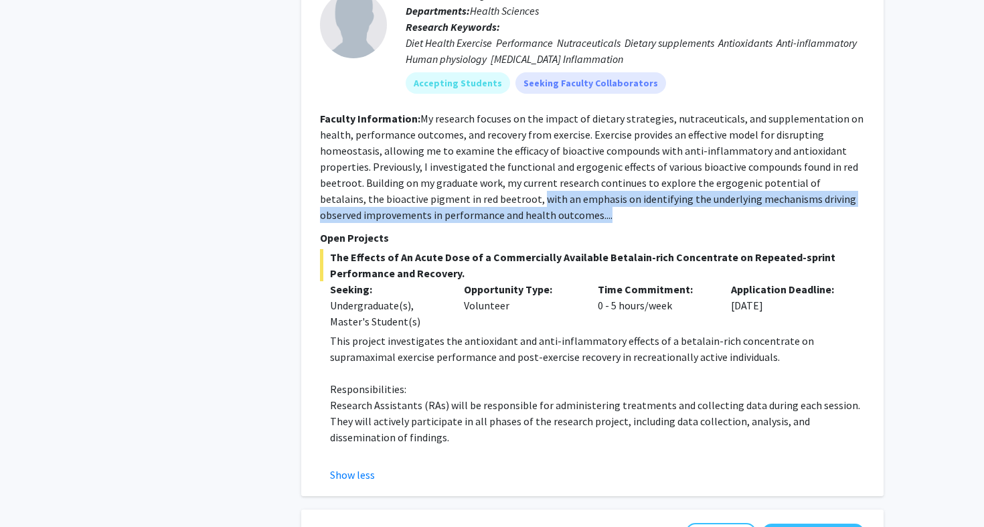
drag, startPoint x: 476, startPoint y: 168, endPoint x: 653, endPoint y: 186, distance: 178.3
click at [653, 186] on section "Faculty Information: My research focuses on the impact of dietary strategies, n…" at bounding box center [592, 166] width 545 height 112
click at [592, 189] on section "Faculty Information: My research focuses on the impact of dietary strategies, n…" at bounding box center [592, 166] width 545 height 112
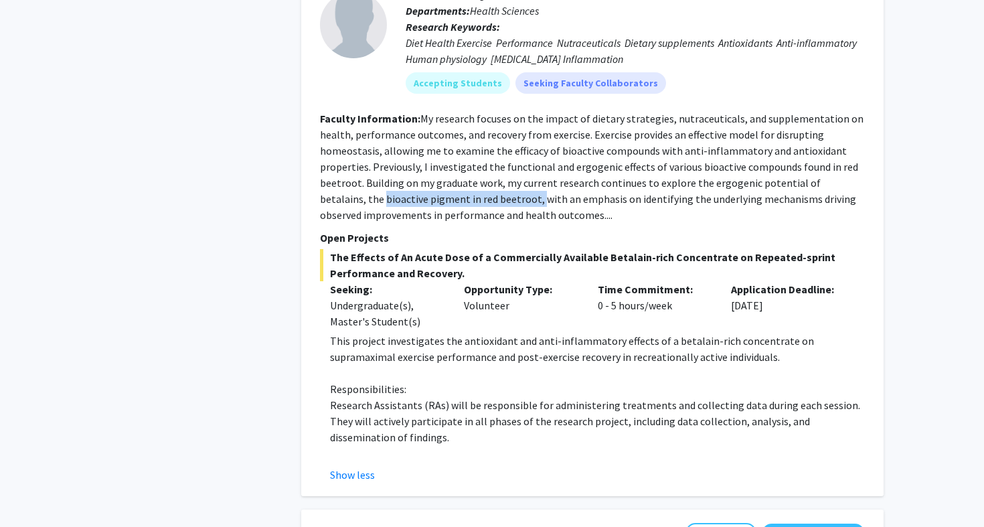
drag, startPoint x: 320, startPoint y: 168, endPoint x: 474, endPoint y: 166, distance: 153.9
click at [474, 166] on fg-read-more "My research focuses on the impact of dietary strategies, nutraceuticals, and su…" at bounding box center [591, 167] width 543 height 110
copy fg-read-more "bioactive pigment in red beetroot,"
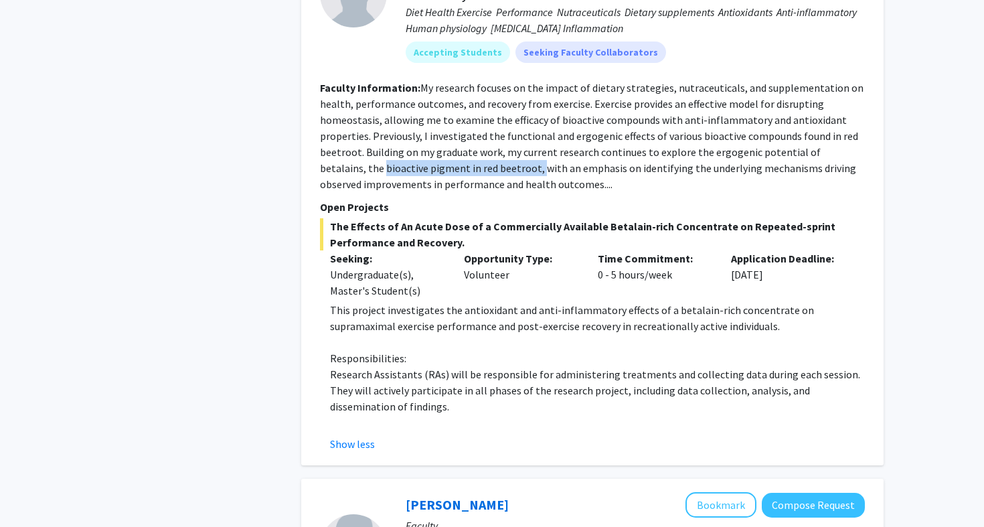
scroll to position [1456, 0]
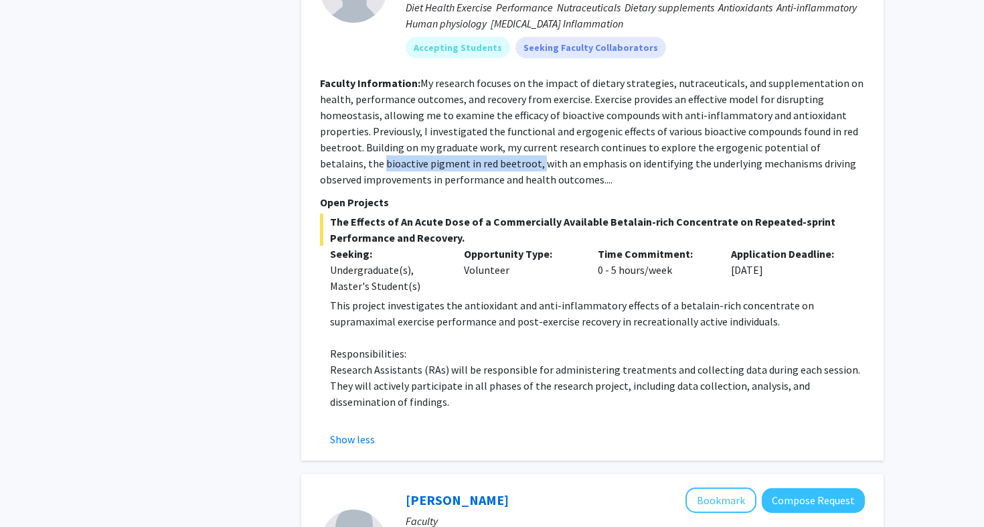
drag, startPoint x: 393, startPoint y: 195, endPoint x: 527, endPoint y: 200, distance: 133.3
click at [527, 213] on span "The Effects of An Acute Dose of a Commercially Available Betalain-rich Concentr…" at bounding box center [592, 229] width 545 height 32
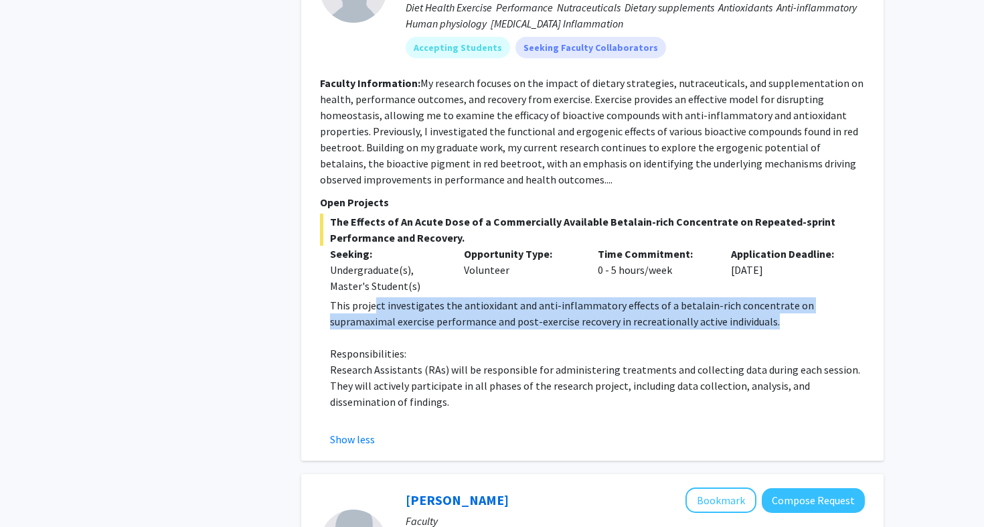
drag, startPoint x: 373, startPoint y: 277, endPoint x: 585, endPoint y: 298, distance: 212.5
click at [585, 298] on p "This project investigates the antioxidant and anti-inflammatory effects of a be…" at bounding box center [597, 313] width 535 height 32
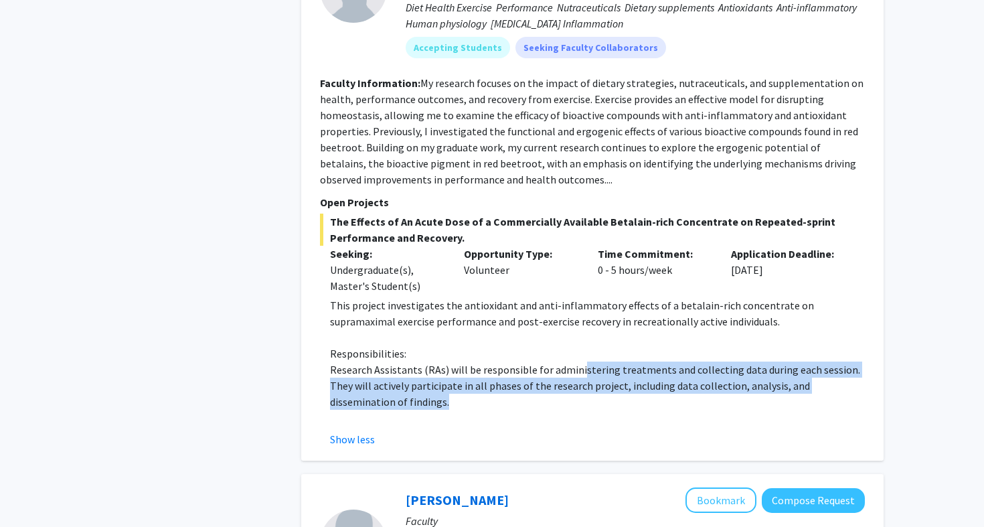
drag, startPoint x: 576, startPoint y: 342, endPoint x: 593, endPoint y: 370, distance: 32.7
click at [593, 370] on p "Research Assistants (RAs) will be responsible for administering treatments and …" at bounding box center [597, 385] width 535 height 48
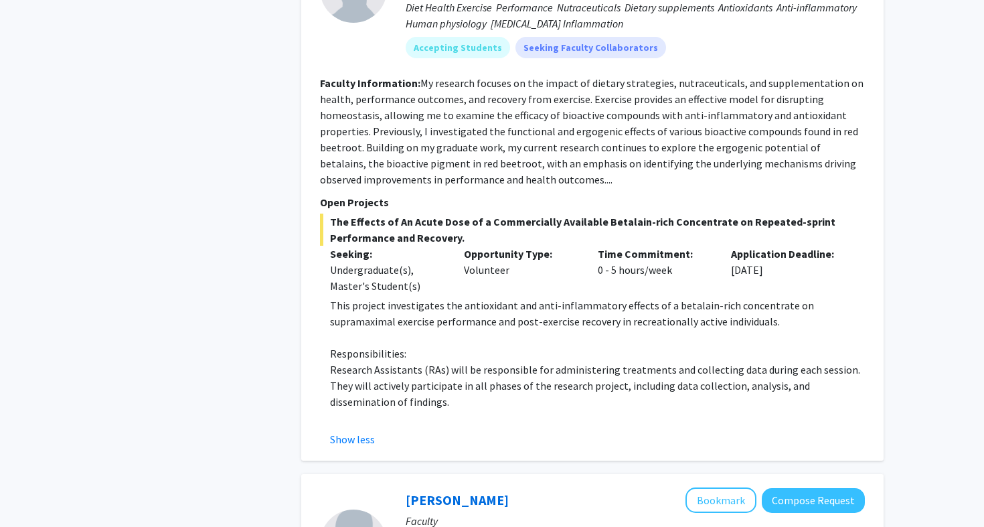
click at [590, 371] on p "Research Assistants (RAs) will be responsible for administering treatments and …" at bounding box center [597, 385] width 535 height 48
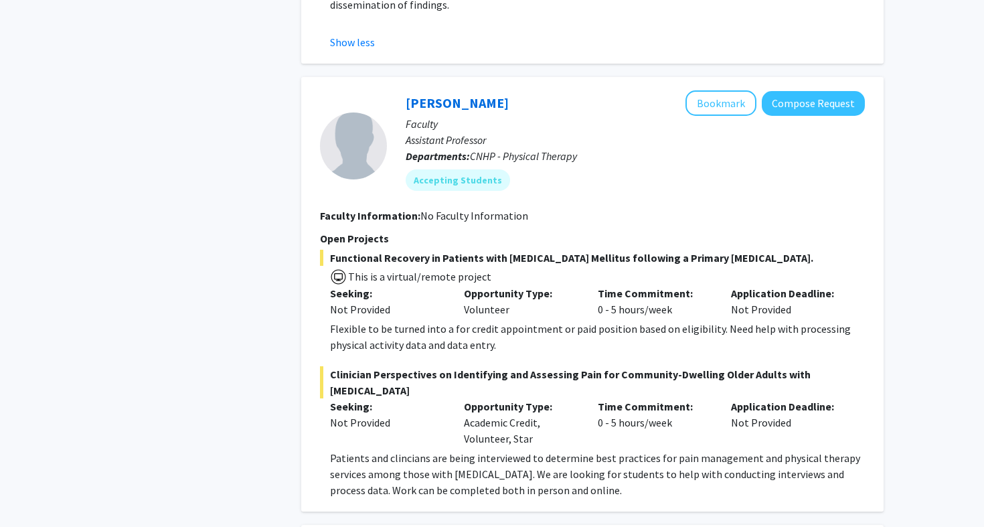
scroll to position [1889, 0]
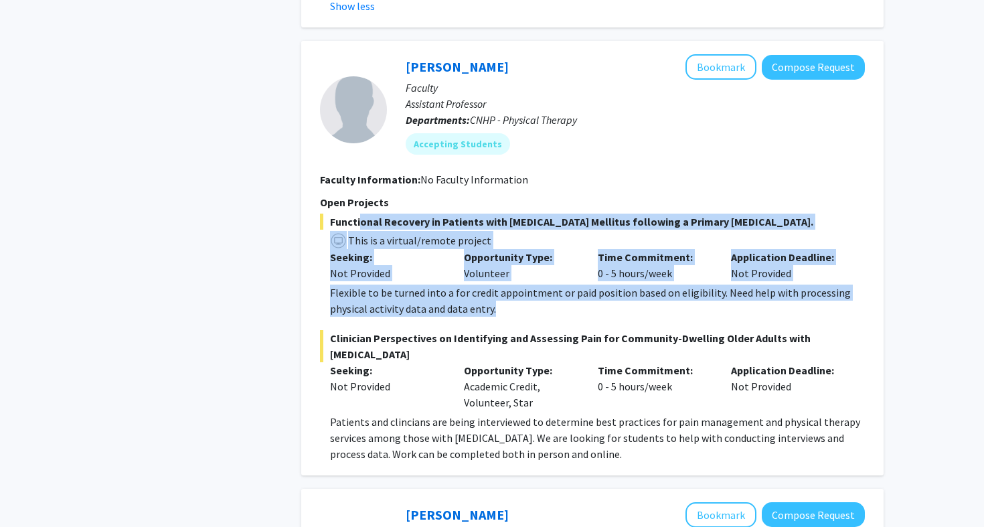
drag, startPoint x: 355, startPoint y: 195, endPoint x: 548, endPoint y: 282, distance: 211.8
click at [548, 282] on div "Functional Recovery in Patients with [MEDICAL_DATA] Mellitus following a Primar…" at bounding box center [592, 264] width 545 height 103
click at [548, 284] on p "Flexible to be turned into a for credit appointment or paid position based on e…" at bounding box center [597, 300] width 535 height 32
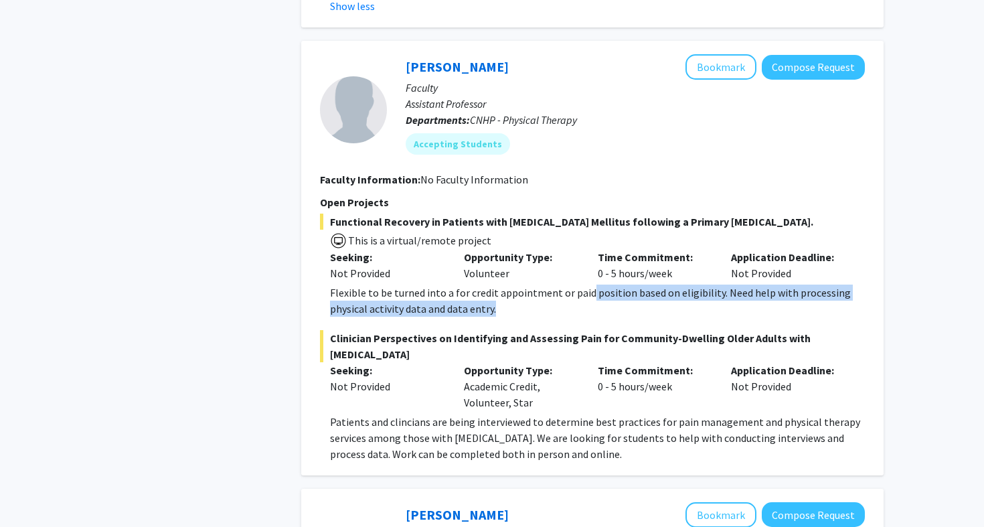
drag, startPoint x: 548, startPoint y: 282, endPoint x: 584, endPoint y: 268, distance: 38.1
click at [584, 284] on p "Flexible to be turned into a for credit appointment or paid position based on e…" at bounding box center [597, 300] width 535 height 32
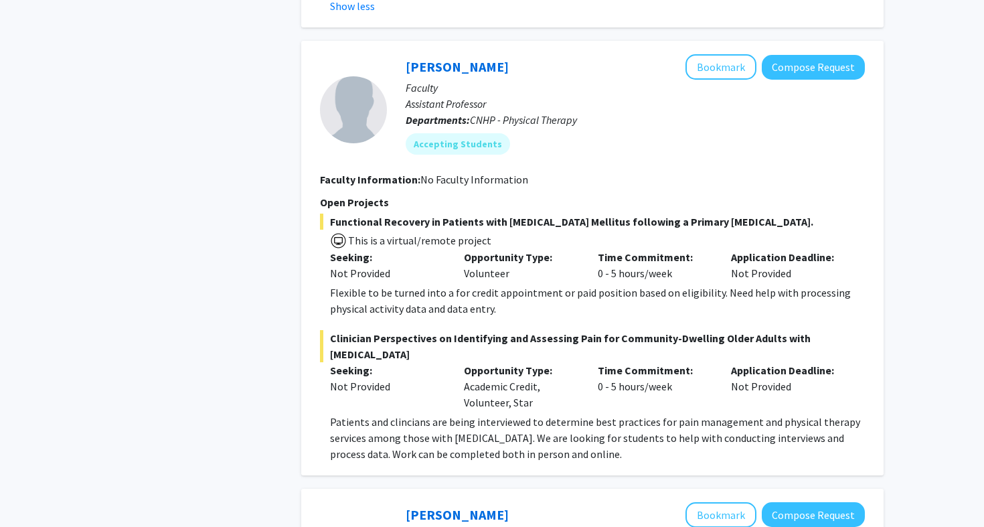
click at [584, 284] on p "Flexible to be turned into a for credit appointment or paid position based on e…" at bounding box center [597, 300] width 535 height 32
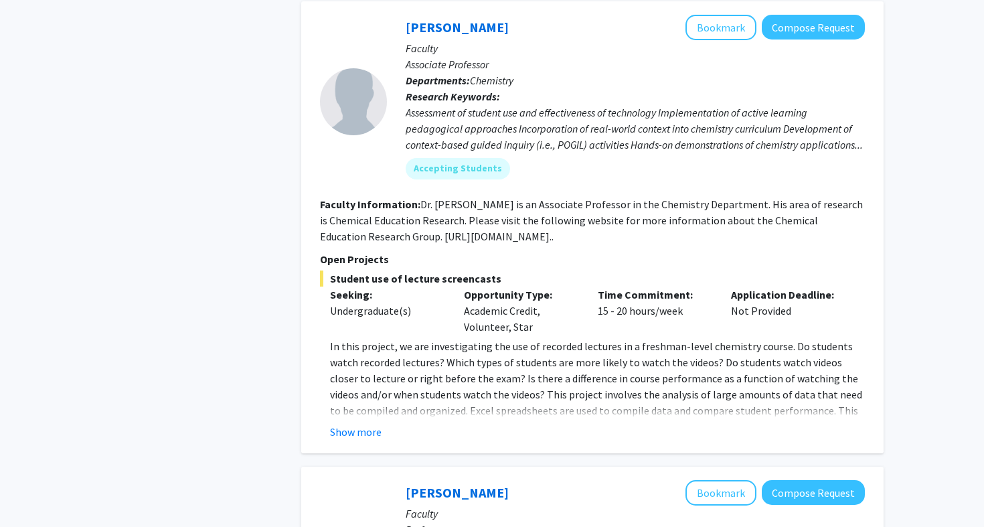
scroll to position [2374, 0]
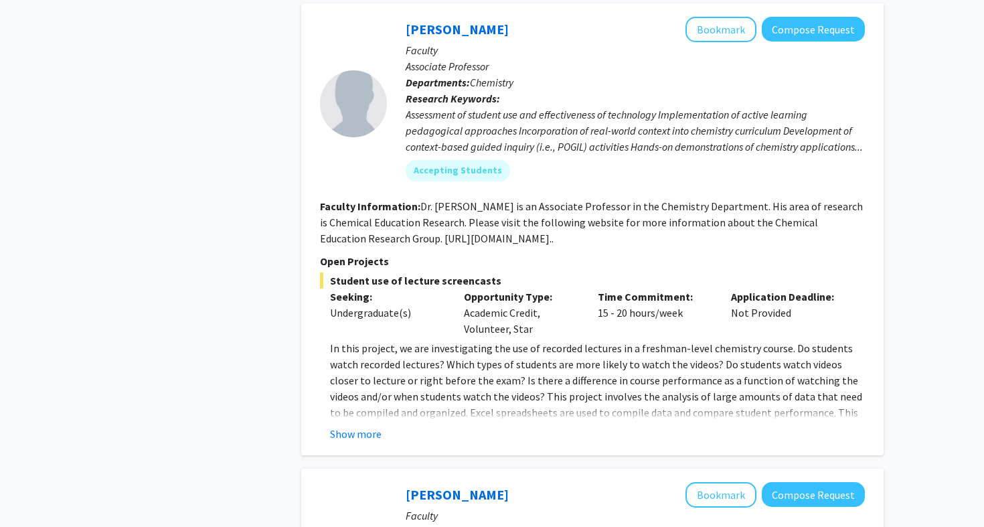
click at [340, 377] on fg-read-more "In this project, we are investigating the use of recorded lectures in a freshma…" at bounding box center [592, 391] width 545 height 102
click at [345, 426] on button "Show more" at bounding box center [356, 434] width 52 height 16
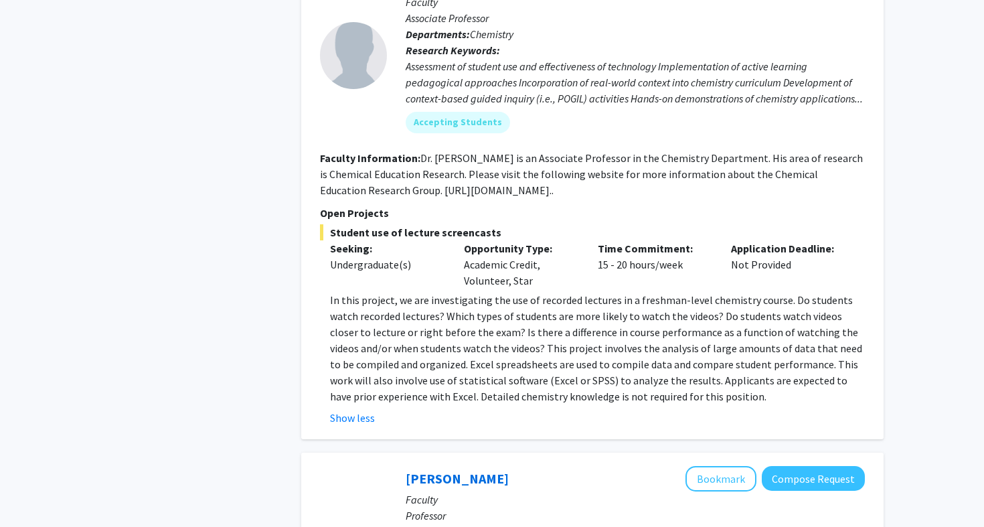
scroll to position [2447, 0]
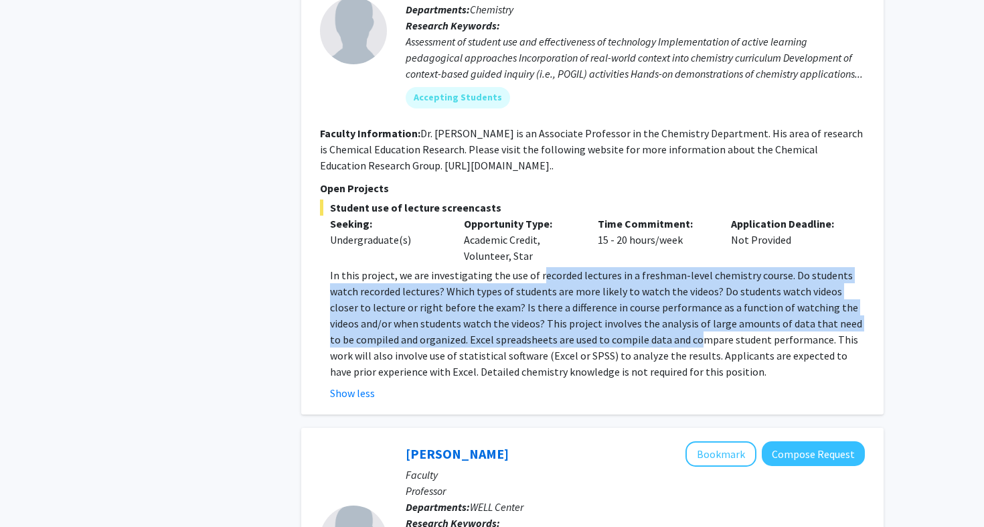
drag, startPoint x: 536, startPoint y: 230, endPoint x: 629, endPoint y: 294, distance: 113.4
click at [630, 294] on p "In this project, we are investigating the use of recorded lectures in a freshma…" at bounding box center [597, 323] width 535 height 112
click at [629, 294] on p "In this project, we are investigating the use of recorded lectures in a freshma…" at bounding box center [597, 323] width 535 height 112
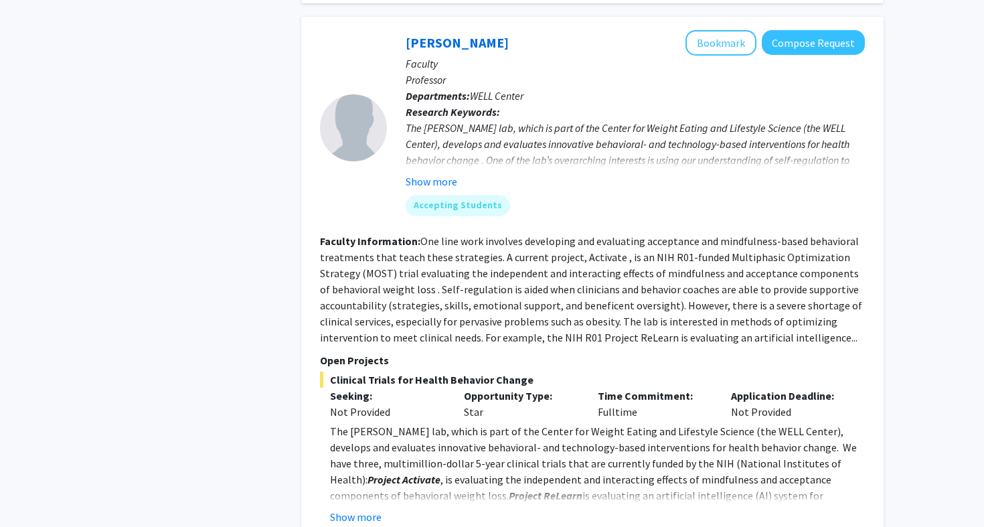
scroll to position [2900, 0]
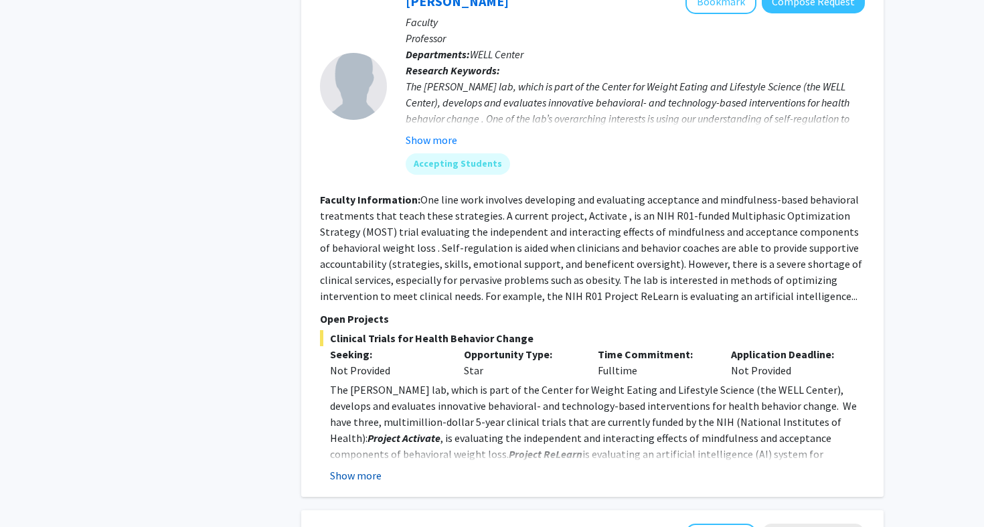
click at [335, 467] on button "Show more" at bounding box center [356, 475] width 52 height 16
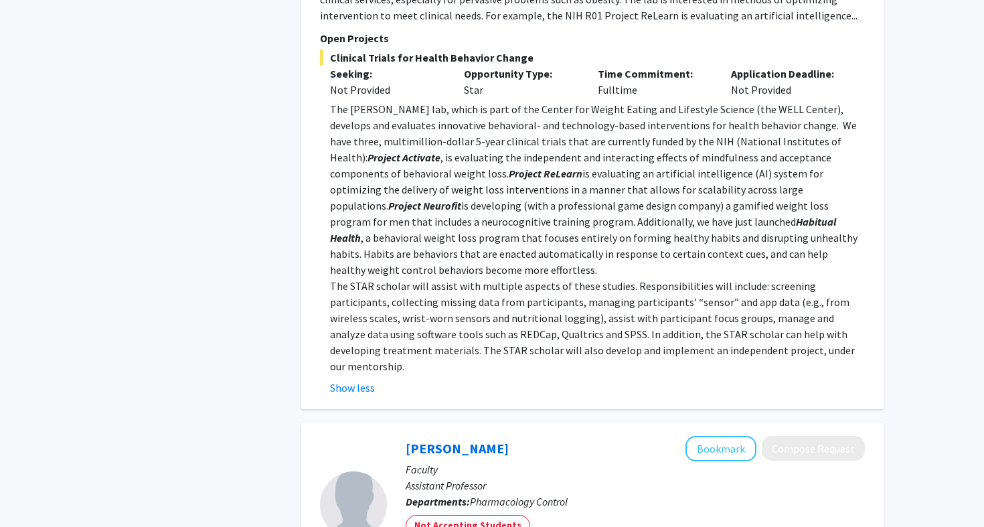
scroll to position [3181, 0]
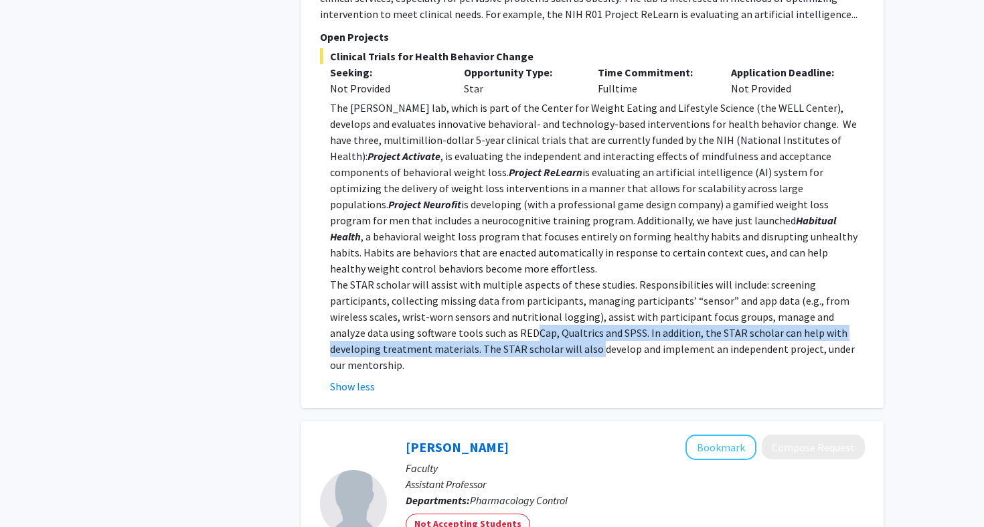
drag, startPoint x: 450, startPoint y: 273, endPoint x: 494, endPoint y: 284, distance: 45.0
click at [494, 284] on p "The STAR scholar will assist with multiple aspects of these studies. Responsibi…" at bounding box center [597, 324] width 535 height 96
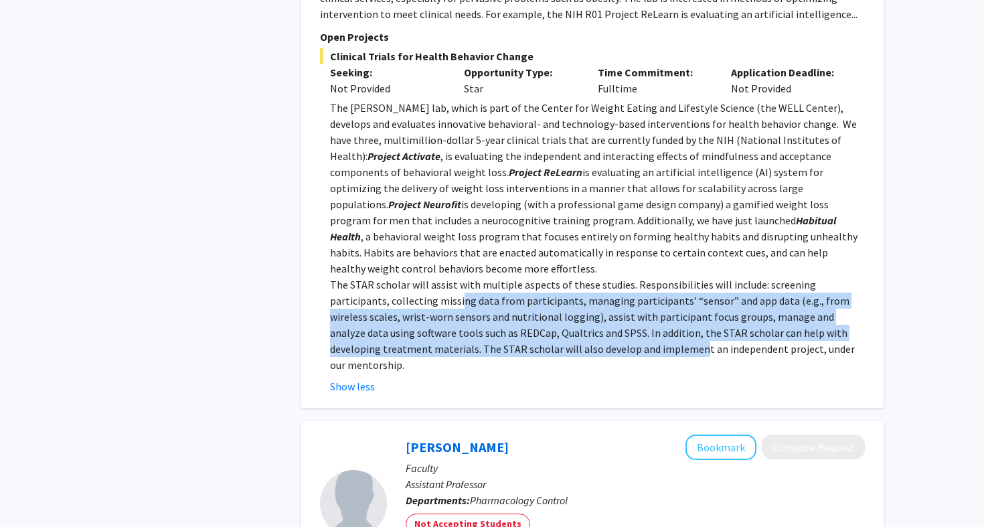
drag, startPoint x: 400, startPoint y: 233, endPoint x: 597, endPoint y: 281, distance: 202.6
click at [597, 281] on p "The STAR scholar will assist with multiple aspects of these studies. Responsibi…" at bounding box center [597, 324] width 535 height 96
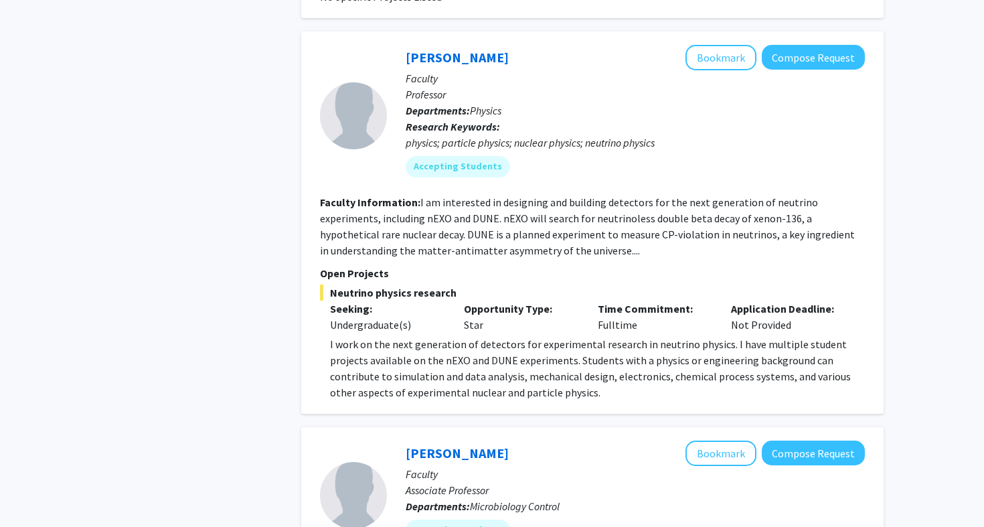
scroll to position [3831, 0]
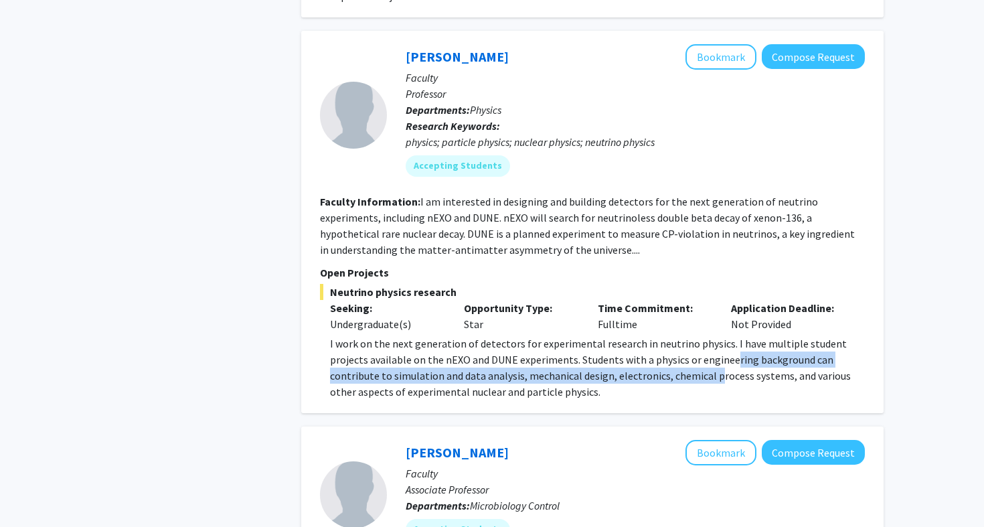
drag, startPoint x: 689, startPoint y: 275, endPoint x: 654, endPoint y: 294, distance: 40.1
click at [654, 335] on p "I work on the next generation of detectors for experimental research in neutrin…" at bounding box center [597, 367] width 535 height 64
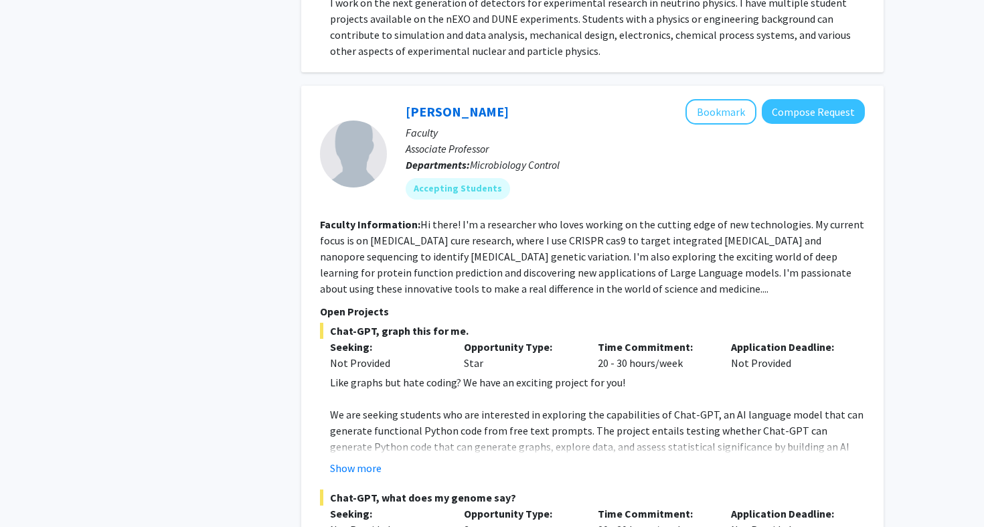
scroll to position [4187, 0]
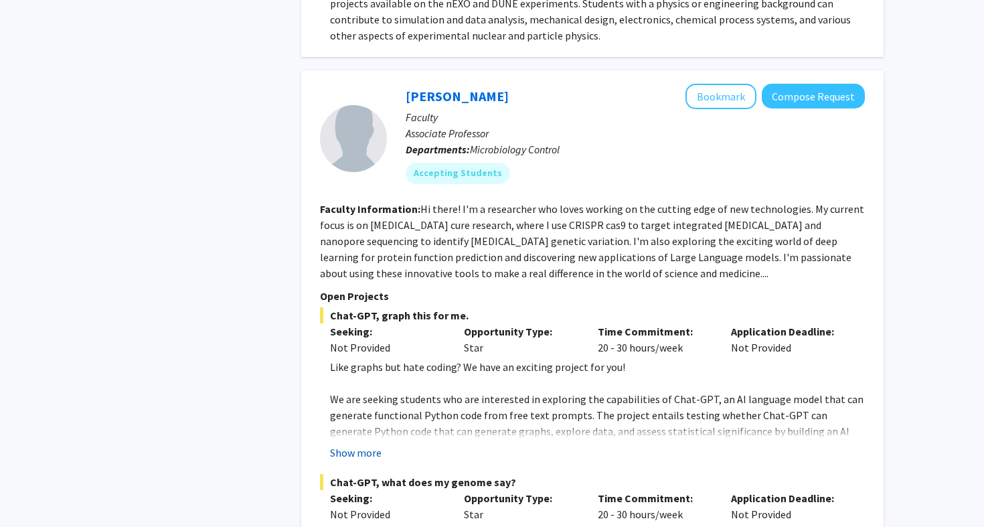
click at [358, 444] on button "Show more" at bounding box center [356, 452] width 52 height 16
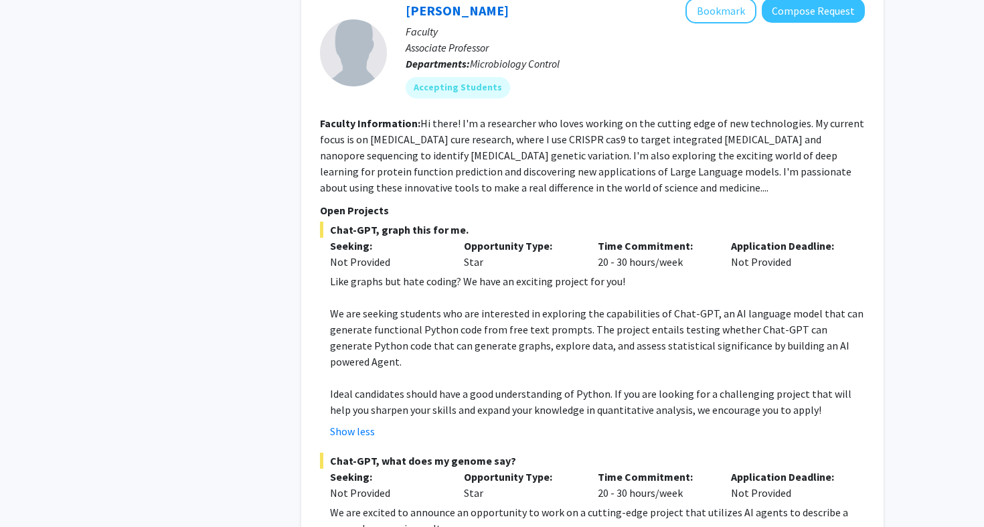
scroll to position [4273, 0]
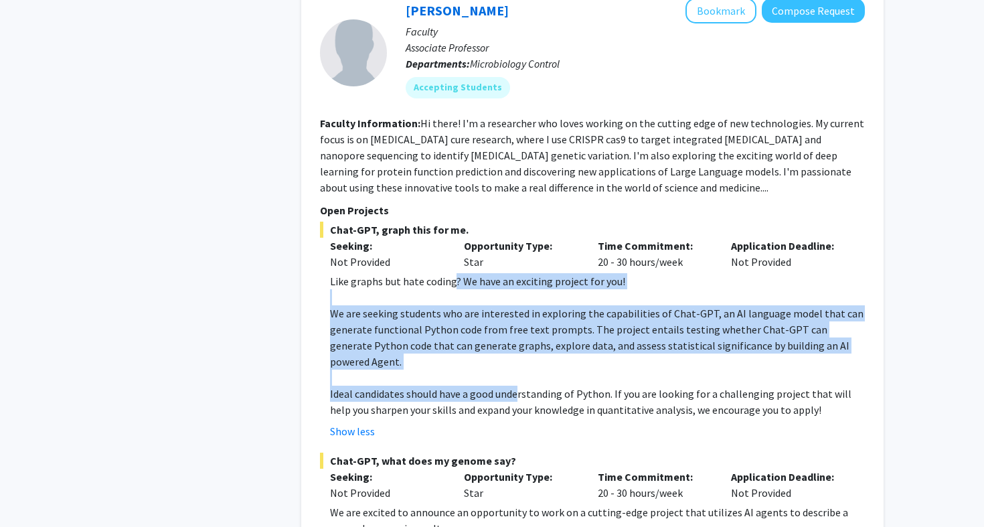
drag, startPoint x: 453, startPoint y: 202, endPoint x: 515, endPoint y: 298, distance: 113.8
click at [515, 298] on div "Like graphs but hate coding? We have an exciting project for you! We are seekin…" at bounding box center [597, 345] width 535 height 145
click at [515, 385] on p "Ideal candidates should have a good understanding of Python. If you are looking…" at bounding box center [597, 401] width 535 height 32
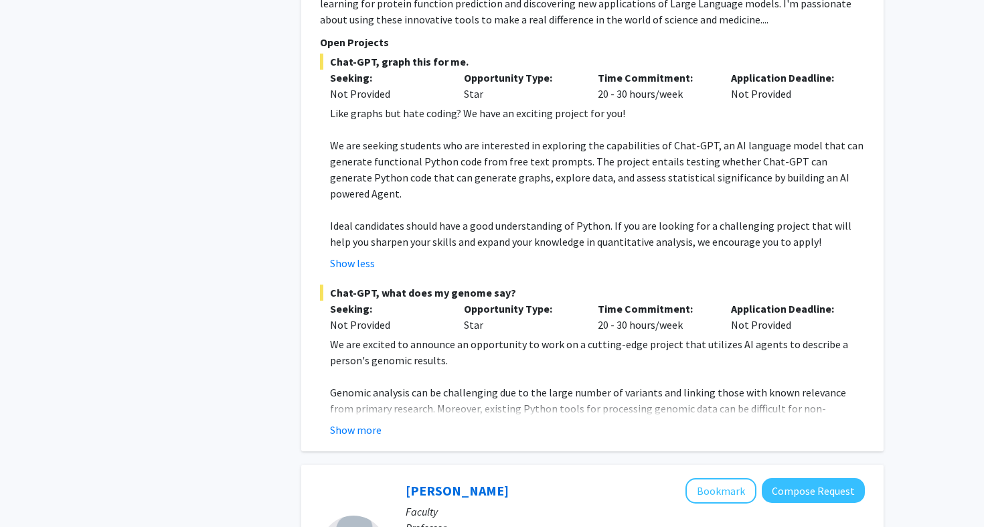
scroll to position [4442, 0]
click at [355, 420] on button "Show more" at bounding box center [356, 428] width 52 height 16
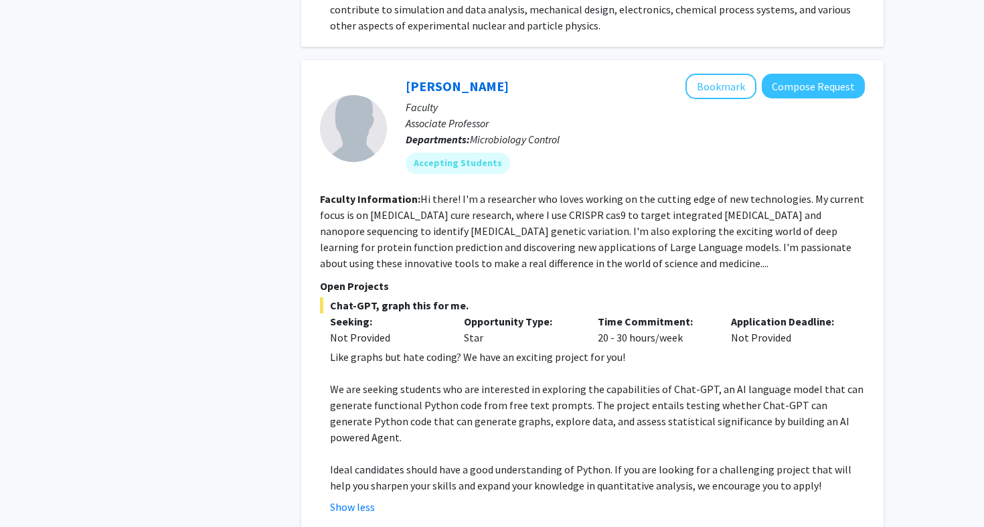
scroll to position [4144, 0]
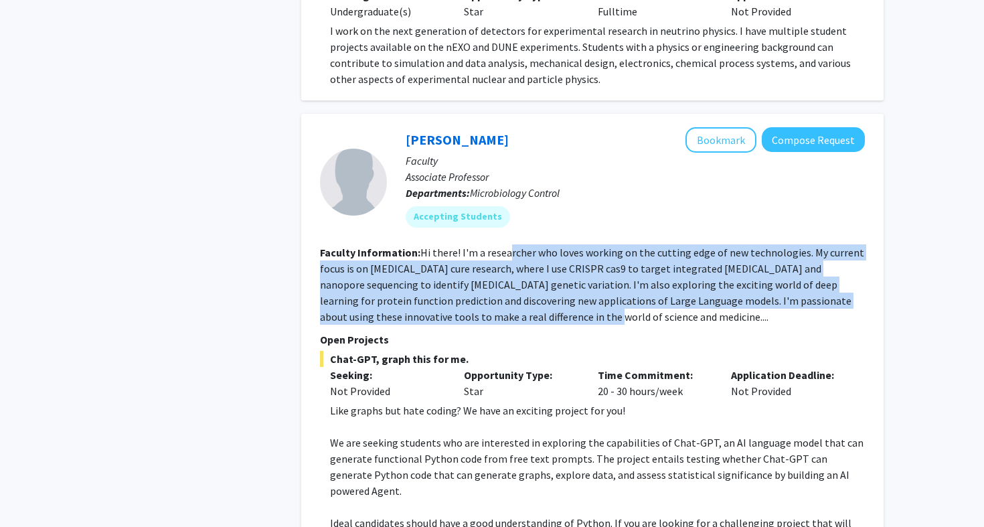
drag, startPoint x: 509, startPoint y: 169, endPoint x: 486, endPoint y: 241, distance: 75.8
click at [486, 244] on section "Faculty Information: Hi there! I'm a researcher who loves working on the cuttin…" at bounding box center [592, 284] width 545 height 80
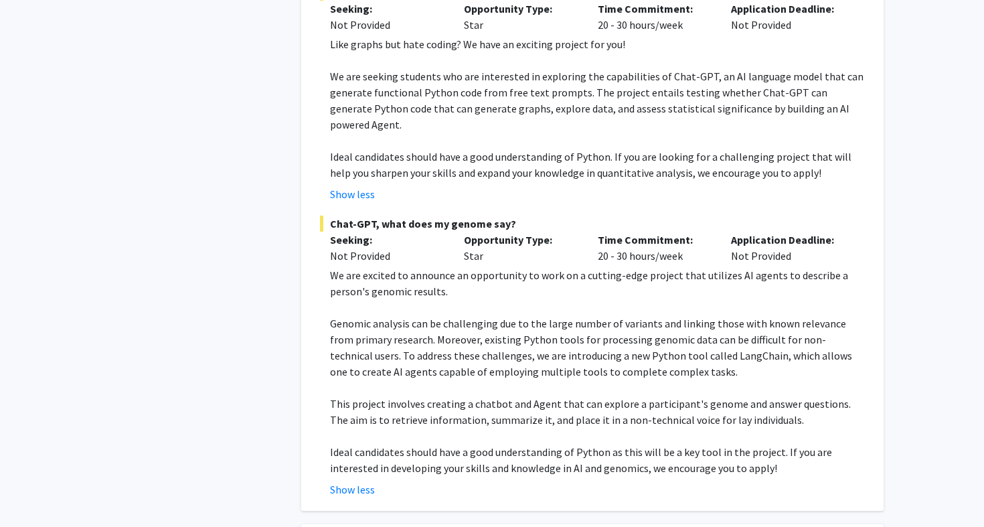
scroll to position [4568, 0]
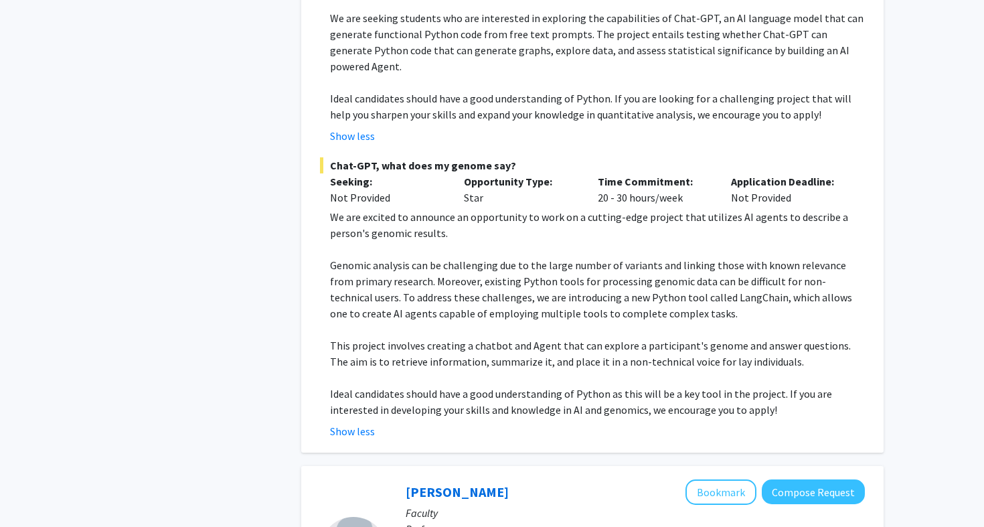
click at [494, 385] on p "Ideal candidates should have a good understanding of Python as this will be a k…" at bounding box center [597, 401] width 535 height 32
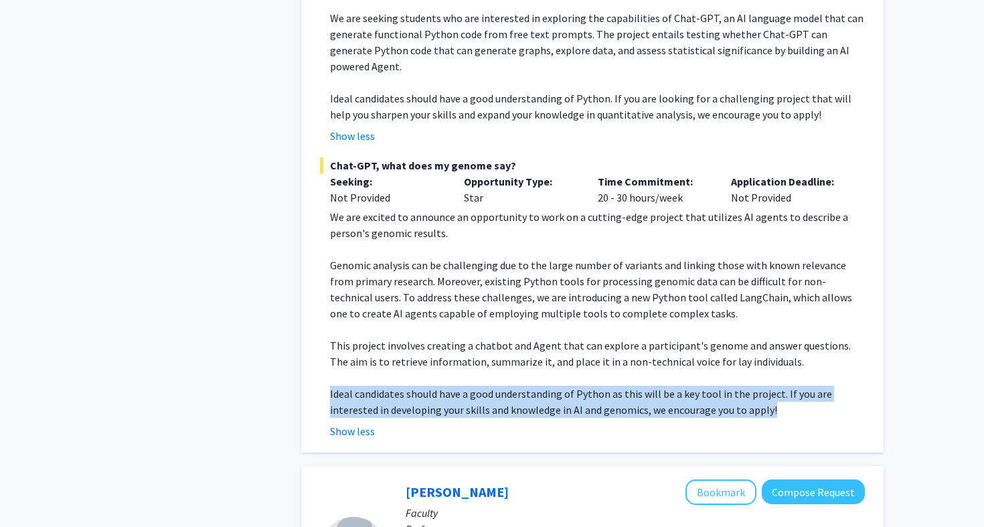
click at [494, 385] on p "Ideal candidates should have a good understanding of Python as this will be a k…" at bounding box center [597, 401] width 535 height 32
click at [495, 385] on p "Ideal candidates should have a good understanding of Python as this will be a k…" at bounding box center [597, 401] width 535 height 32
click at [538, 385] on p "Ideal candidates should have a good understanding of Python as this will be a k…" at bounding box center [597, 401] width 535 height 32
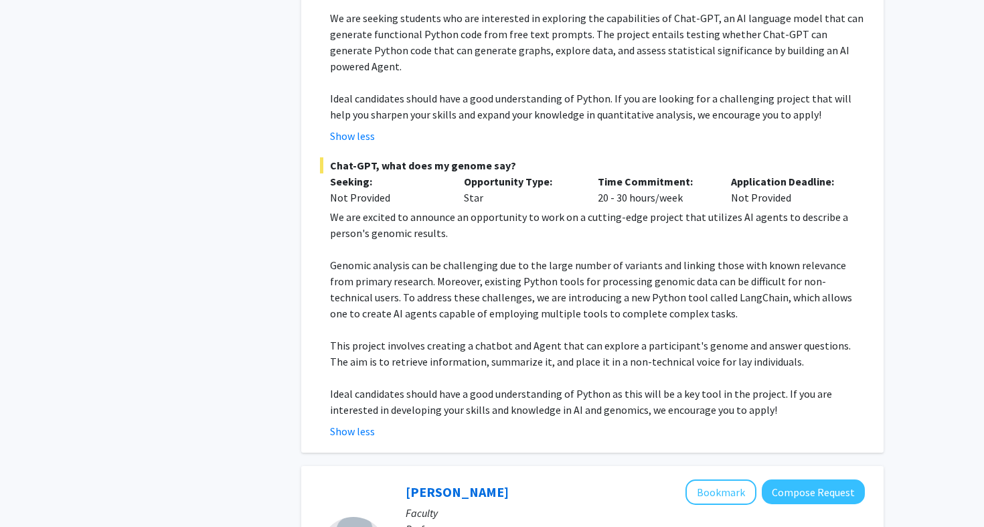
click at [535, 337] on p "This project involves creating a chatbot and Agent that can explore a participa…" at bounding box center [597, 353] width 535 height 32
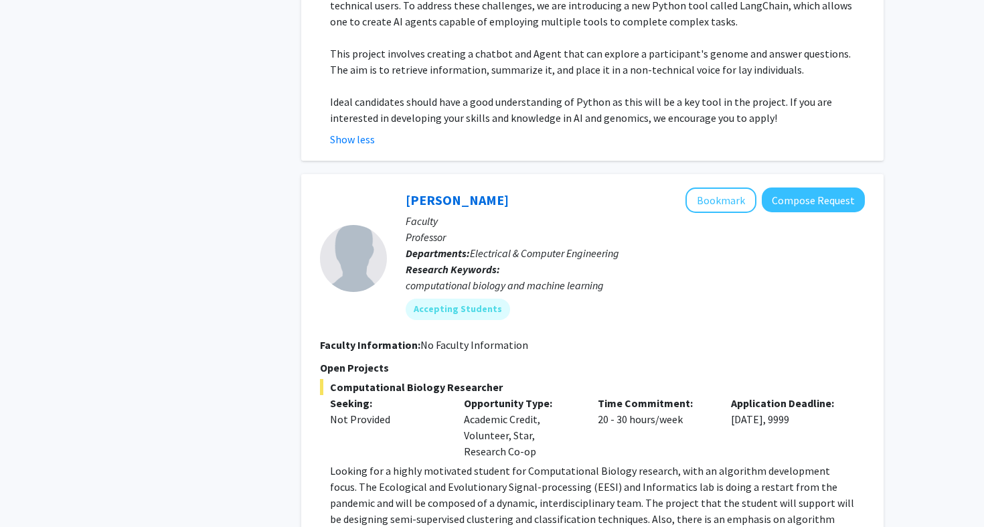
scroll to position [4878, 0]
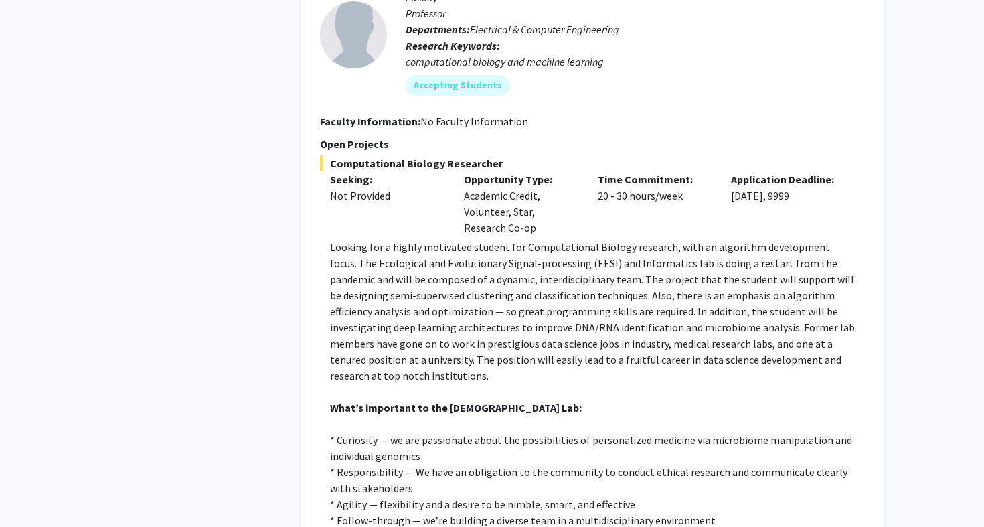
scroll to position [5143, 0]
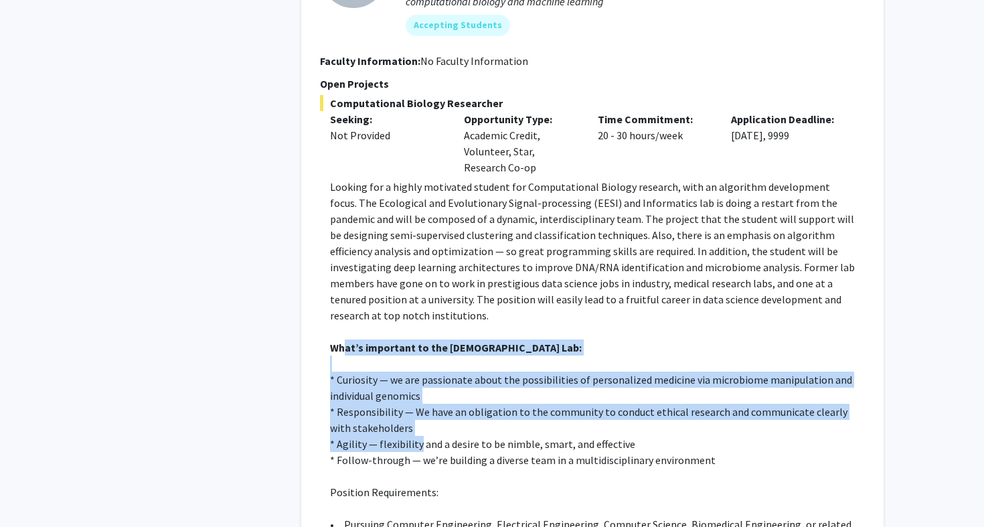
drag, startPoint x: 343, startPoint y: 238, endPoint x: 415, endPoint y: 331, distance: 117.8
click at [415, 331] on div "Looking for a highly motivated student for Computational Biology research, with…" at bounding box center [597, 460] width 535 height 562
click at [415, 436] on p "* Agility — flexibility and a desire to be nimble, smart, and effective" at bounding box center [597, 444] width 535 height 16
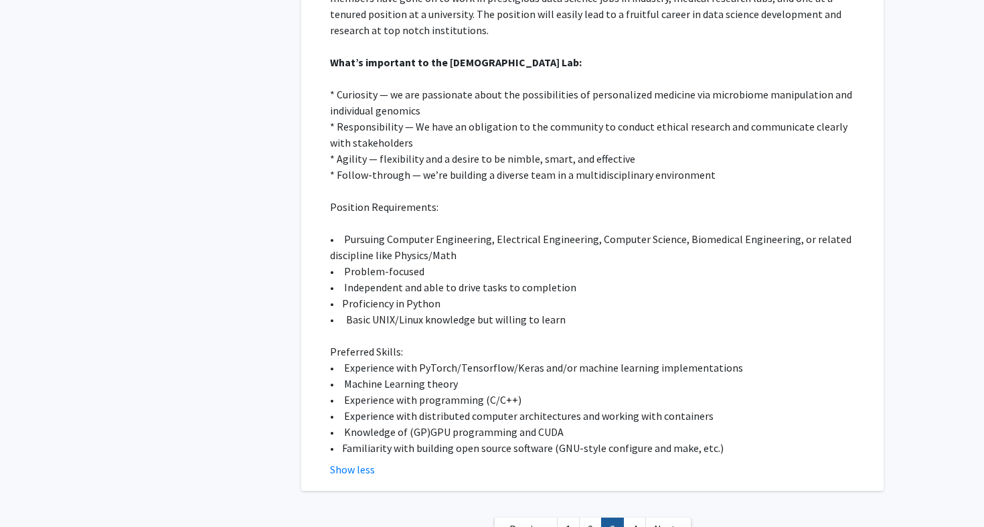
scroll to position [5427, 0]
click at [633, 519] on link "4" at bounding box center [634, 530] width 23 height 23
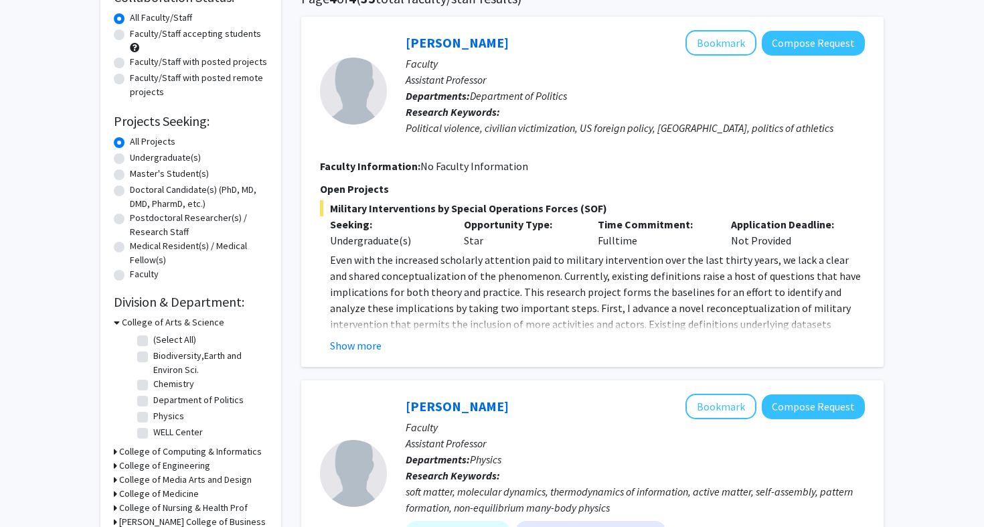
scroll to position [161, 0]
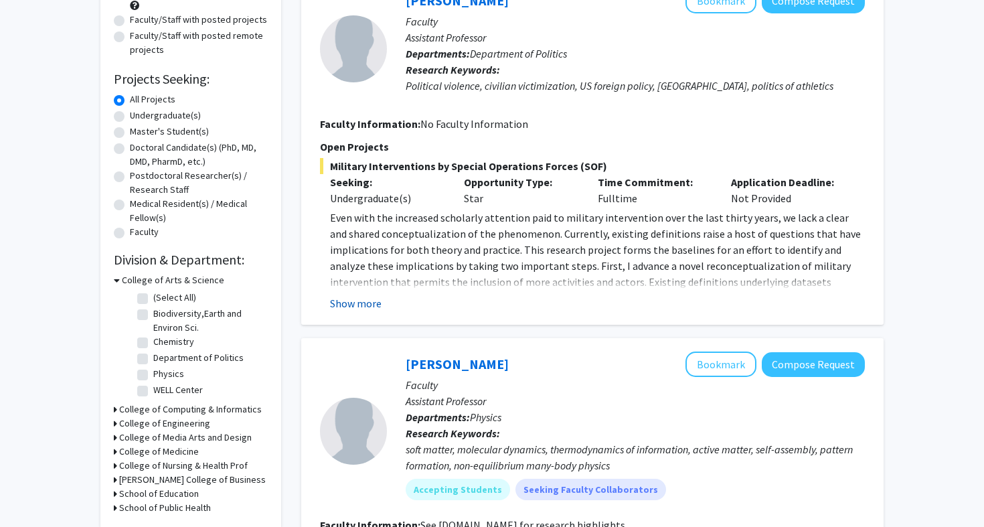
click at [364, 299] on button "Show more" at bounding box center [356, 303] width 52 height 16
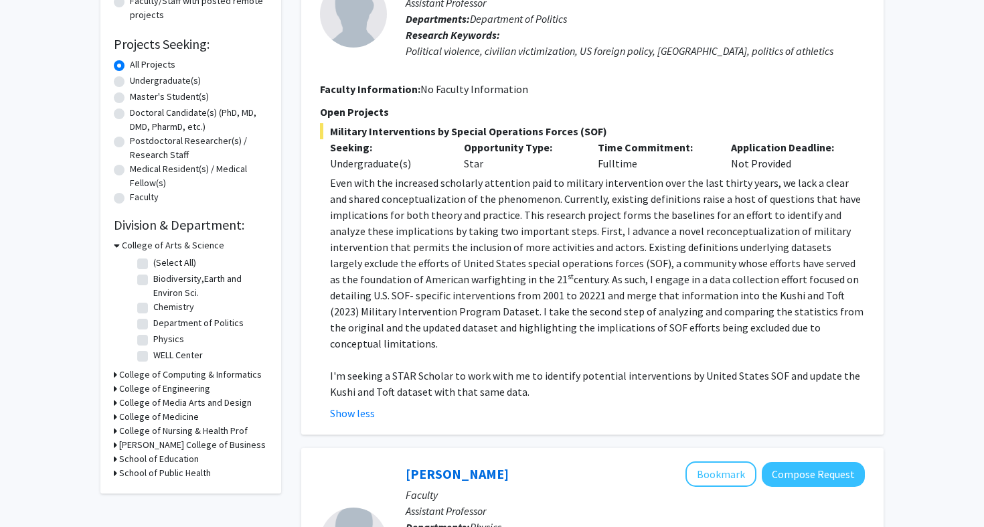
scroll to position [230, 0]
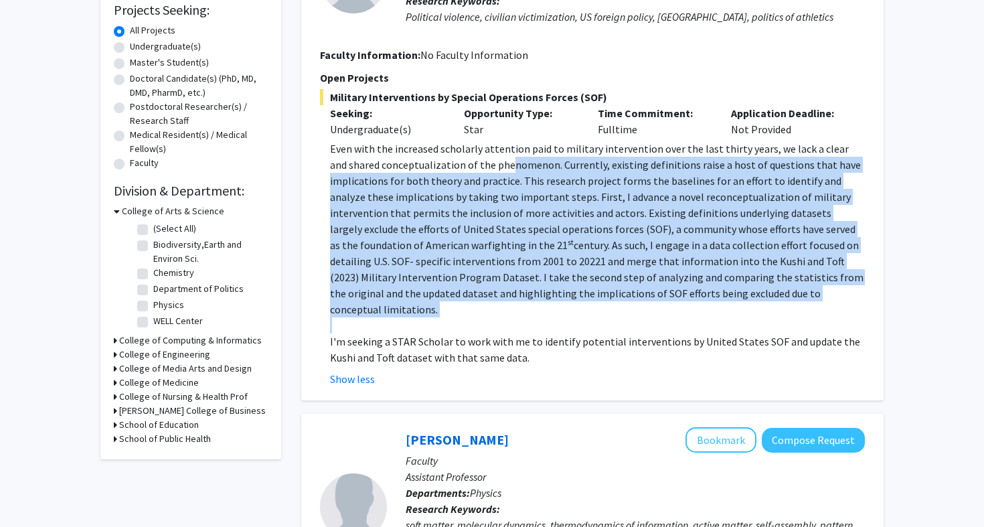
drag, startPoint x: 489, startPoint y: 159, endPoint x: 528, endPoint y: 304, distance: 149.7
click at [528, 304] on div "Even with the increased scholarly attention paid to military intervention over …" at bounding box center [597, 253] width 535 height 225
click at [528, 317] on p at bounding box center [597, 325] width 535 height 16
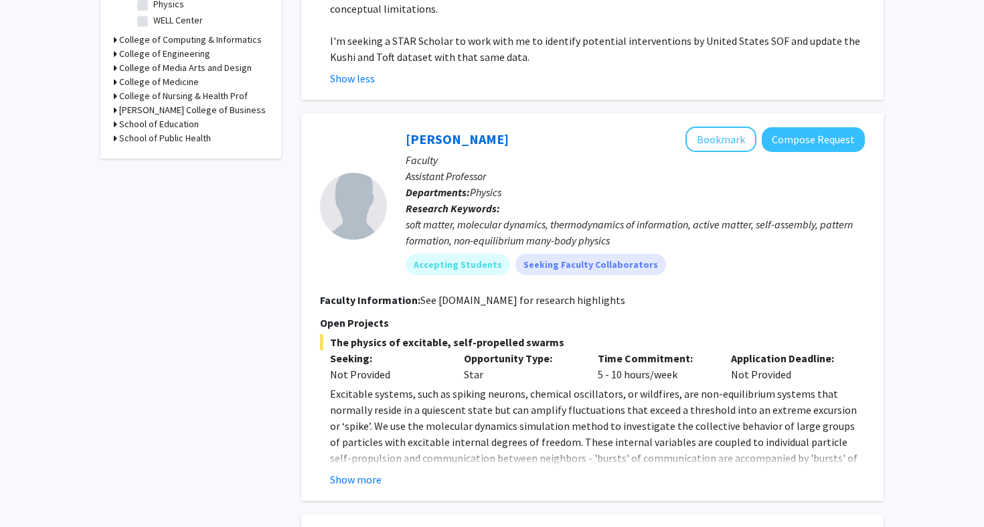
scroll to position [654, 0]
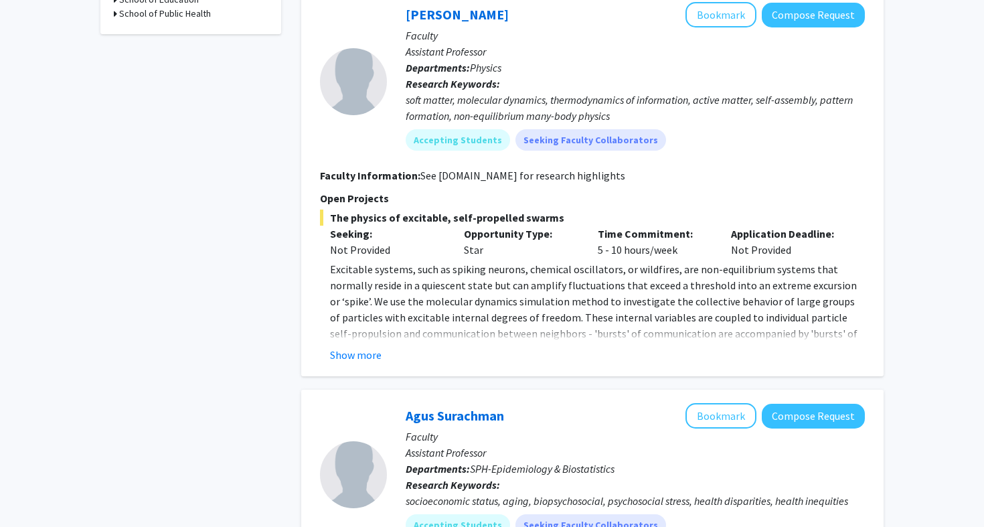
click at [358, 353] on div "[PERSON_NAME] Bookmark Compose Request Faculty Assistant Professor Departments:…" at bounding box center [592, 182] width 582 height 387
click at [364, 347] on button "Show more" at bounding box center [356, 355] width 52 height 16
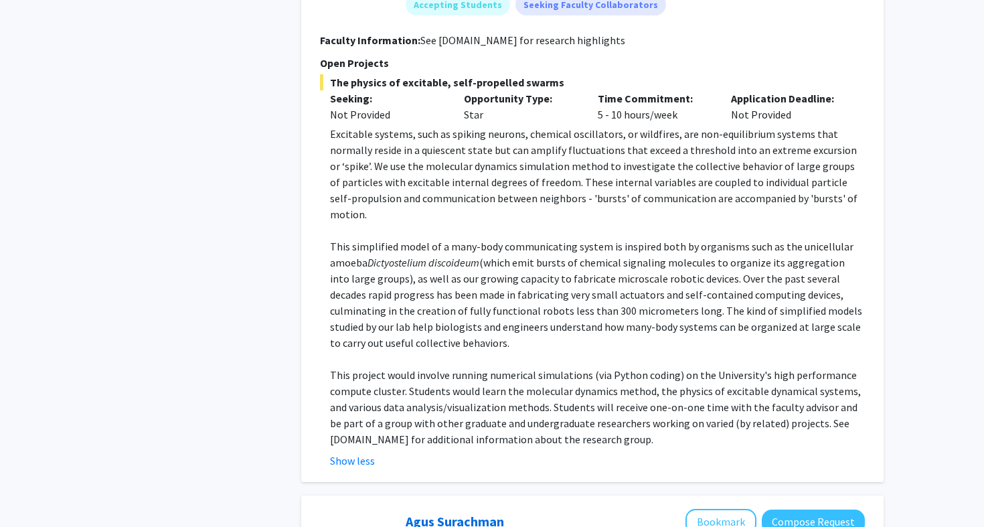
scroll to position [791, 0]
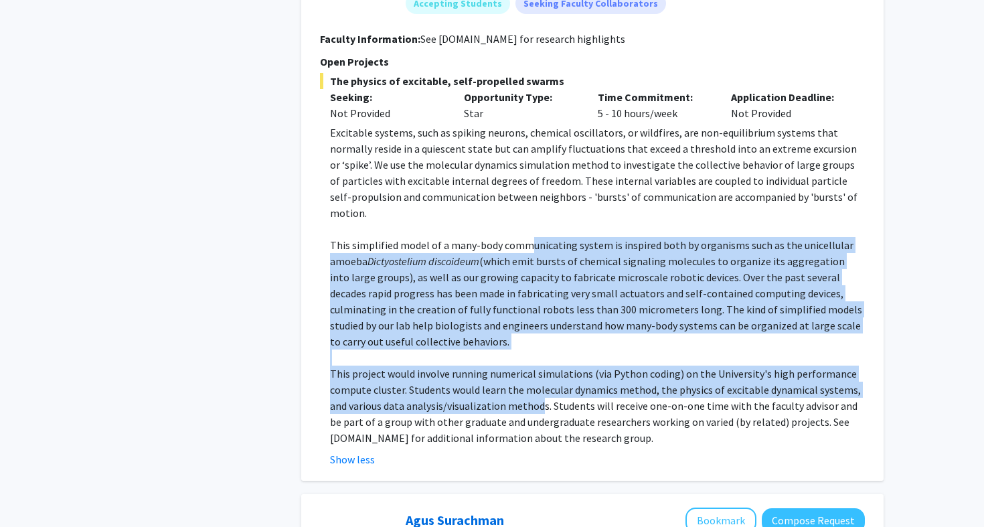
drag, startPoint x: 525, startPoint y: 207, endPoint x: 540, endPoint y: 371, distance: 164.6
click at [540, 371] on div "Excitable systems, such as spiking neurons, chemical oscillators, or wildfires,…" at bounding box center [597, 284] width 535 height 321
click at [540, 371] on p "This project would involve running numerical simulations (via Python coding) on…" at bounding box center [597, 405] width 535 height 80
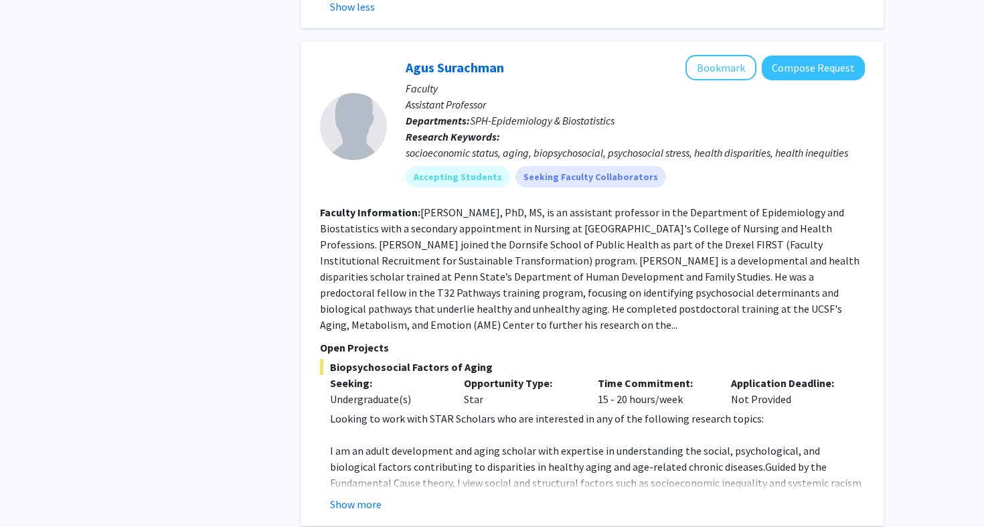
scroll to position [1275, 0]
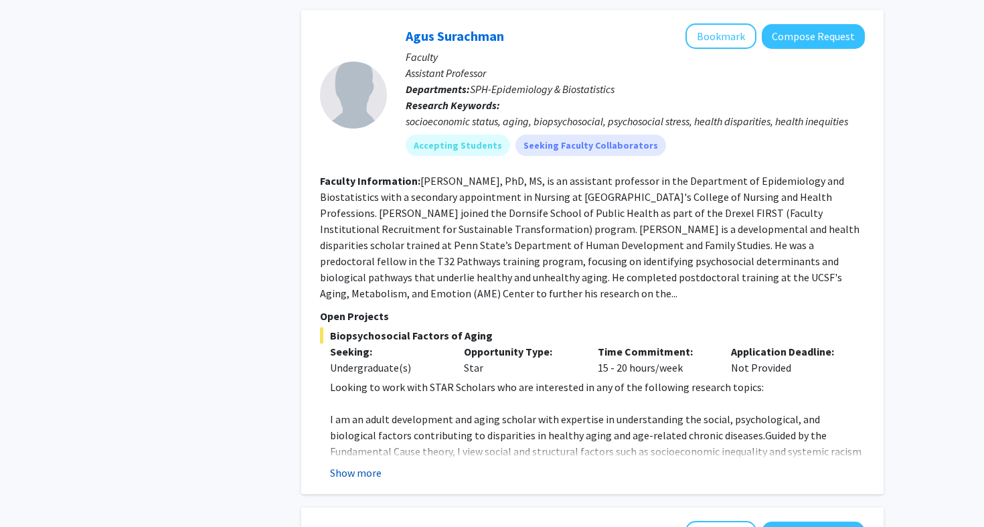
click at [371, 464] on button "Show more" at bounding box center [356, 472] width 52 height 16
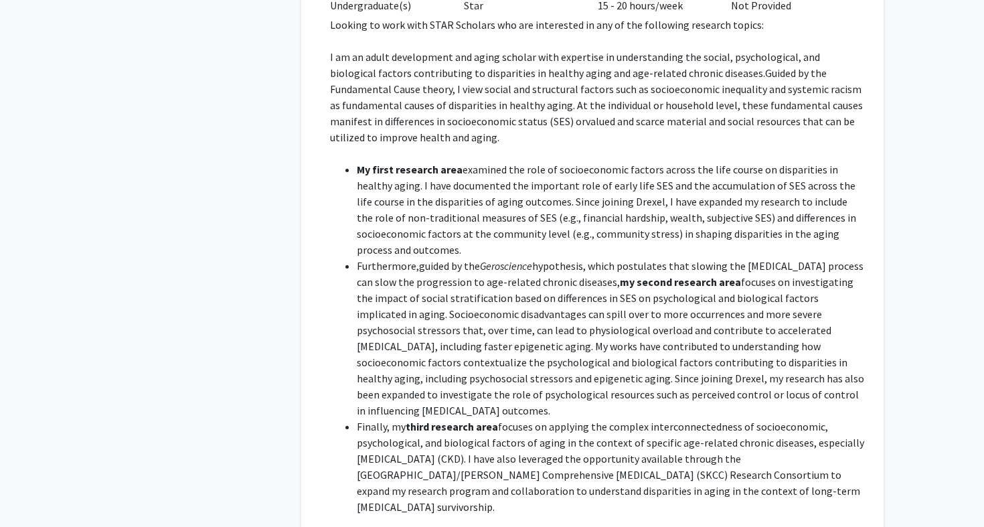
scroll to position [1650, 0]
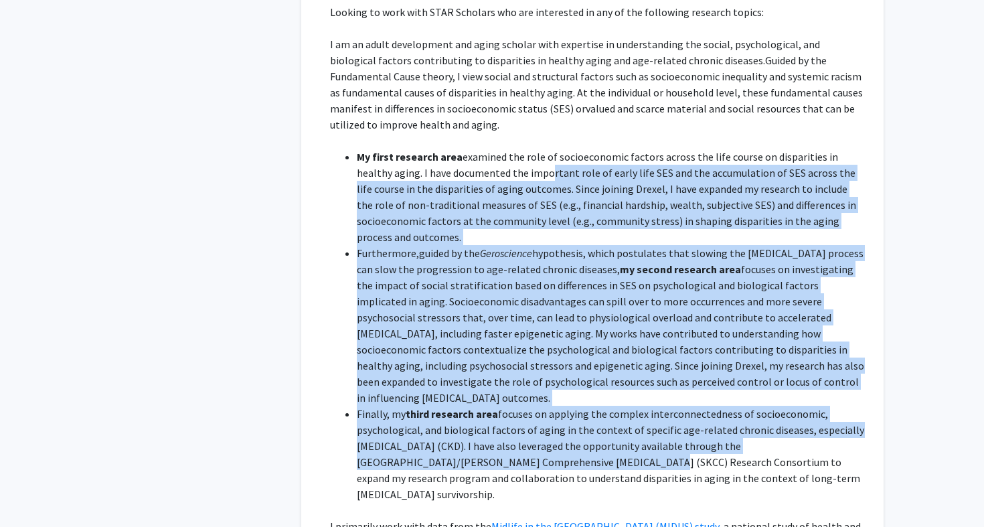
drag, startPoint x: 510, startPoint y: 139, endPoint x: 574, endPoint y: 391, distance: 260.3
click at [574, 391] on ul "My first research area examined the role of socioeconomic factors across the li…" at bounding box center [597, 325] width 535 height 353
click at [574, 406] on li "Finally, my third research area focuses on applying the complex interconnectedn…" at bounding box center [611, 454] width 508 height 96
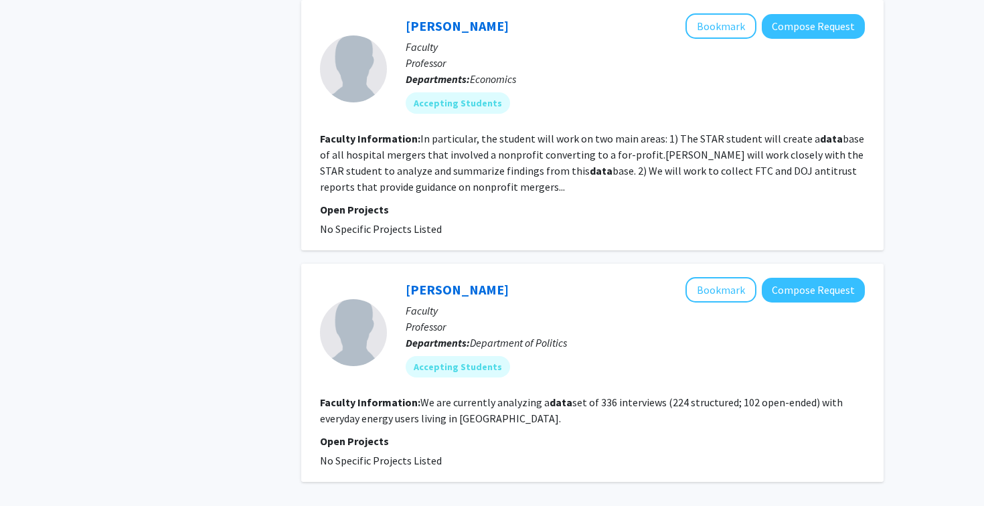
scroll to position [2297, 0]
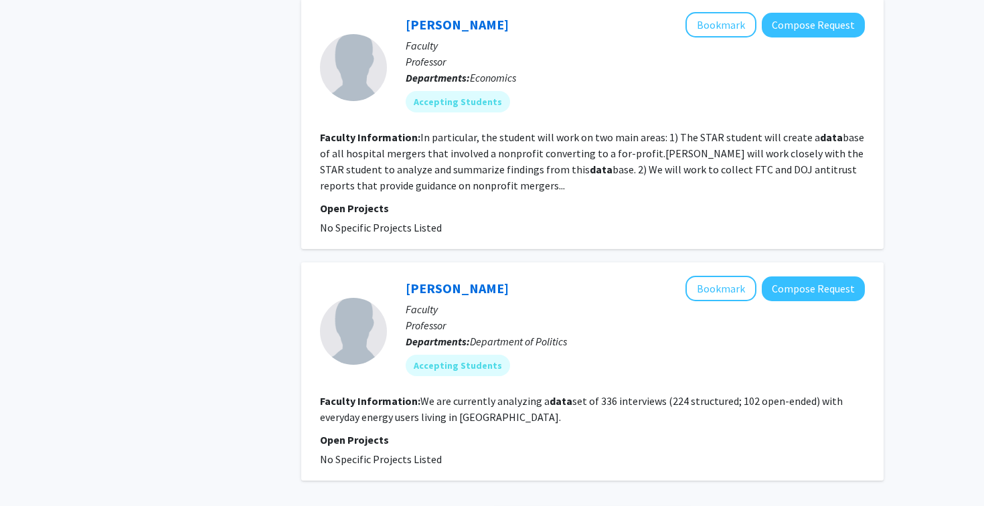
click at [614, 262] on div "[PERSON_NAME] Bookmark Compose Request Faculty Professor Departments: Departmen…" at bounding box center [592, 371] width 582 height 218
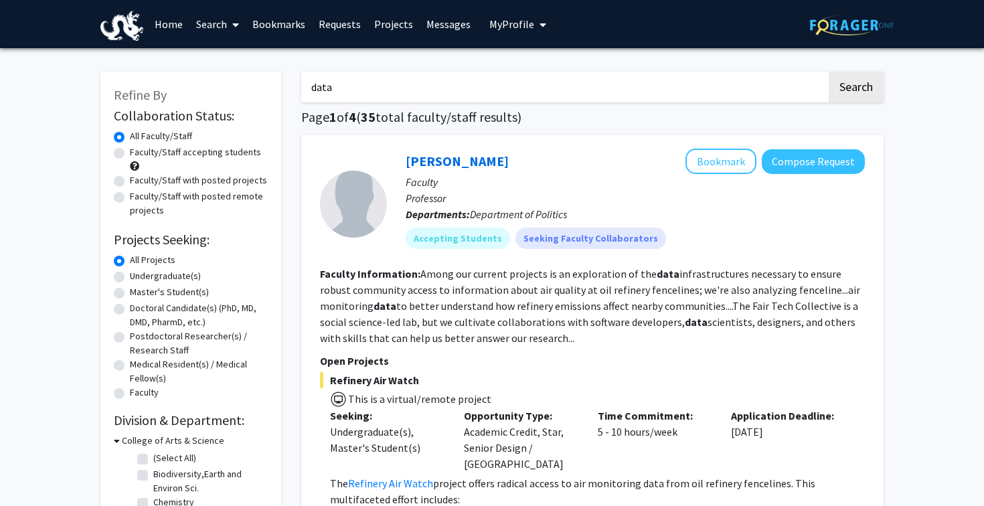
click at [523, 86] on input "data" at bounding box center [563, 87] width 525 height 31
click at [855, 89] on button "Search" at bounding box center [855, 87] width 55 height 31
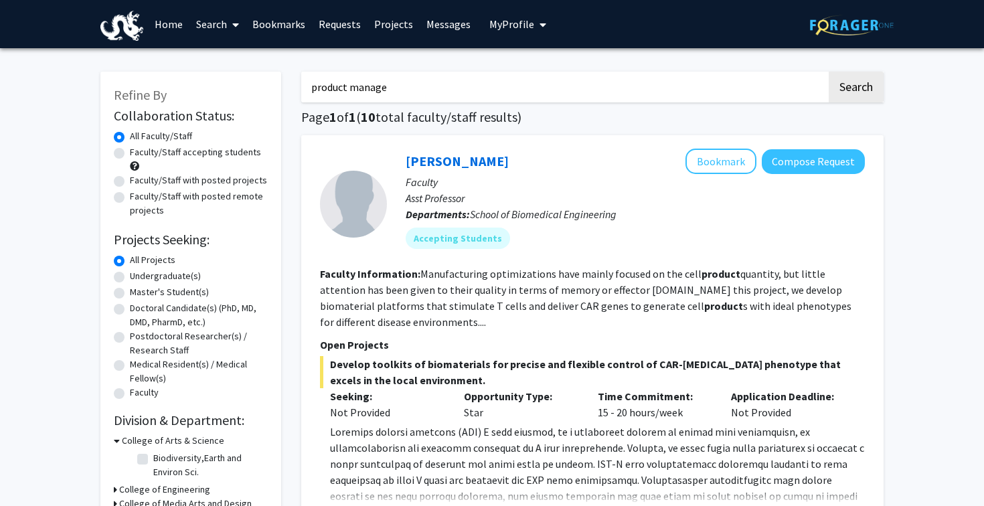
click at [855, 89] on button "Search" at bounding box center [855, 87] width 55 height 31
type input "product management"
click at [855, 89] on button "Search" at bounding box center [855, 87] width 55 height 31
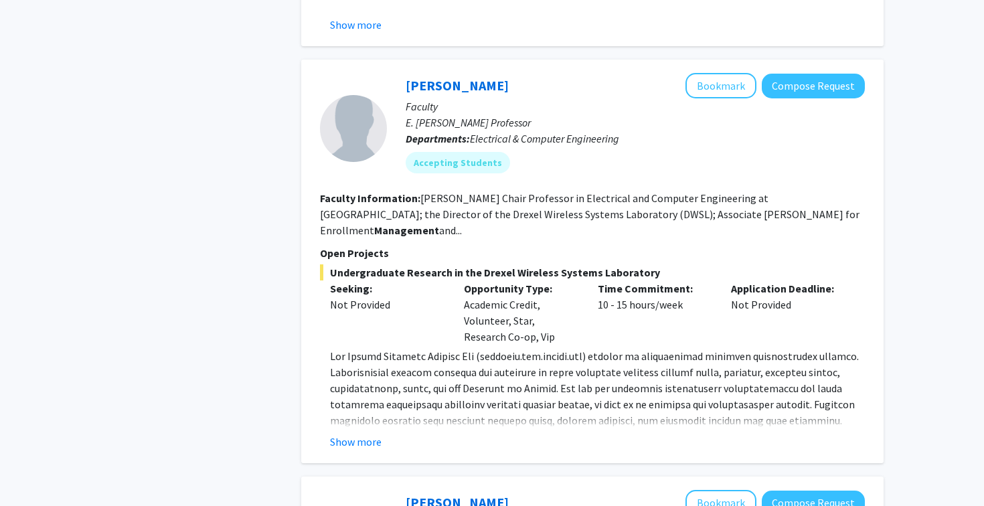
scroll to position [2726, 0]
click at [347, 434] on button "Show more" at bounding box center [356, 442] width 52 height 16
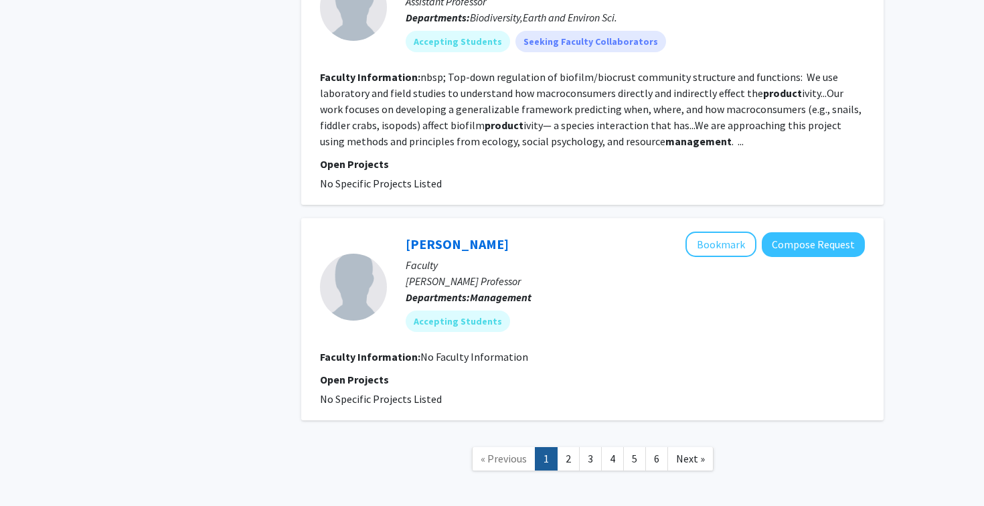
scroll to position [3344, 0]
click at [573, 448] on link "2" at bounding box center [568, 459] width 23 height 23
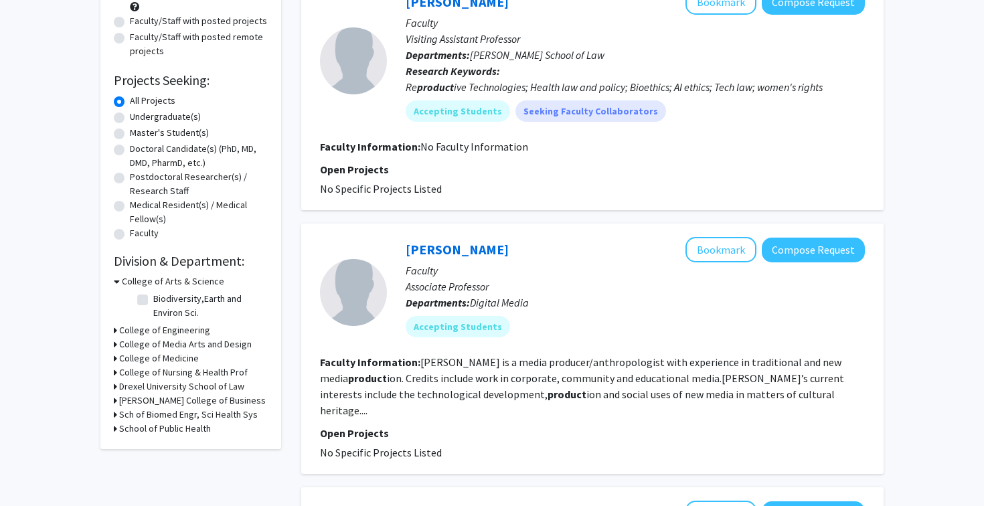
scroll to position [160, 0]
click at [115, 333] on icon at bounding box center [115, 330] width 3 height 14
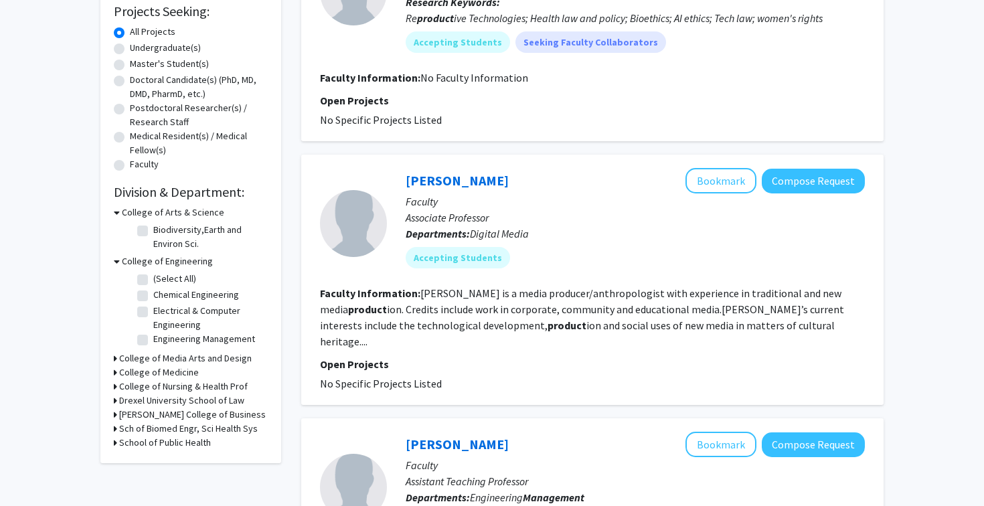
scroll to position [286, 0]
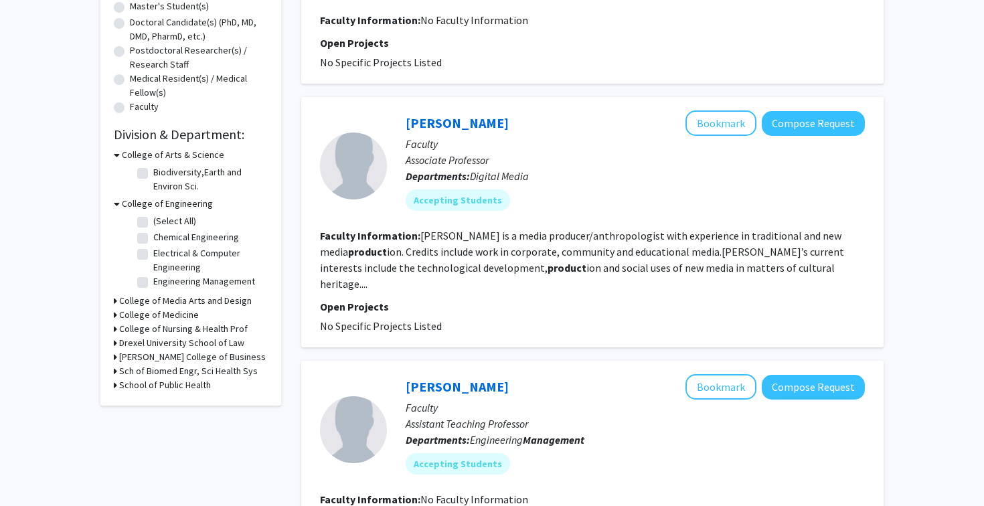
click at [120, 303] on h3 "College of Media Arts and Design" at bounding box center [185, 301] width 132 height 14
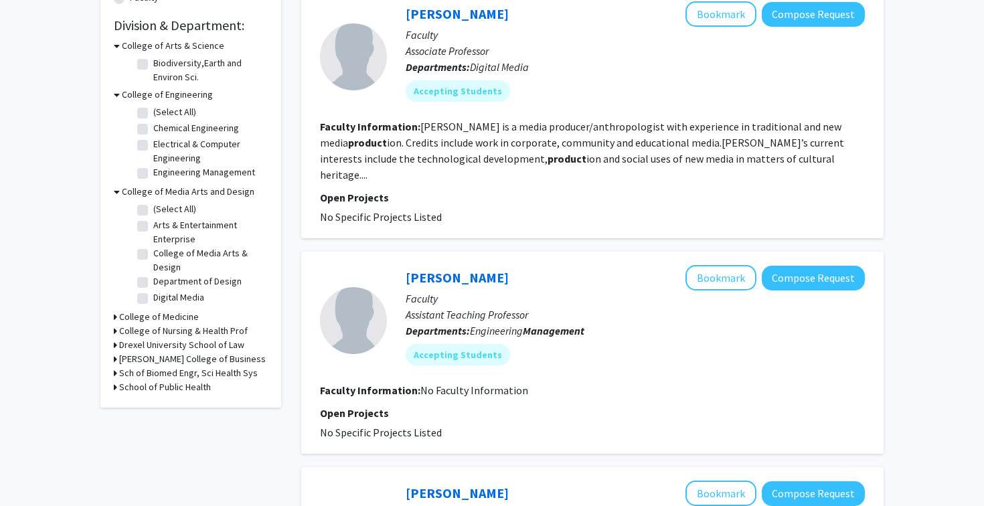
scroll to position [418, 0]
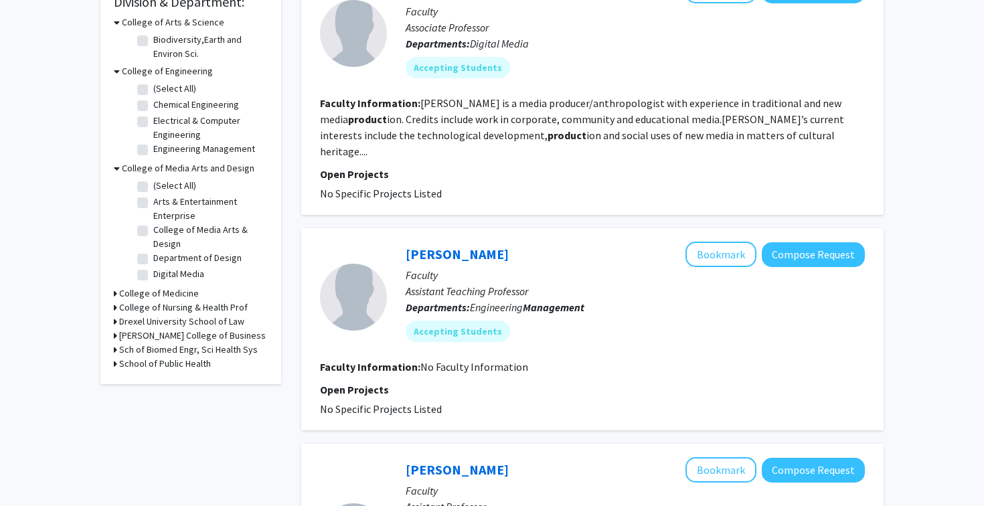
click at [115, 294] on icon at bounding box center [115, 293] width 3 height 14
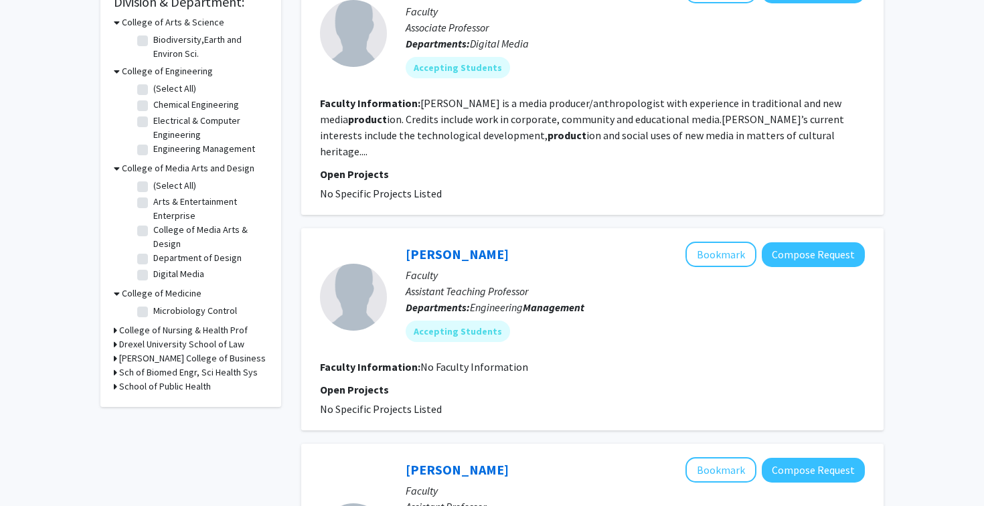
click at [116, 329] on icon at bounding box center [115, 330] width 3 height 14
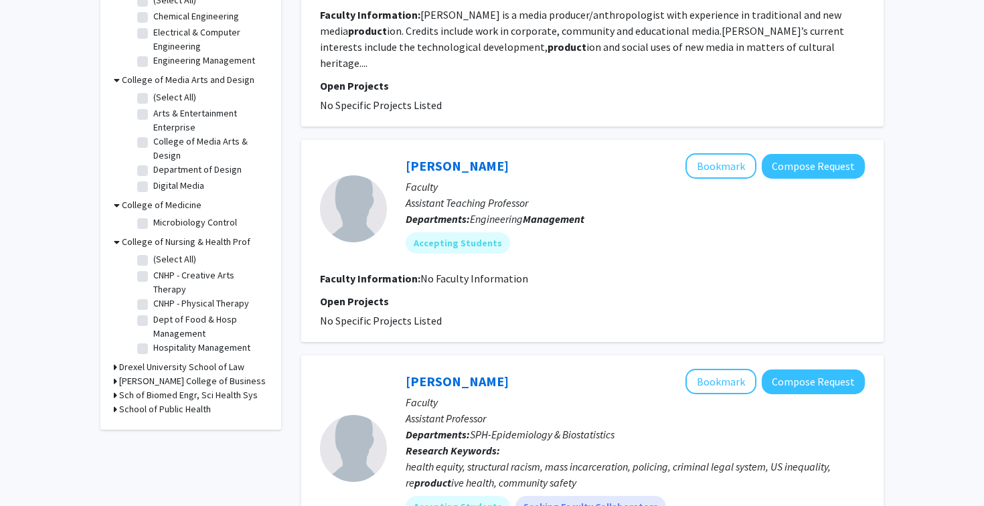
scroll to position [529, 0]
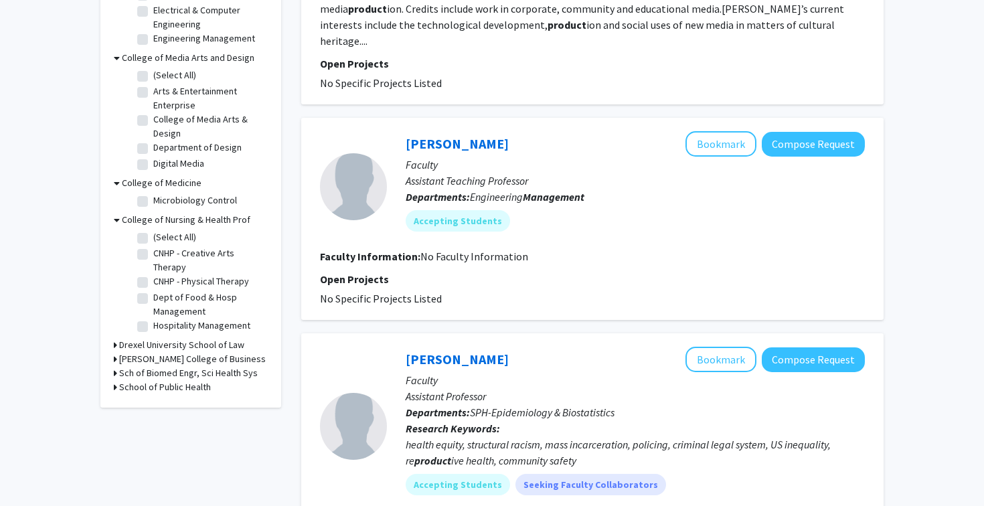
click at [121, 371] on h3 "Sch of Biomed Engr, Sci Health Sys" at bounding box center [188, 373] width 139 height 14
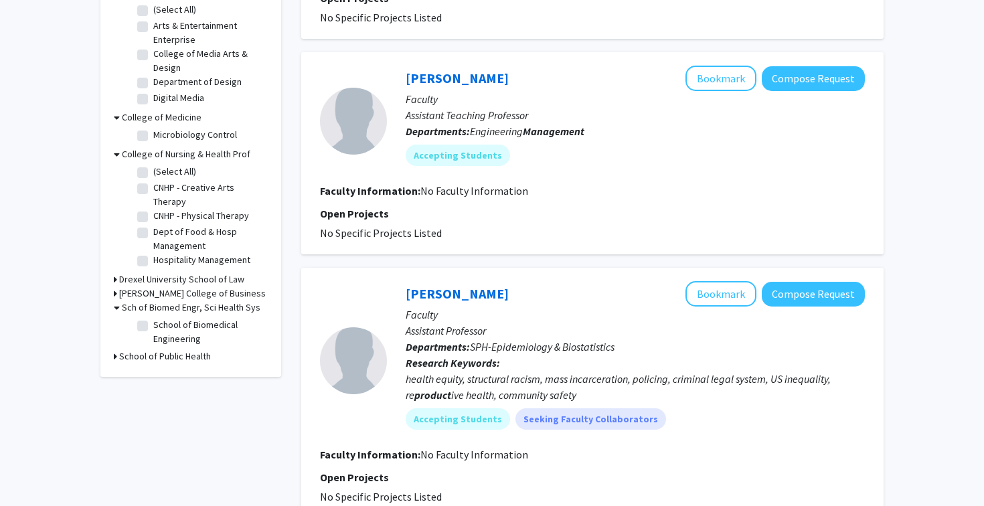
scroll to position [596, 0]
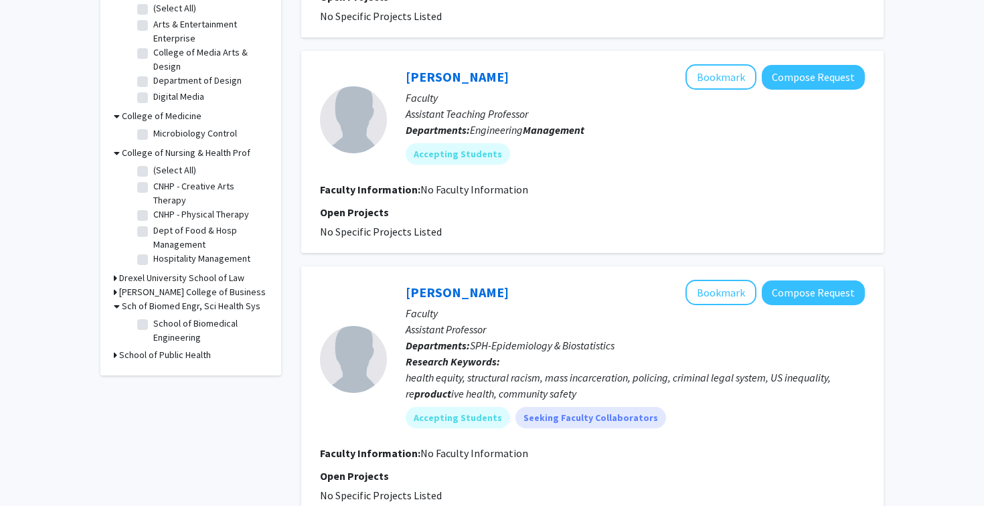
click at [149, 357] on h3 "School of Public Health" at bounding box center [165, 355] width 92 height 14
click at [151, 328] on fg-checkbox "School of Biomedical Engineering School of Biomedical Engineering" at bounding box center [200, 331] width 127 height 28
click at [153, 327] on label "School of Biomedical Engineering" at bounding box center [208, 331] width 111 height 28
click at [153, 325] on input "School of Biomedical Engineering" at bounding box center [157, 321] width 9 height 9
checkbox input "true"
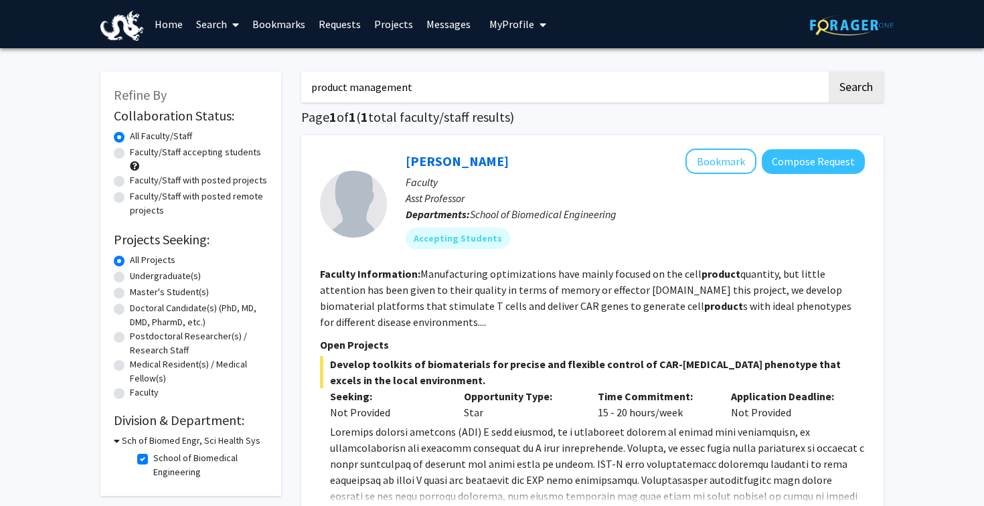
click at [402, 90] on input "product management" at bounding box center [563, 87] width 525 height 31
click at [855, 89] on button "Search" at bounding box center [855, 87] width 55 height 31
checkbox input "false"
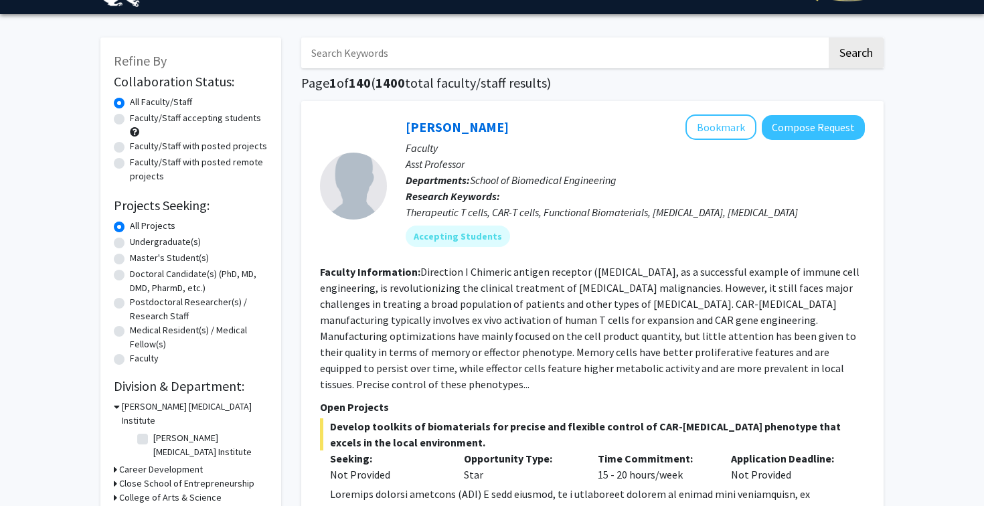
scroll to position [37, 0]
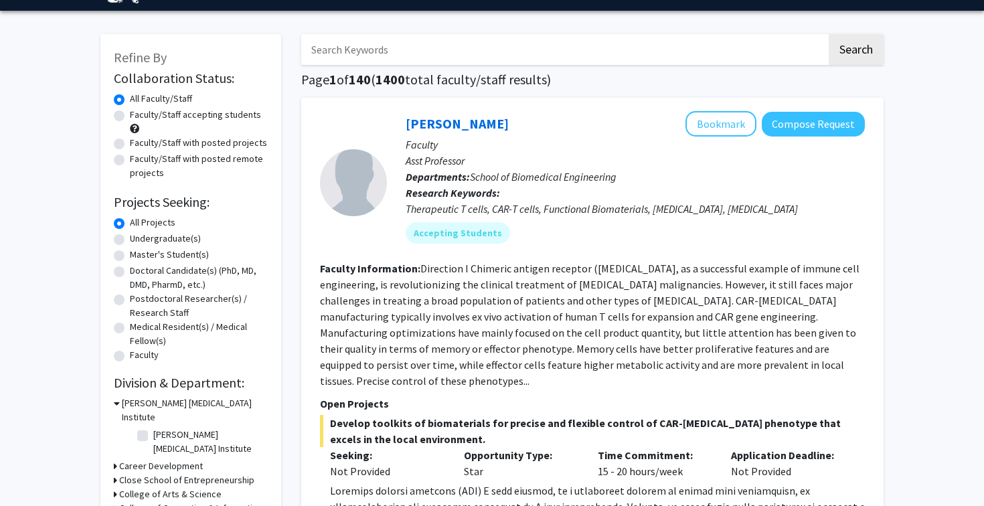
click at [463, 45] on input "Search Keywords" at bounding box center [563, 49] width 525 height 31
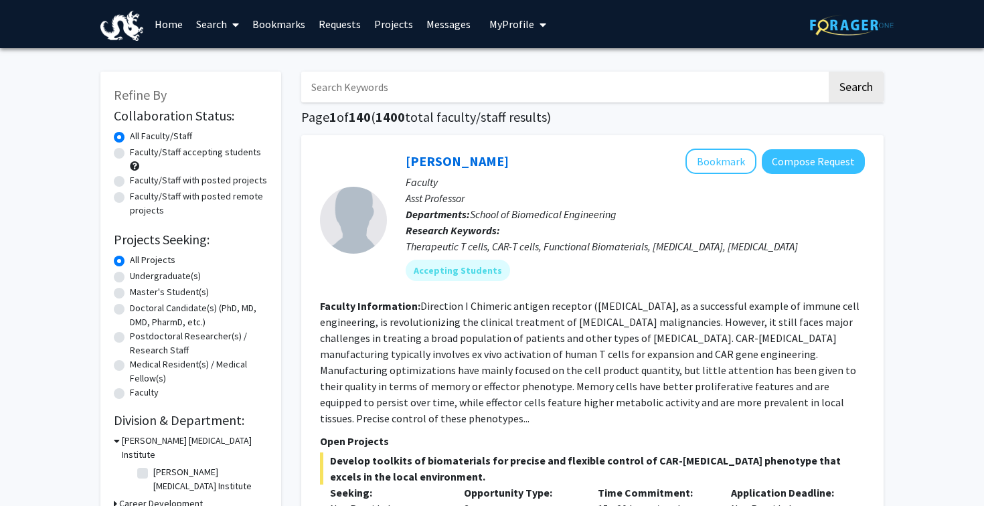
scroll to position [0, 0]
click at [855, 89] on button "Search" at bounding box center [855, 87] width 55 height 31
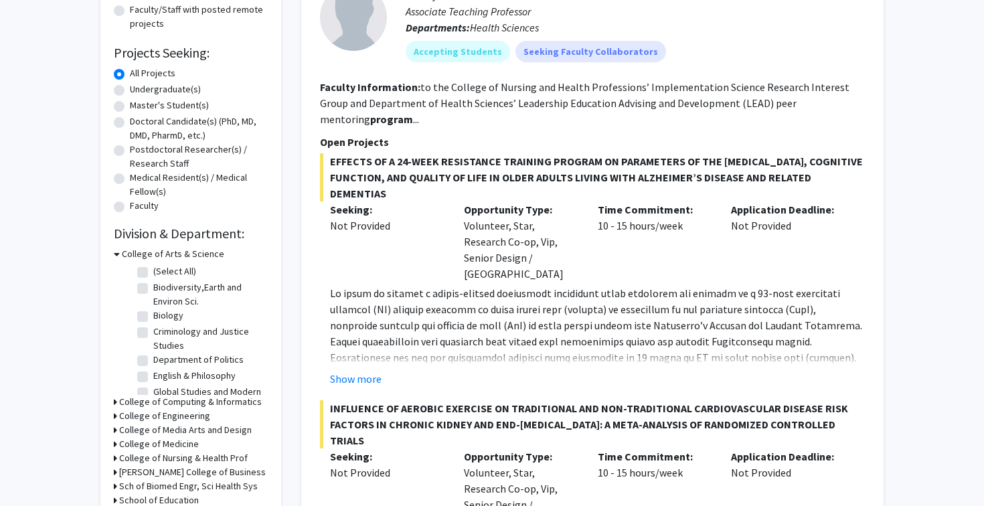
scroll to position [238, 0]
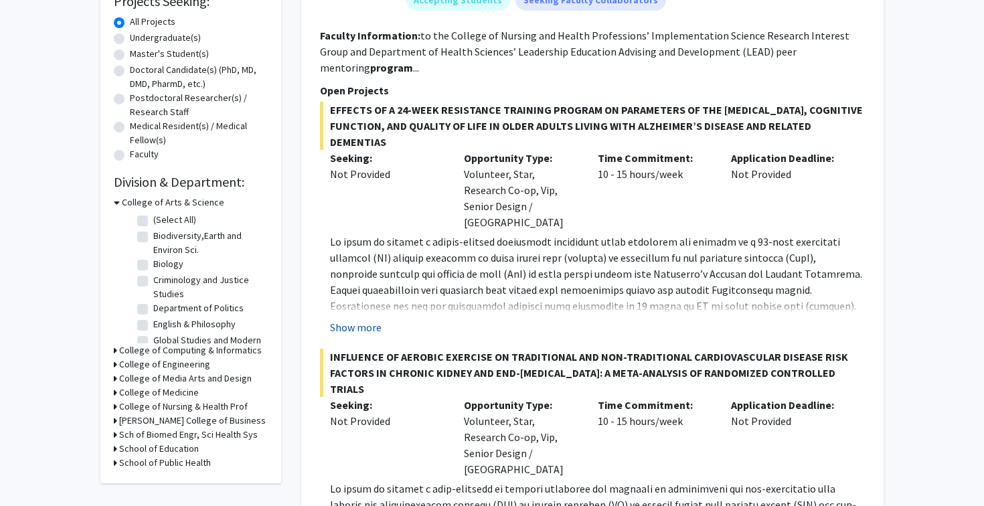
click at [358, 319] on button "Show more" at bounding box center [356, 327] width 52 height 16
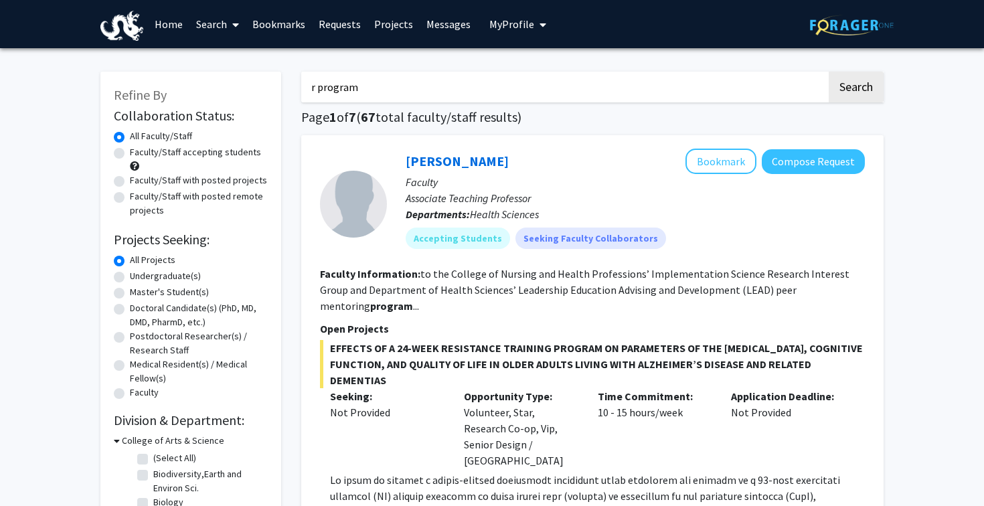
scroll to position [0, 0]
click at [445, 97] on input "r program" at bounding box center [563, 87] width 525 height 31
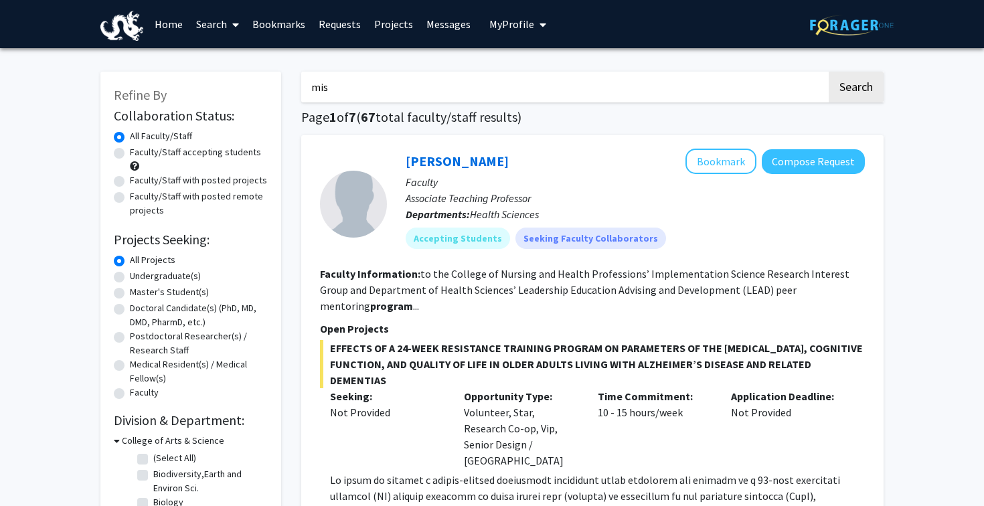
click at [855, 89] on button "Search" at bounding box center [855, 87] width 55 height 31
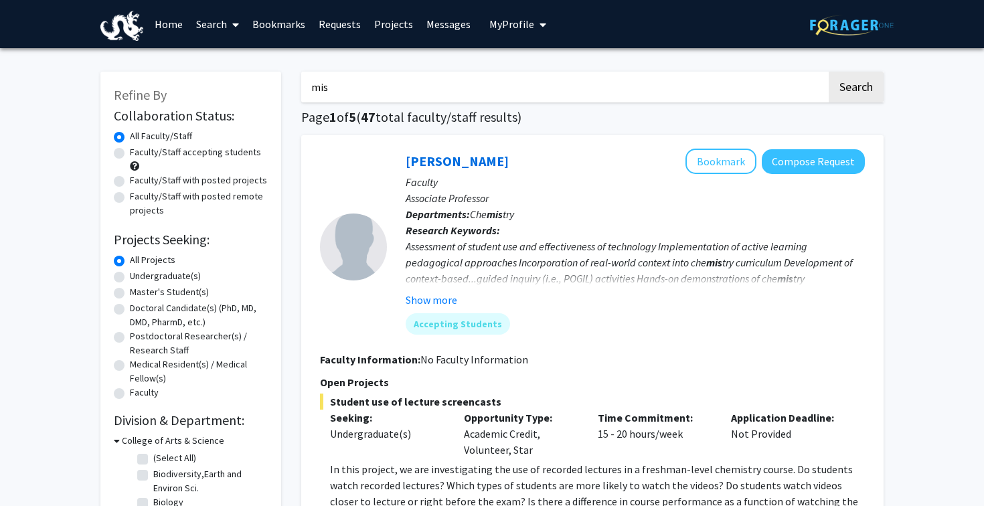
click at [359, 92] on input "mis" at bounding box center [563, 87] width 525 height 31
type input "management information systems"
click at [855, 89] on button "Search" at bounding box center [855, 87] width 55 height 31
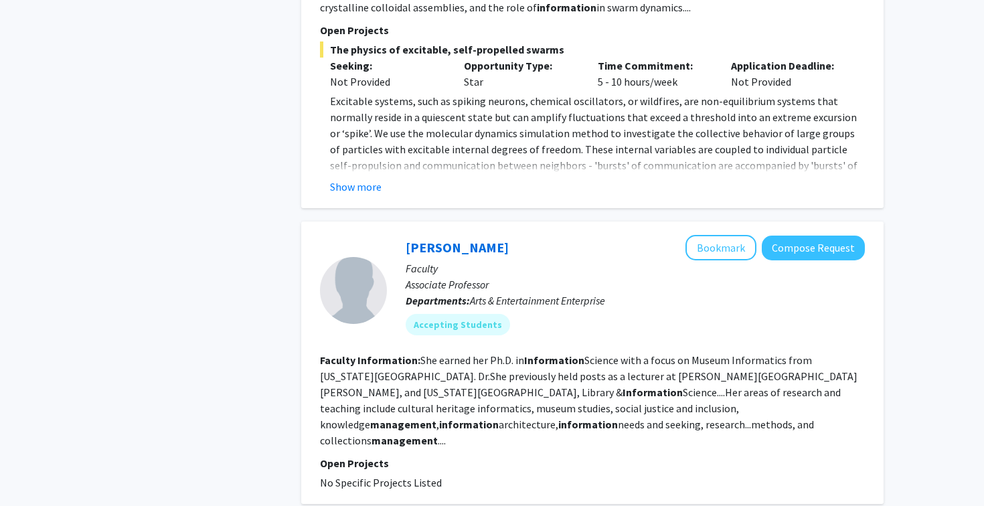
scroll to position [1040, 0]
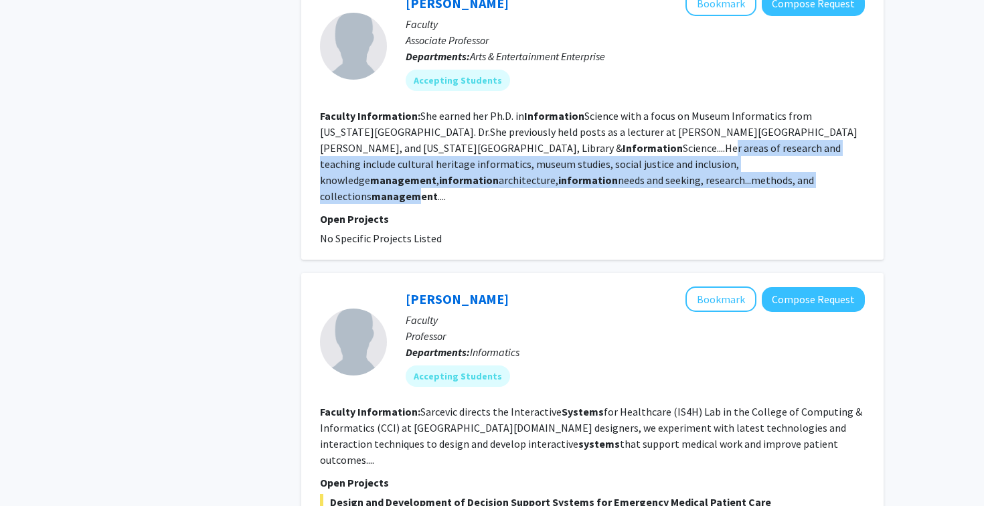
drag, startPoint x: 524, startPoint y: 145, endPoint x: 565, endPoint y: 173, distance: 49.2
click at [565, 173] on section "Faculty Information: She earned her Ph.D. in Information Science with a focus o…" at bounding box center [592, 156] width 545 height 96
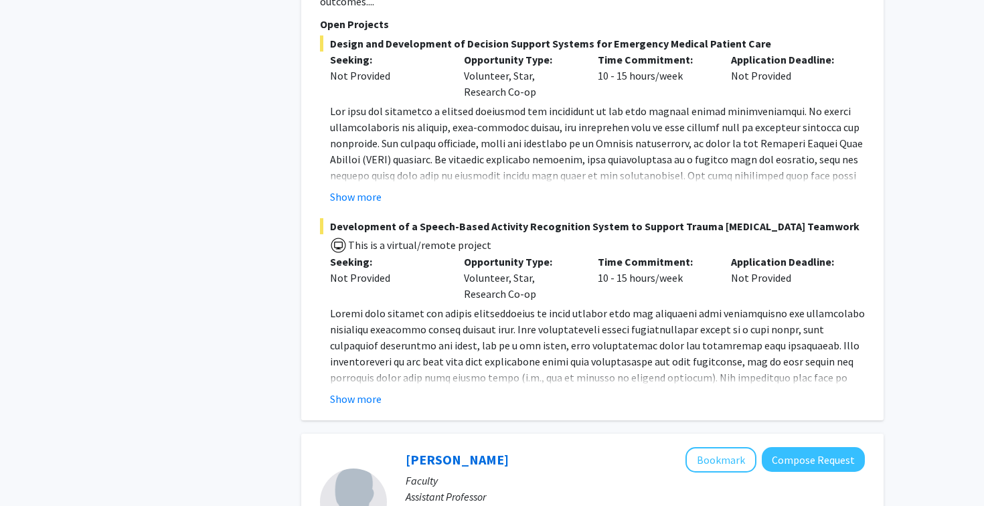
scroll to position [1513, 0]
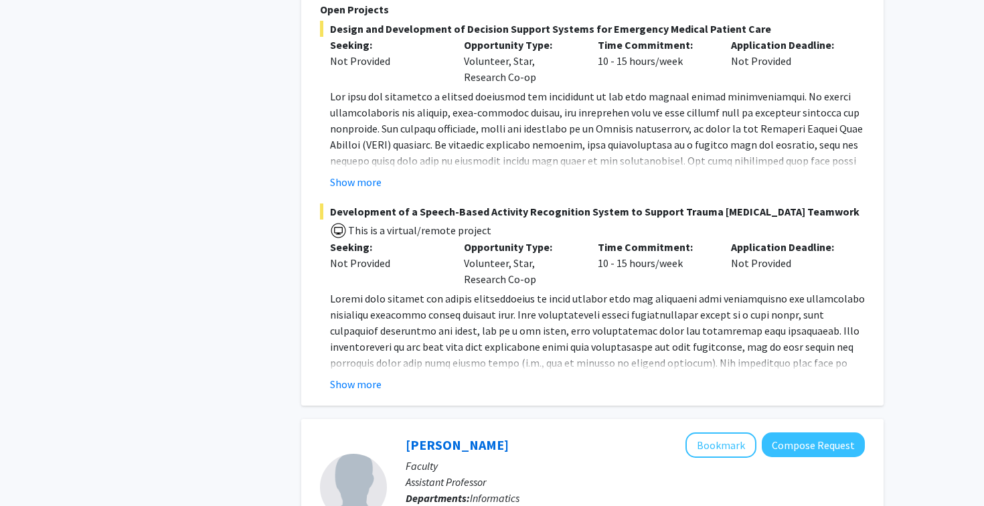
click at [361, 170] on fg-project-list "Design and Development of Decision Support Systems for Emergency Medical Patien…" at bounding box center [592, 206] width 545 height 371
click at [367, 161] on fg-project-list "Design and Development of Decision Support Systems for Emergency Medical Patien…" at bounding box center [592, 206] width 545 height 371
click at [361, 174] on button "Show more" at bounding box center [356, 182] width 52 height 16
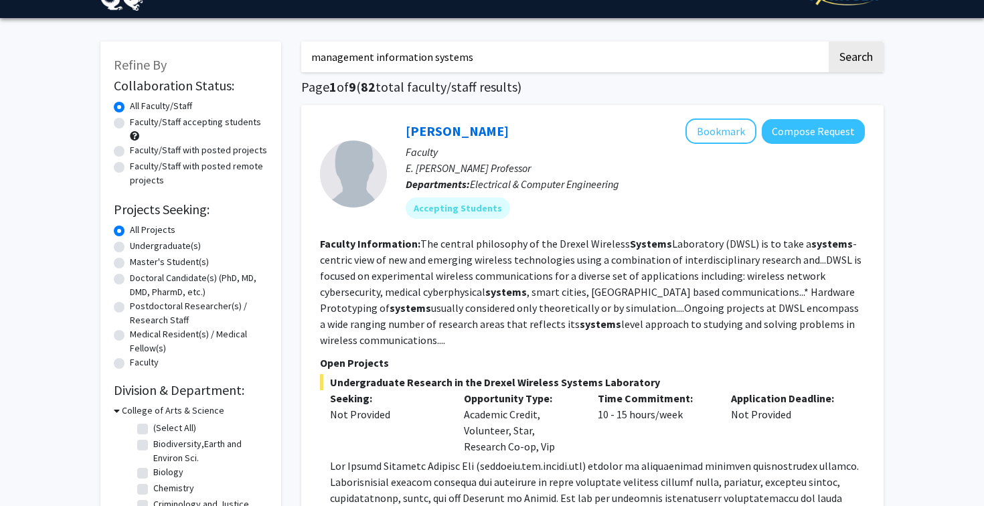
scroll to position [31, 0]
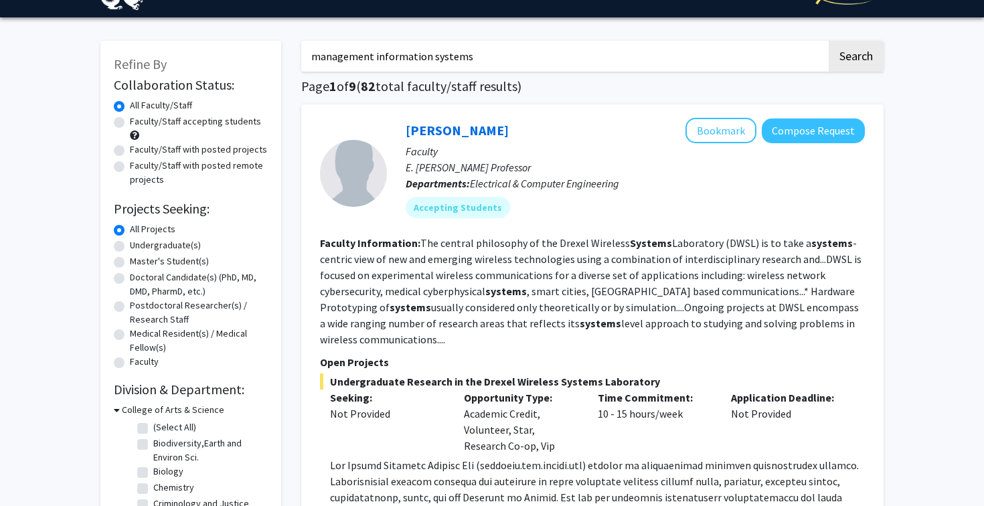
click at [173, 246] on label "Undergraduate(s)" at bounding box center [165, 245] width 71 height 14
click at [139, 246] on input "Undergraduate(s)" at bounding box center [134, 242] width 9 height 9
radio input "true"
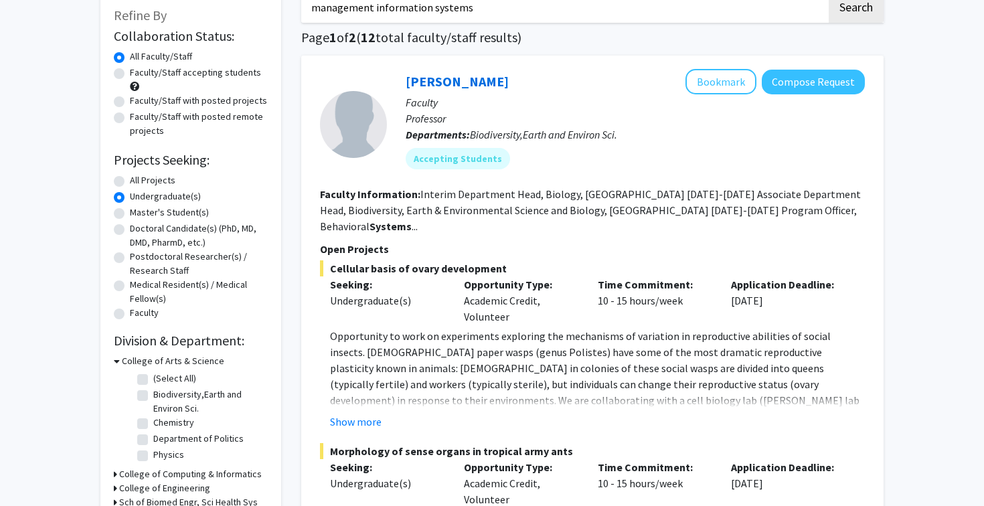
scroll to position [193, 0]
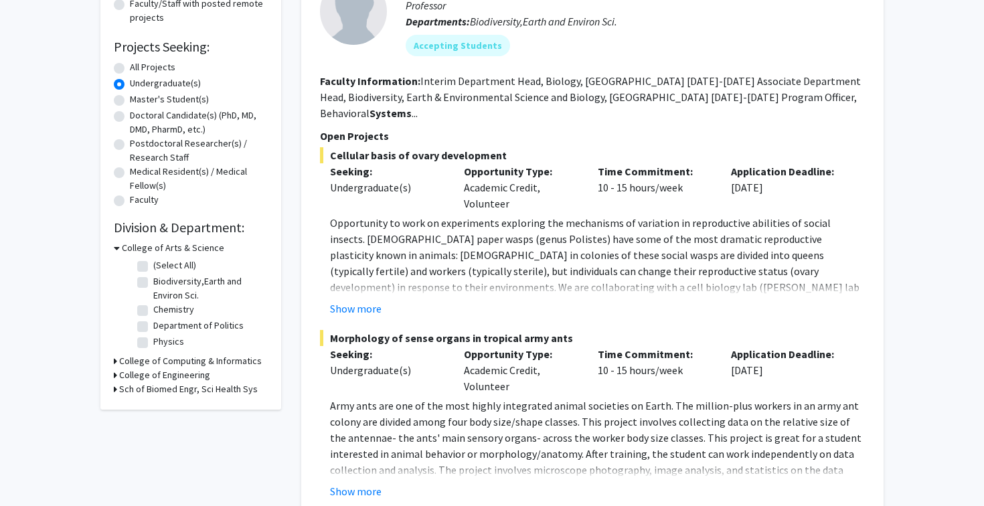
click at [348, 320] on fg-project-list "Cellular basis of ovary development Seeking: Undergraduate(s) Opportunity Type:…" at bounding box center [592, 403] width 545 height 513
click at [351, 315] on button "Show more" at bounding box center [356, 308] width 52 height 16
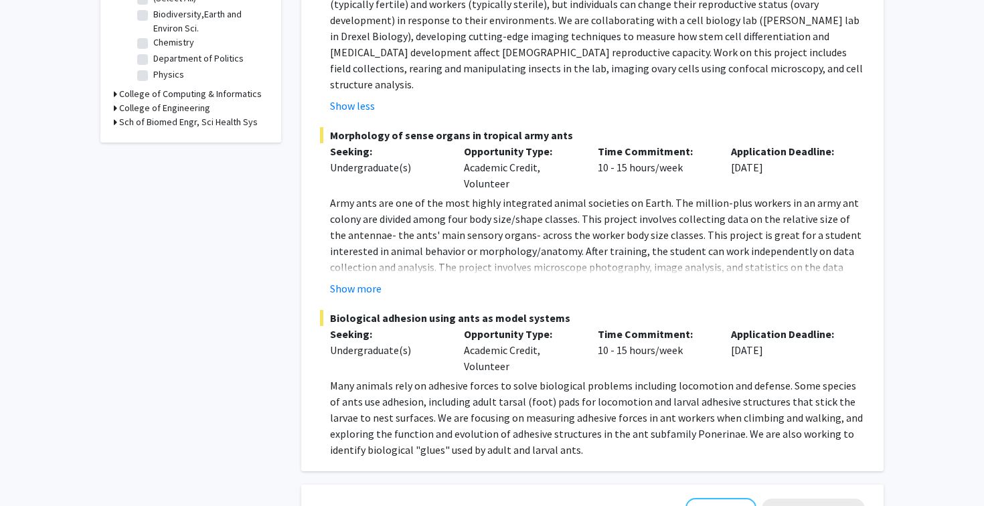
scroll to position [477, 0]
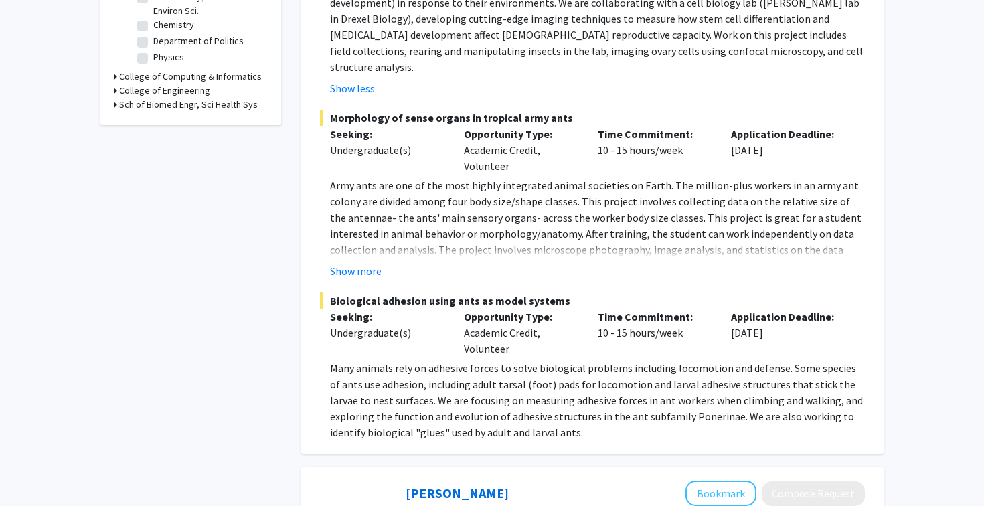
click at [341, 266] on fg-project-list "Cellular basis of ovary development Seeking: Undergraduate(s) Opportunity Type:…" at bounding box center [592, 152] width 545 height 578
click at [344, 270] on fg-project-list "Cellular basis of ovary development Seeking: Undergraduate(s) Opportunity Type:…" at bounding box center [592, 152] width 545 height 578
click at [347, 263] on button "Show more" at bounding box center [356, 271] width 52 height 16
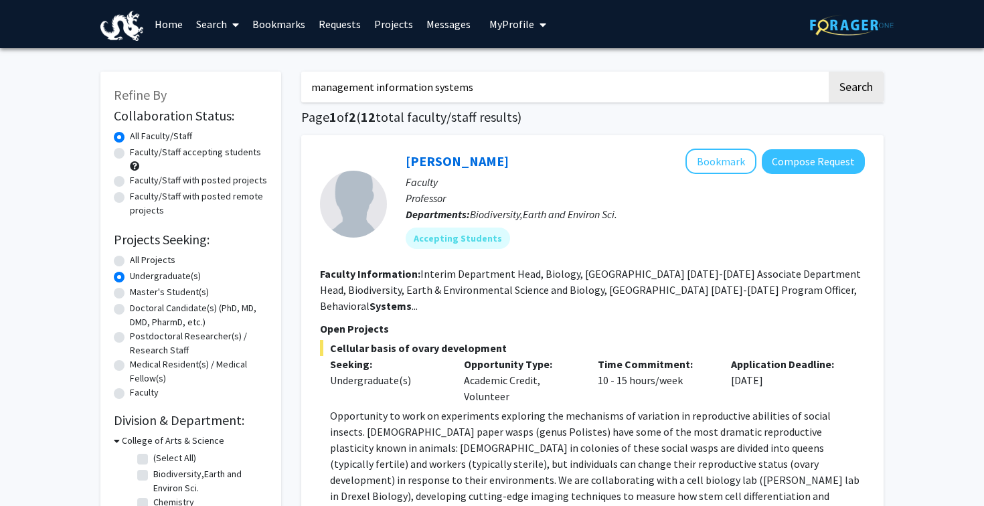
scroll to position [-31, 0]
